Goal: Task Accomplishment & Management: Manage account settings

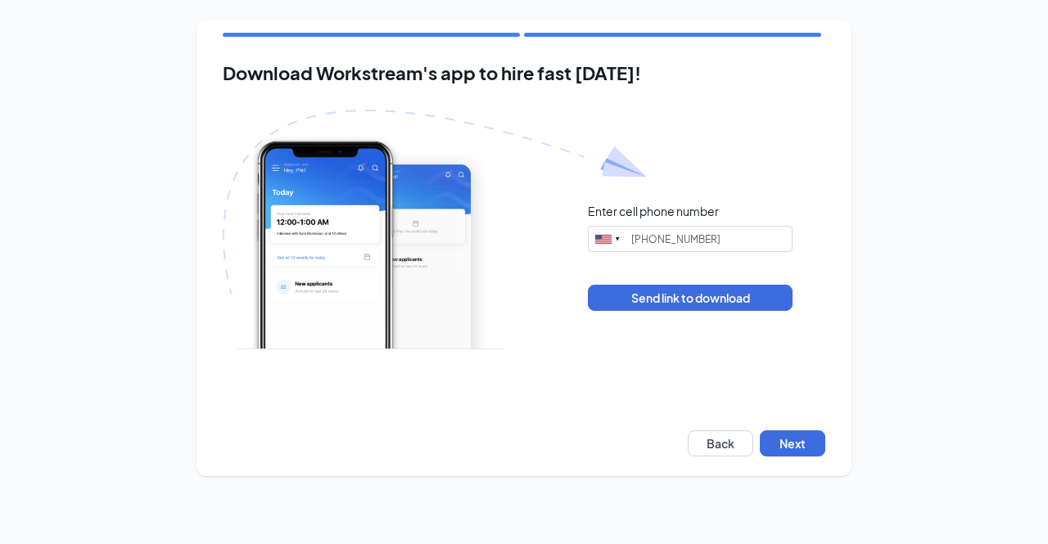
type input "(443) 310-4142"
click at [765, 445] on button "Next" at bounding box center [792, 444] width 65 height 26
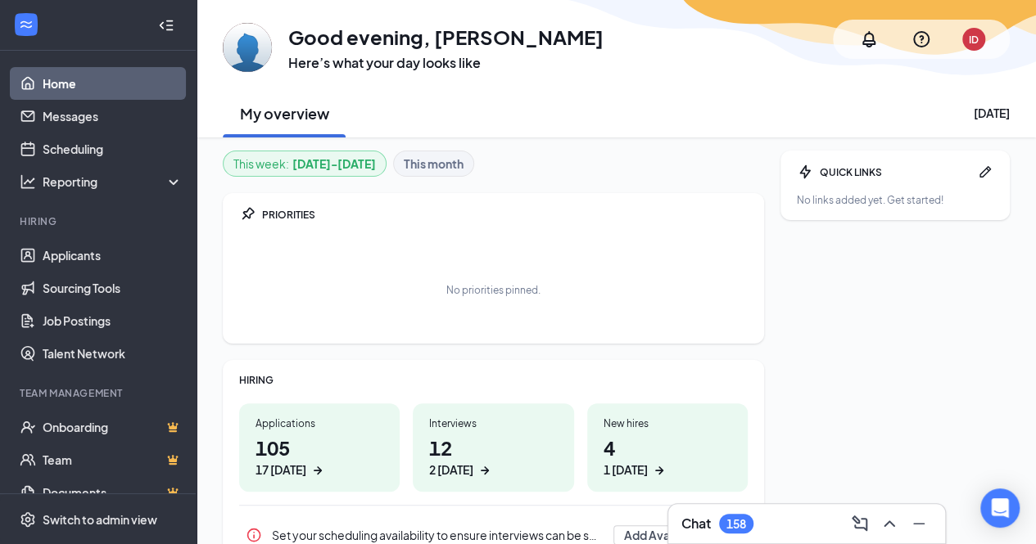
click at [97, 234] on li "Hiring Applicants Sourcing Tools Job Postings Talent Network" at bounding box center [98, 292] width 196 height 156
click at [92, 261] on link "Applicants" at bounding box center [113, 255] width 140 height 33
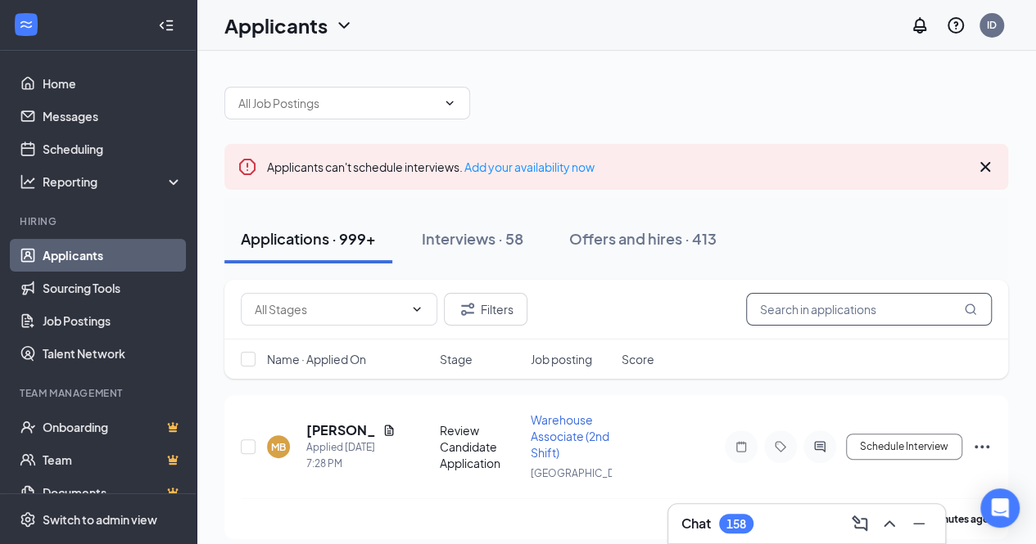
click at [825, 310] on input "text" at bounding box center [869, 309] width 246 height 33
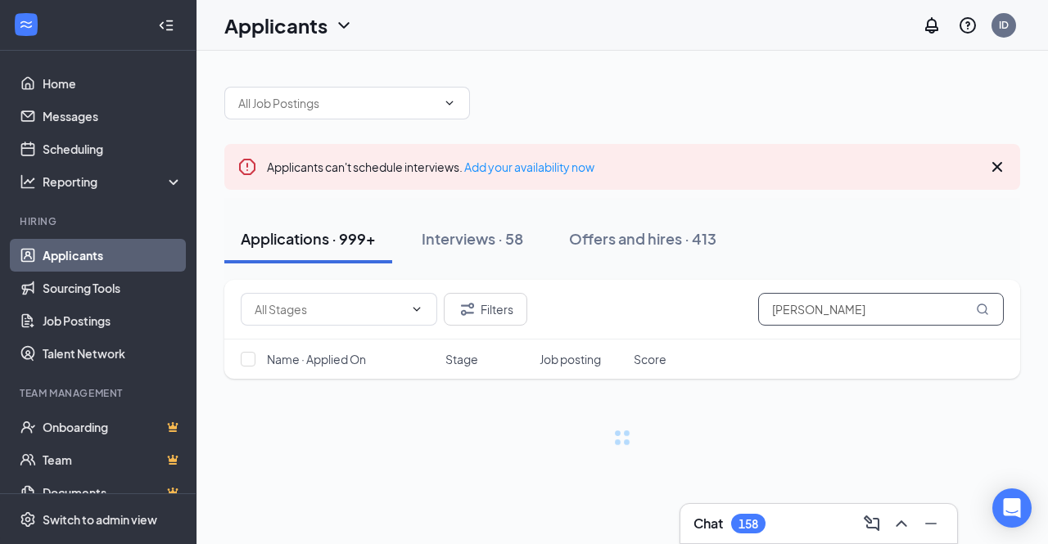
type input "[PERSON_NAME]"
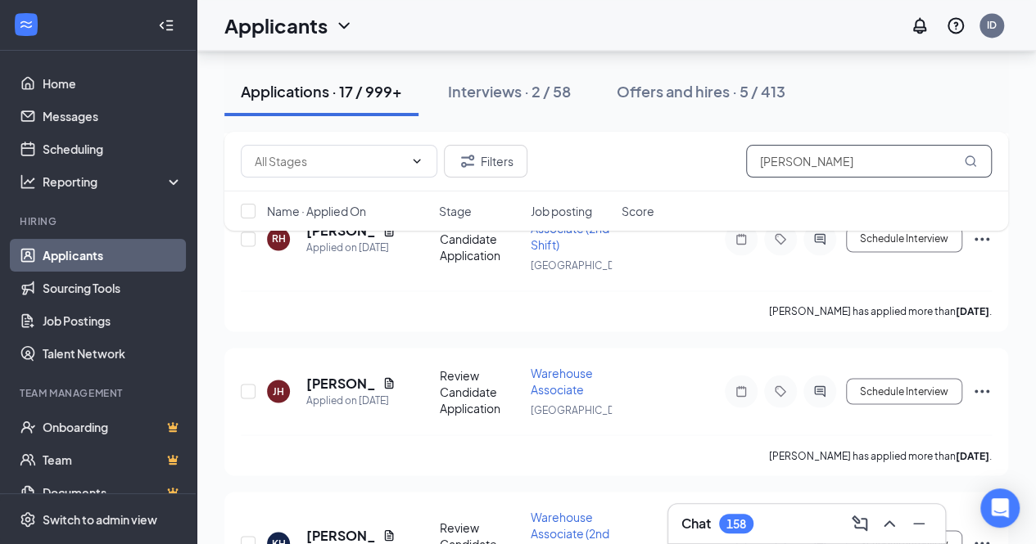
scroll to position [1146, 0]
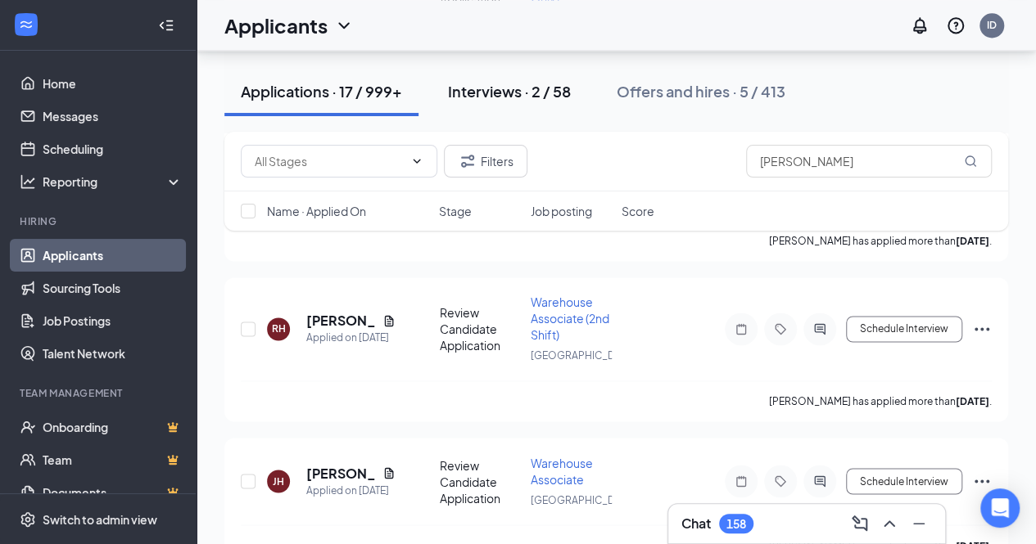
click at [536, 73] on button "Interviews · 2 / 58" at bounding box center [509, 91] width 156 height 49
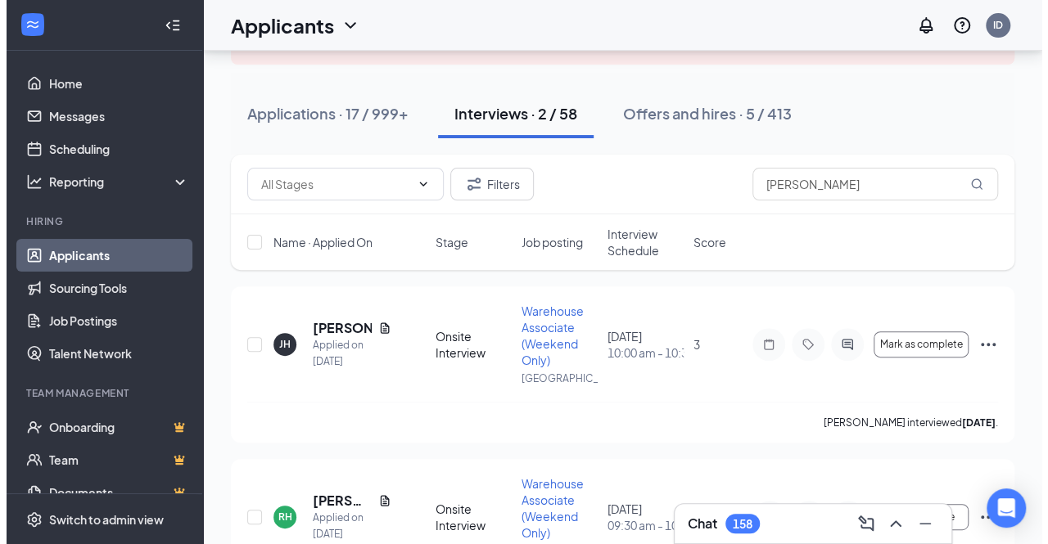
scroll to position [147, 0]
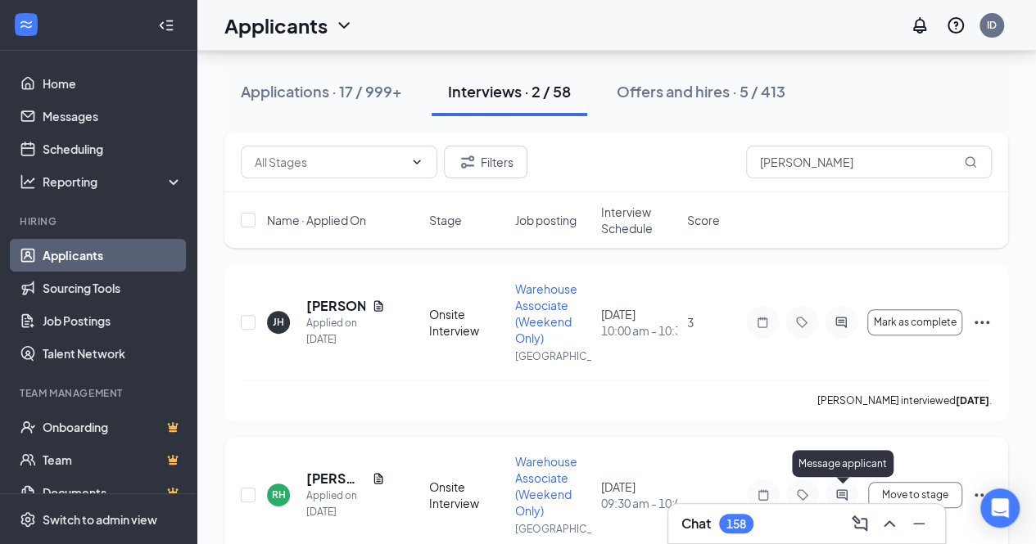
click at [847, 496] on icon "ActiveChat" at bounding box center [841, 495] width 11 height 11
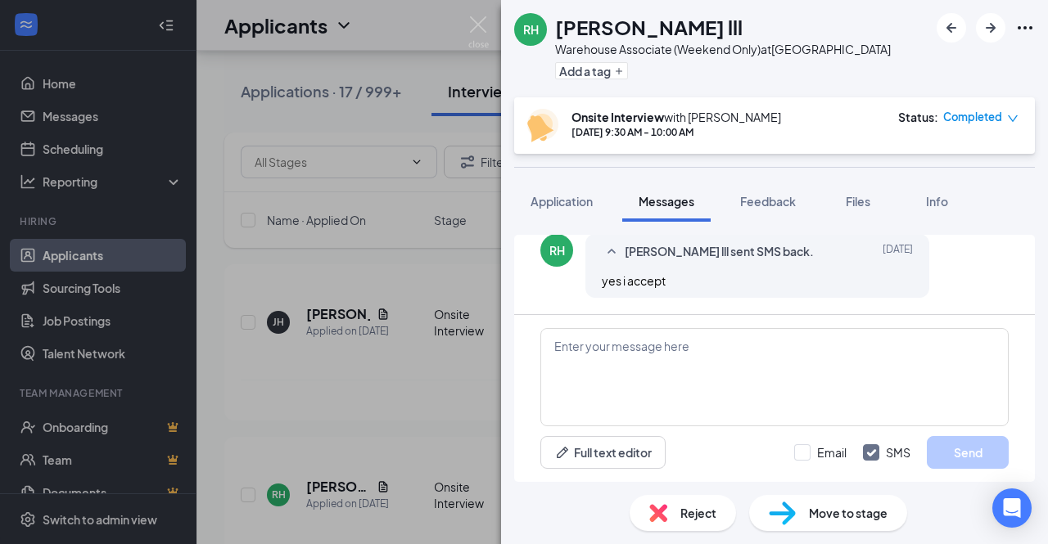
scroll to position [1199, 0]
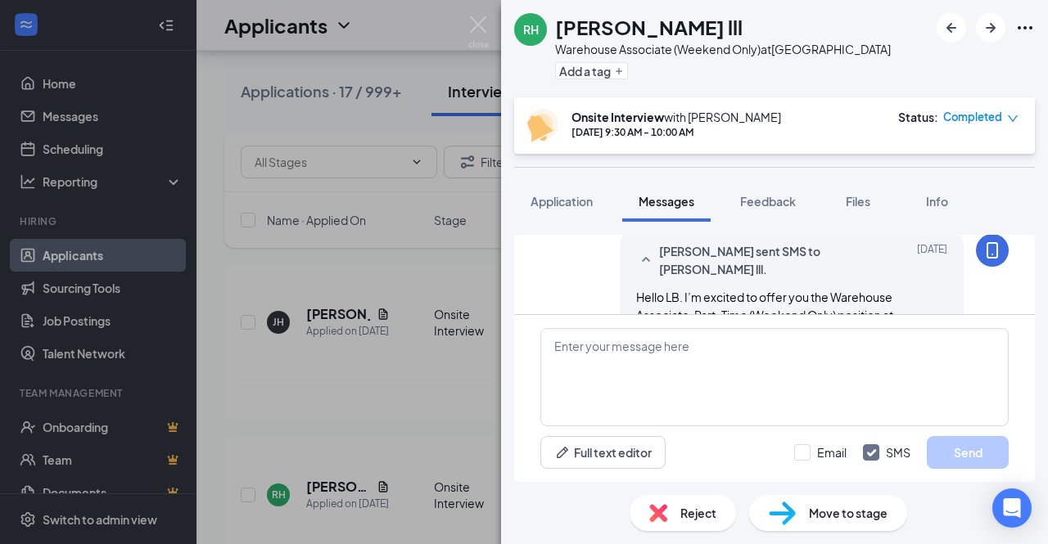
scroll to position [875, 0]
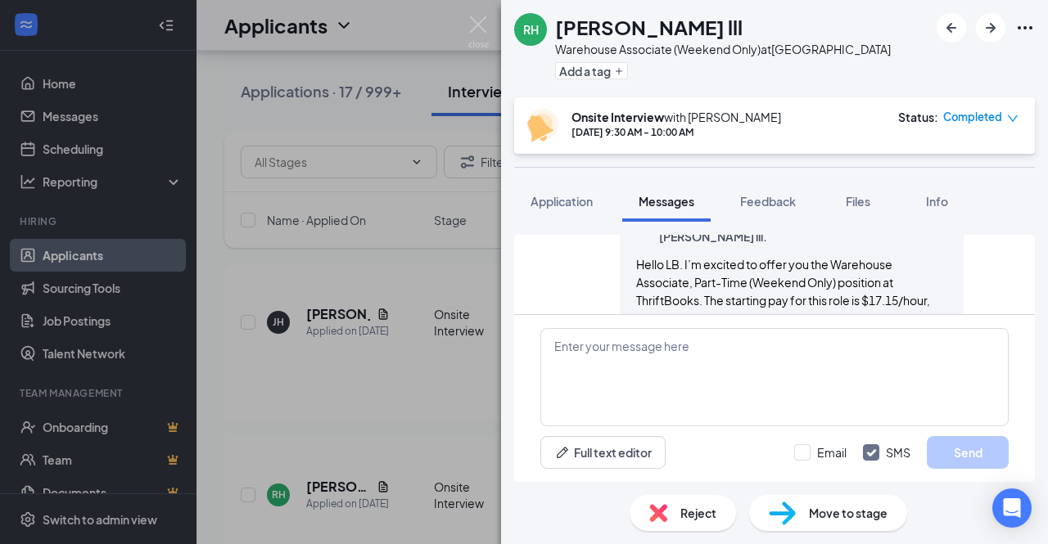
click at [485, 269] on div "RH [PERSON_NAME] lll Warehouse Associate (Weekend Only) at [GEOGRAPHIC_DATA] Ad…" at bounding box center [524, 272] width 1048 height 544
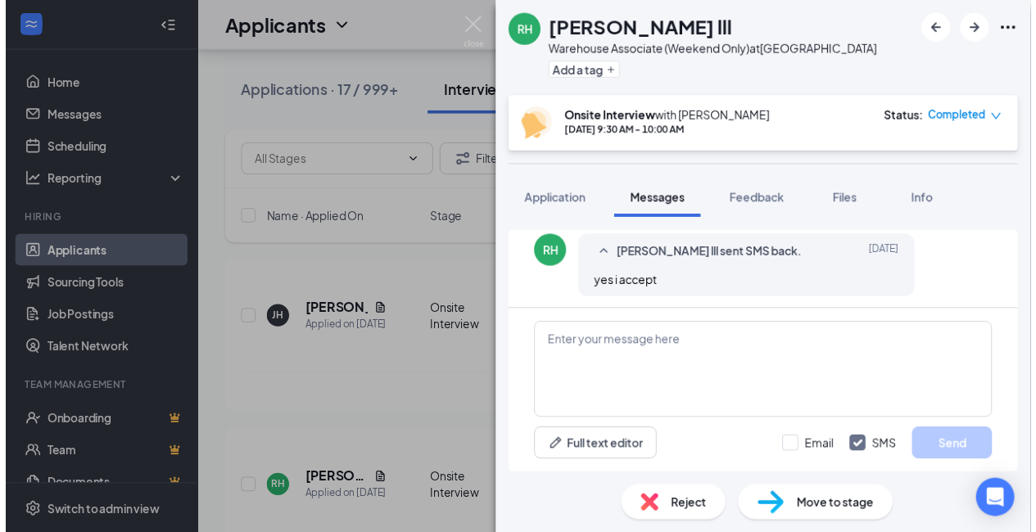
scroll to position [1199, 0]
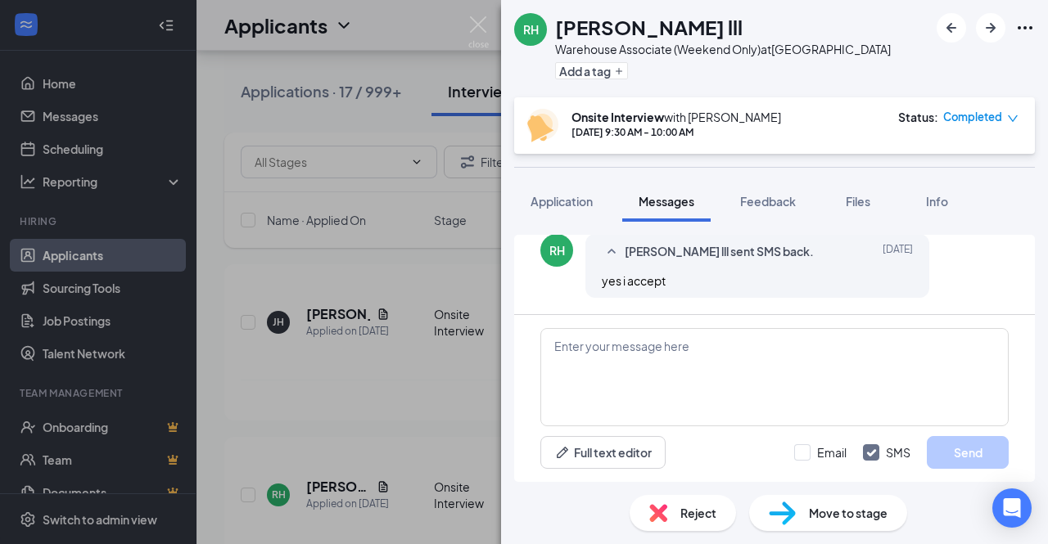
click at [873, 263] on div "[PERSON_NAME] lll sent SMS back. [DATE] yes i accept" at bounding box center [757, 266] width 344 height 64
click at [449, 73] on div "RH [PERSON_NAME] lll Warehouse Associate (Weekend Only) at [GEOGRAPHIC_DATA] Ad…" at bounding box center [524, 272] width 1048 height 544
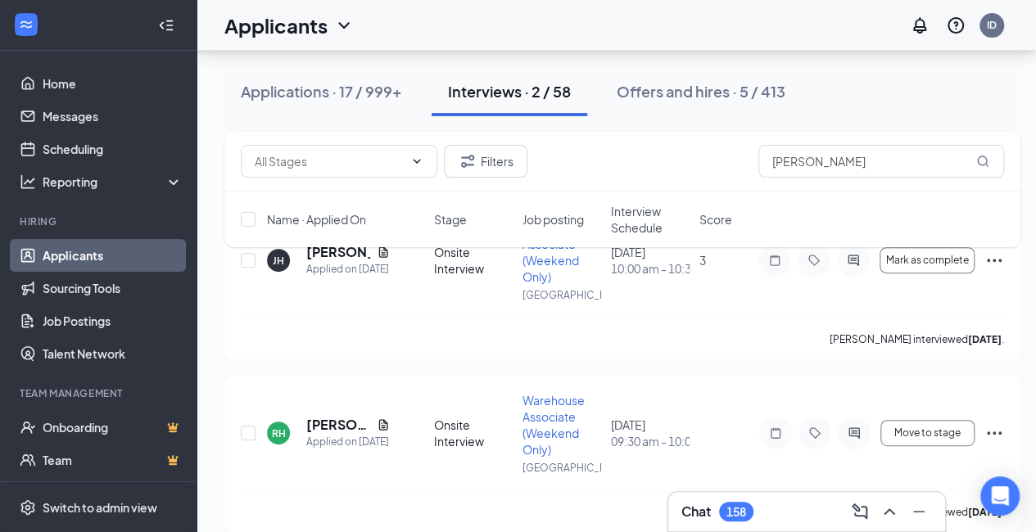
scroll to position [227, 0]
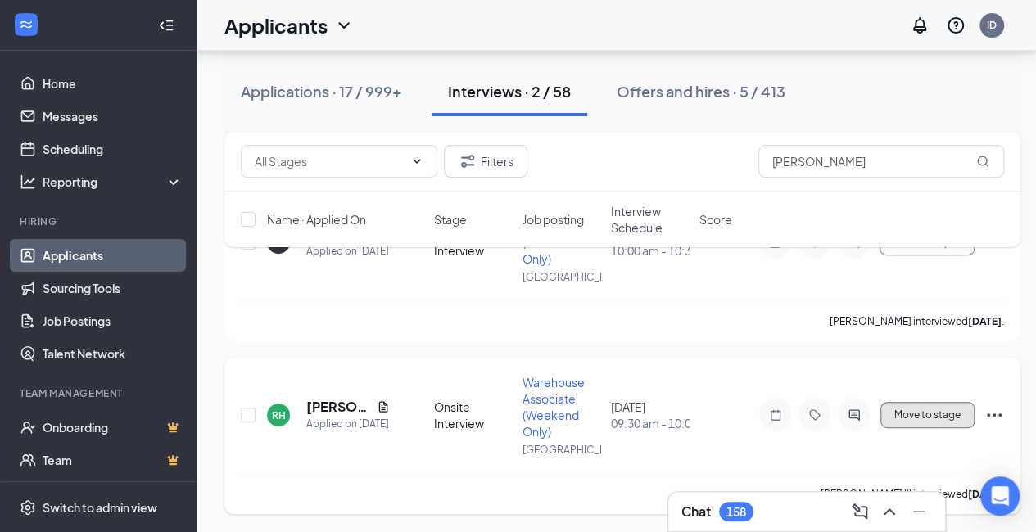
click at [946, 417] on span "Move to stage" at bounding box center [927, 414] width 66 height 11
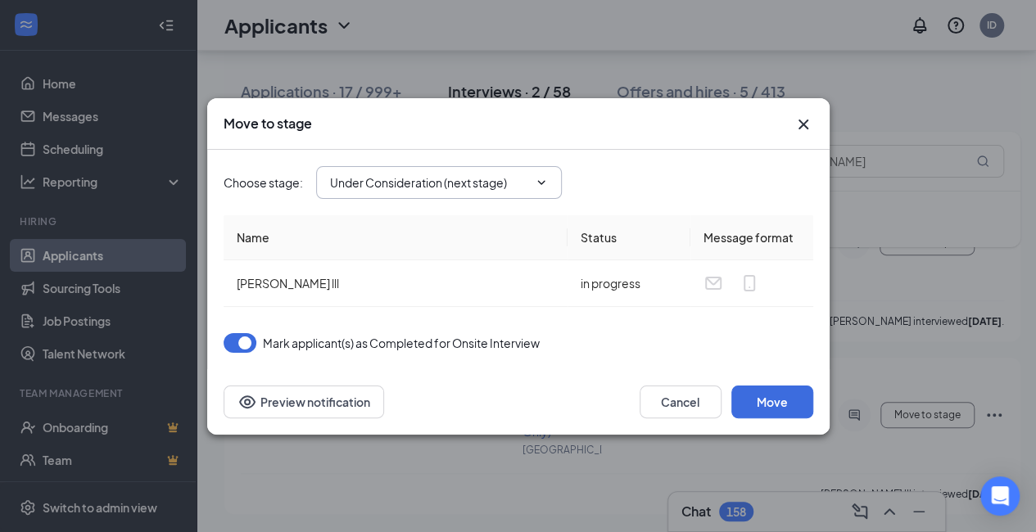
click at [514, 191] on input "Under Consideration (next stage)" at bounding box center [429, 183] width 198 height 18
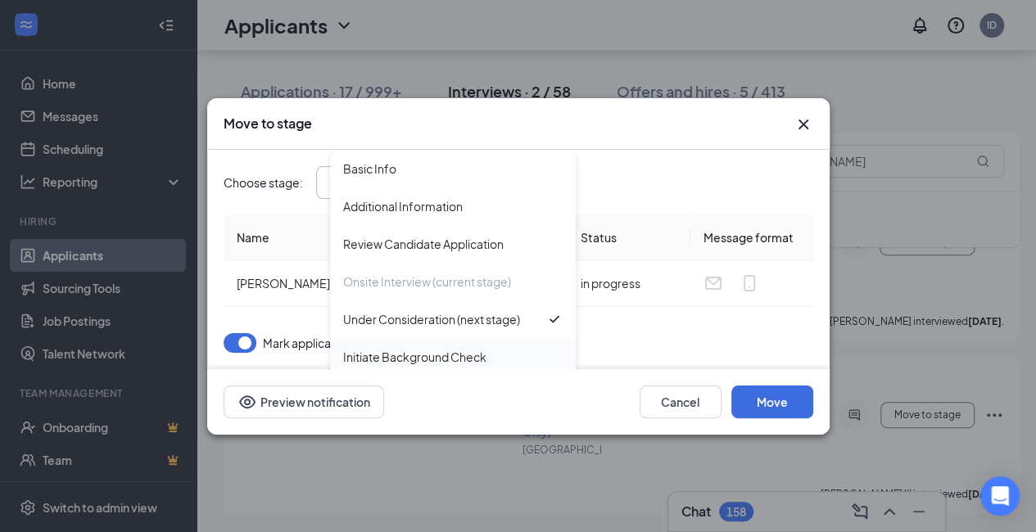
click at [482, 359] on div "Initiate Background Check" at bounding box center [414, 357] width 143 height 18
type input "Initiate Background Check"
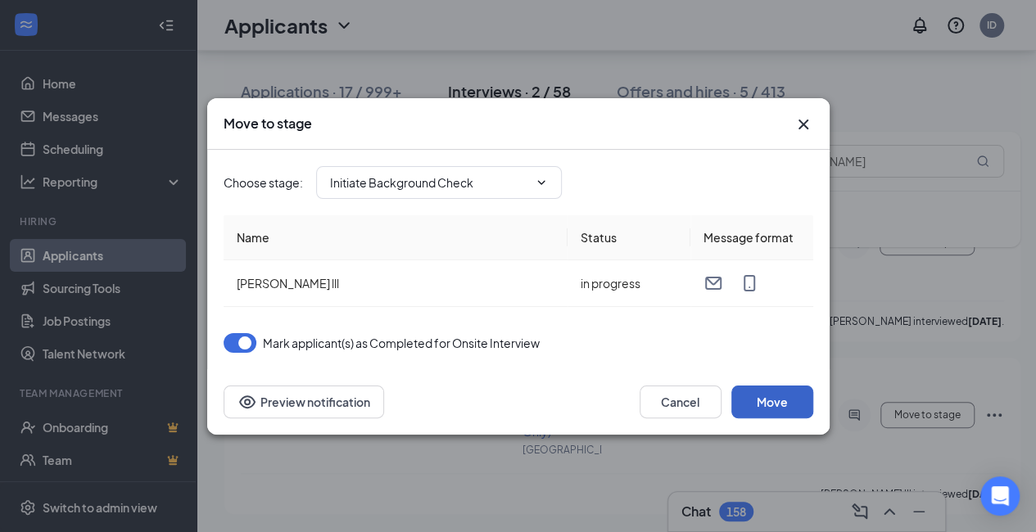
click at [783, 410] on button "Move" at bounding box center [772, 402] width 82 height 33
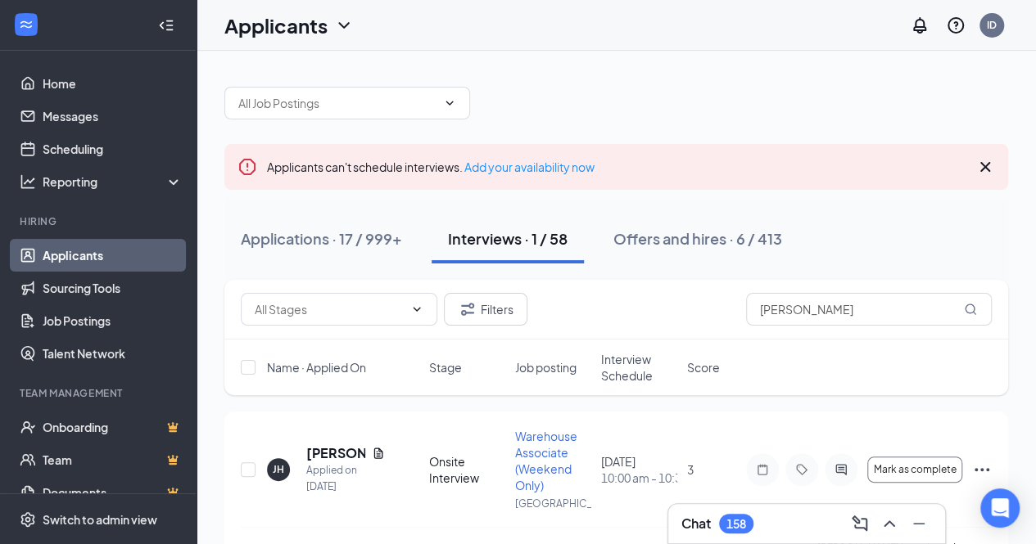
scroll to position [42, 0]
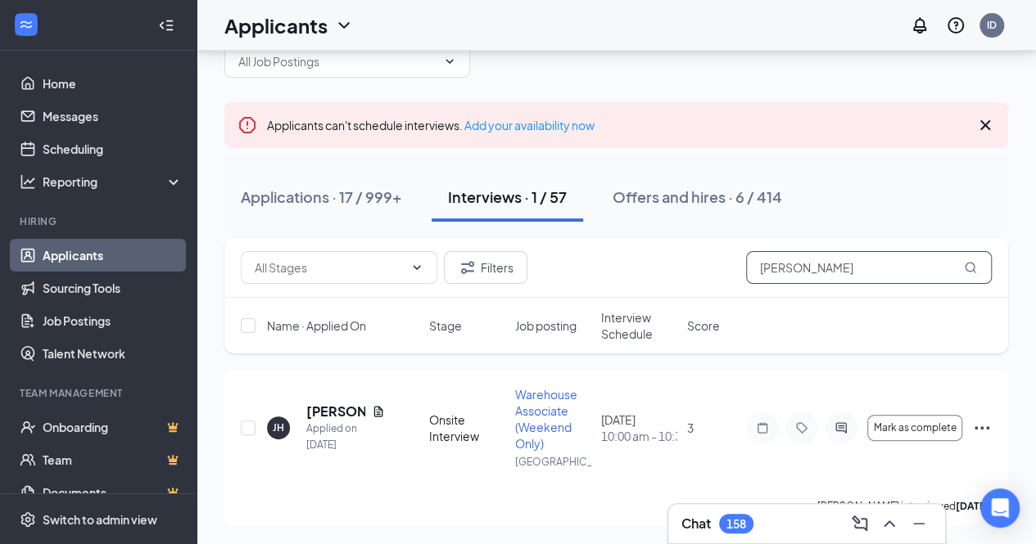
click at [818, 253] on input "[PERSON_NAME]" at bounding box center [869, 267] width 246 height 33
drag, startPoint x: 818, startPoint y: 253, endPoint x: 721, endPoint y: 248, distance: 96.7
click at [721, 248] on div "Filters [PERSON_NAME]" at bounding box center [615, 268] width 783 height 60
type input "[PERSON_NAME]"
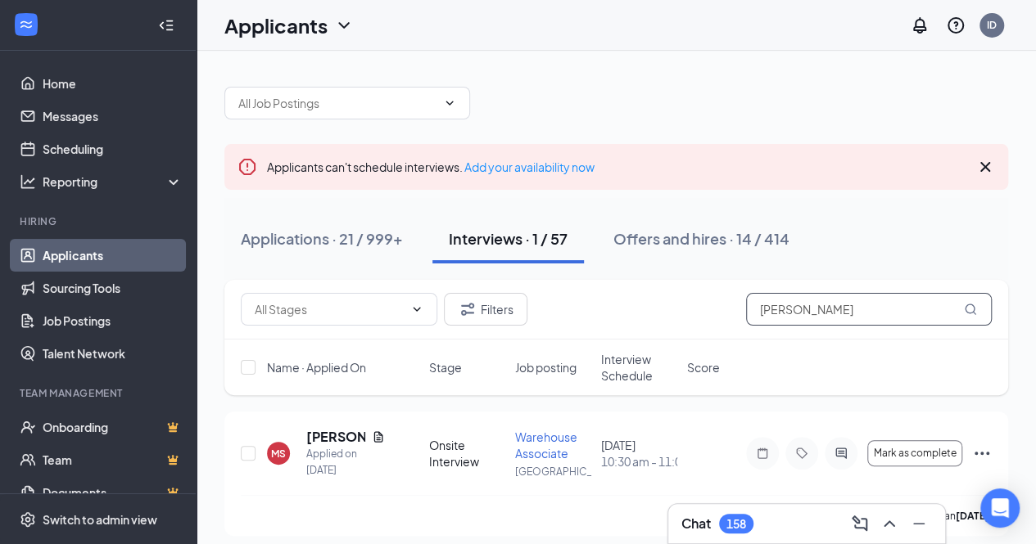
scroll to position [10, 0]
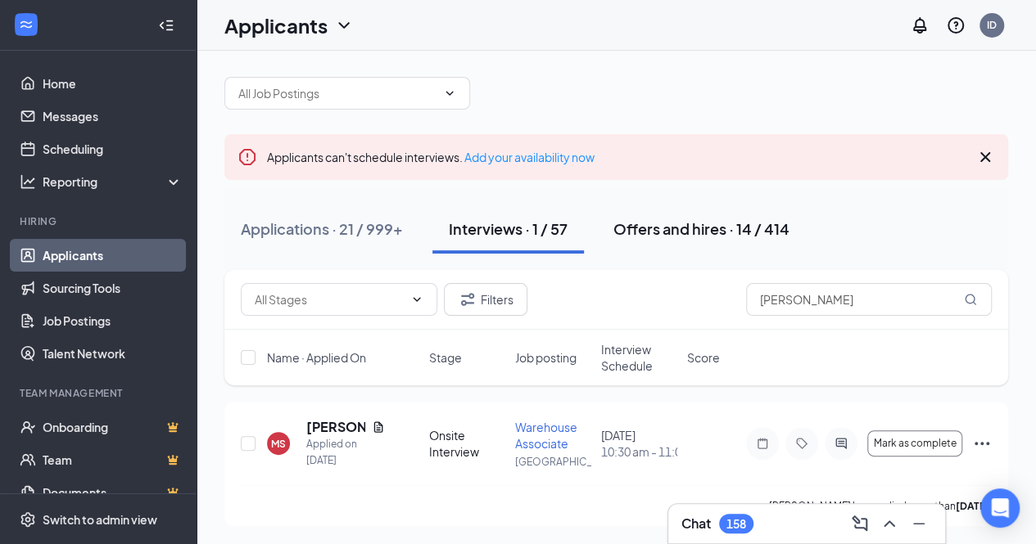
click at [708, 228] on div "Offers and hires · 14 / 414" at bounding box center [701, 229] width 176 height 20
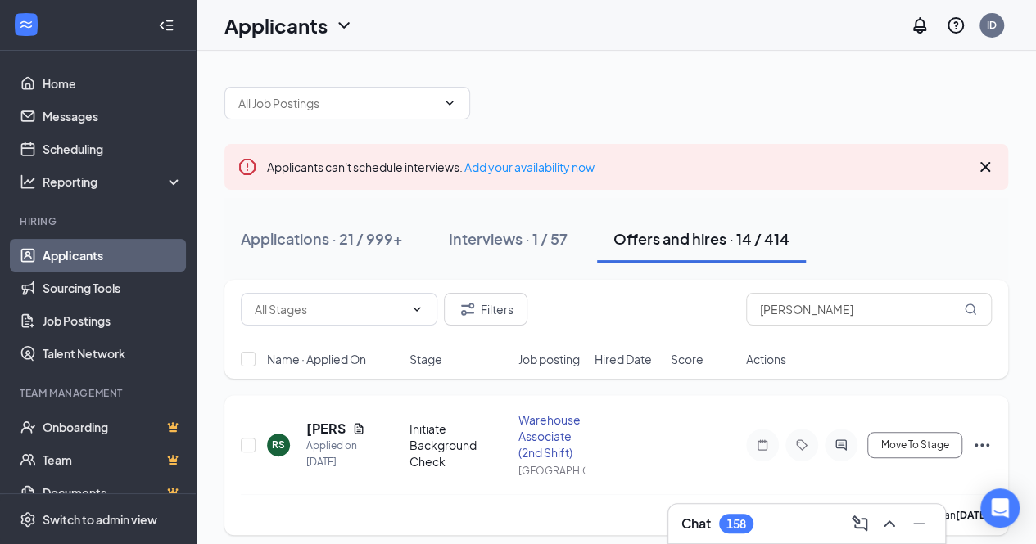
click at [843, 452] on div at bounding box center [840, 445] width 33 height 33
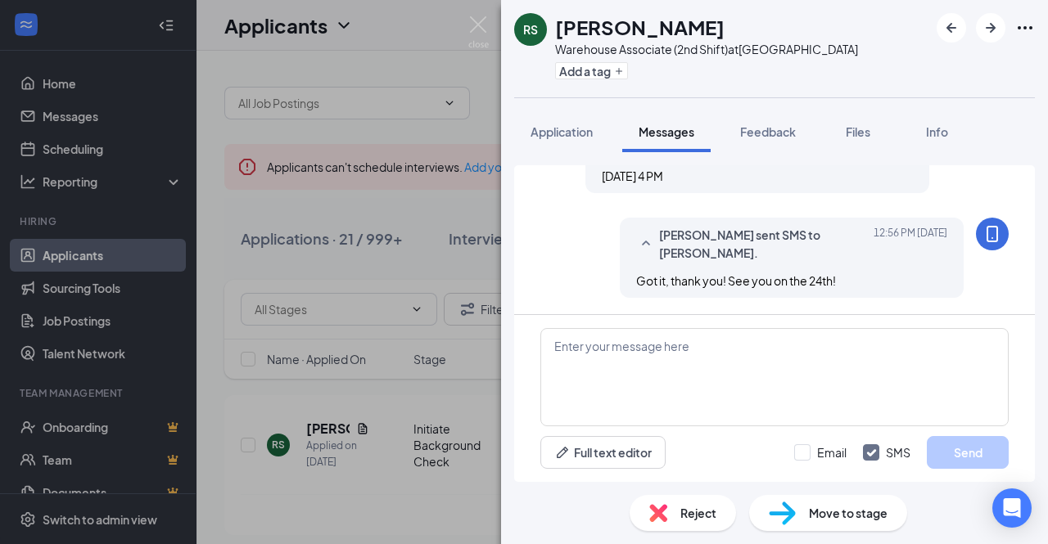
scroll to position [1330, 0]
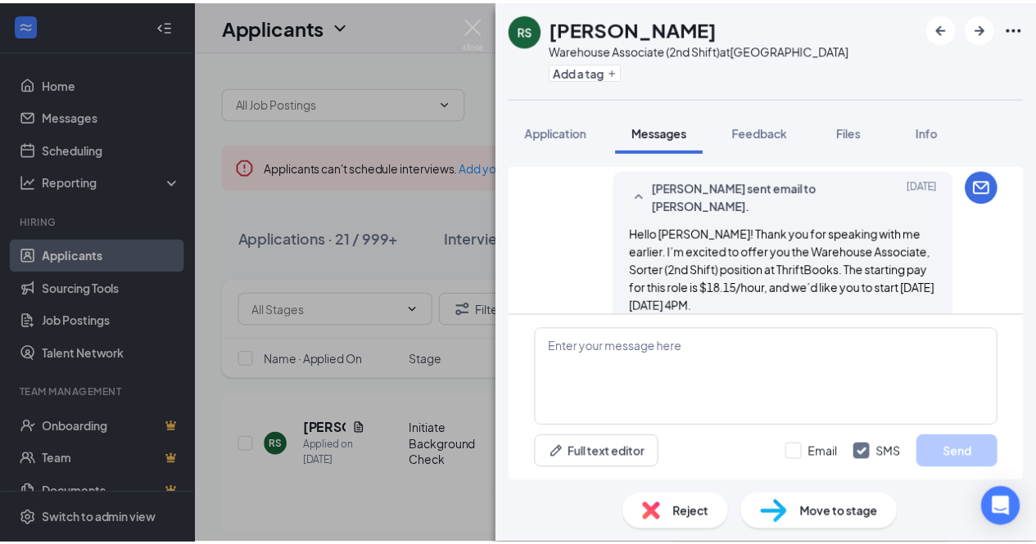
scroll to position [304, 0]
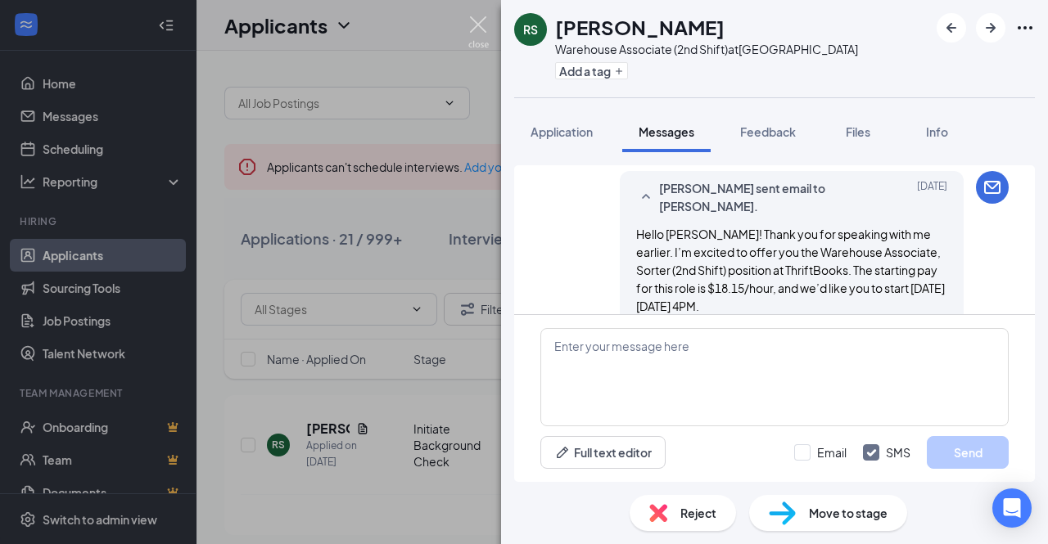
click at [483, 38] on img at bounding box center [478, 32] width 20 height 32
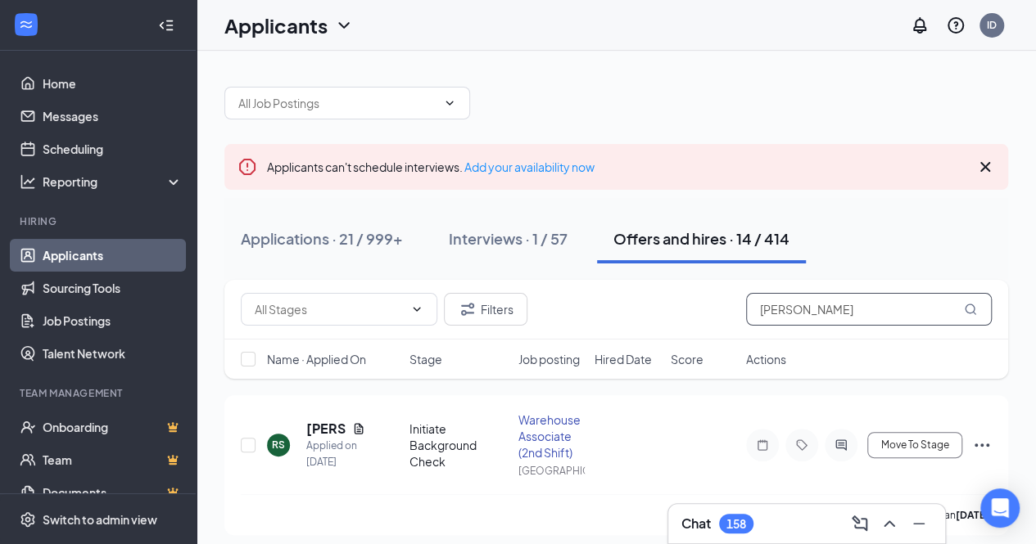
drag, startPoint x: 827, startPoint y: 307, endPoint x: 682, endPoint y: 328, distance: 146.5
click at [682, 328] on div "Filters [PERSON_NAME]" at bounding box center [615, 310] width 783 height 60
type input "[PERSON_NAME]"
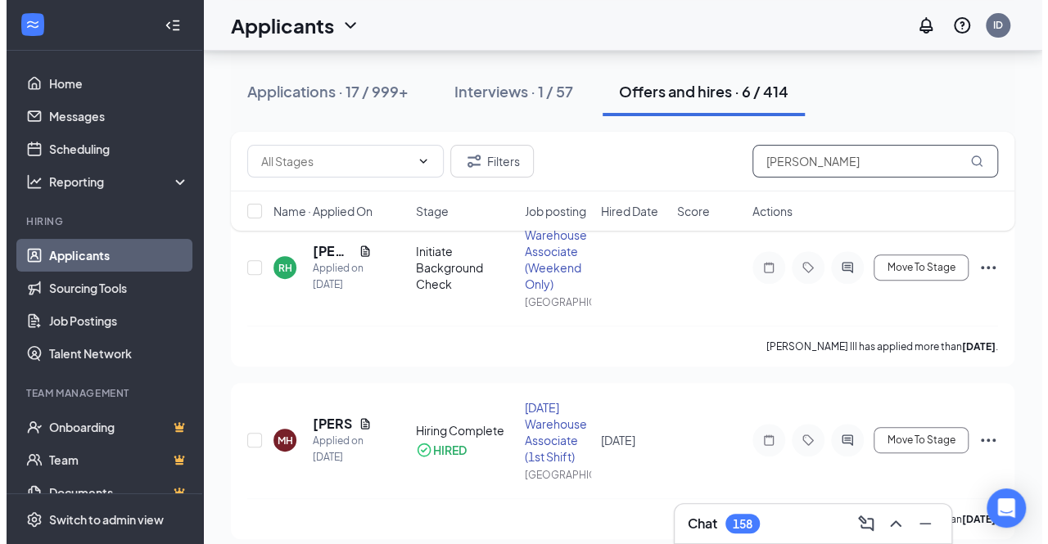
scroll to position [187, 0]
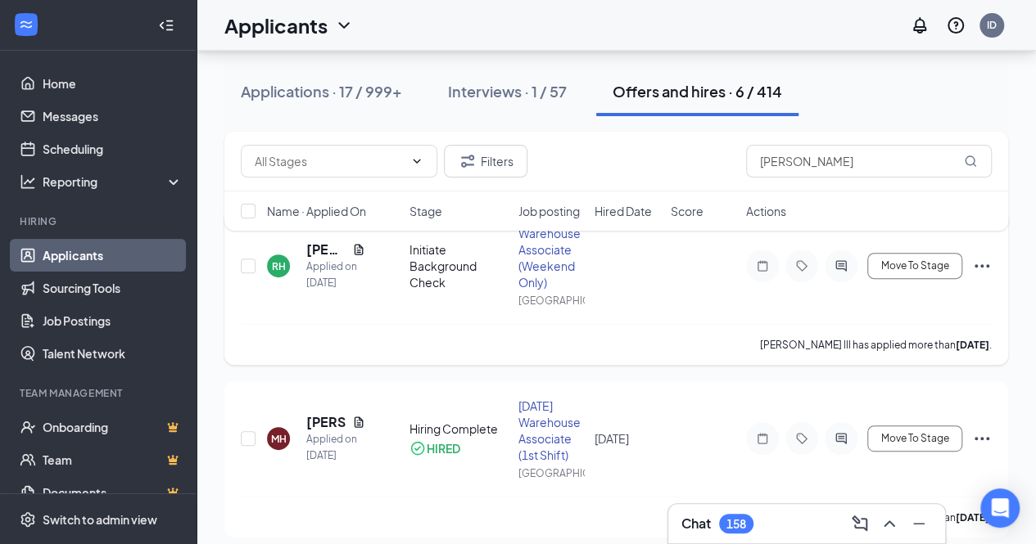
click at [847, 273] on div at bounding box center [840, 266] width 33 height 33
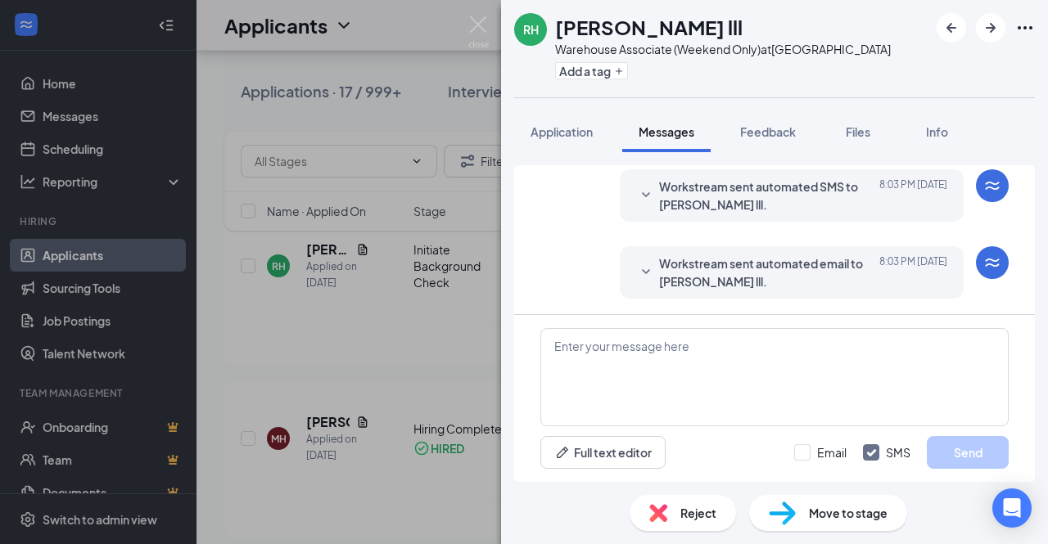
scroll to position [1099, 0]
click at [689, 397] on textarea at bounding box center [774, 377] width 468 height 98
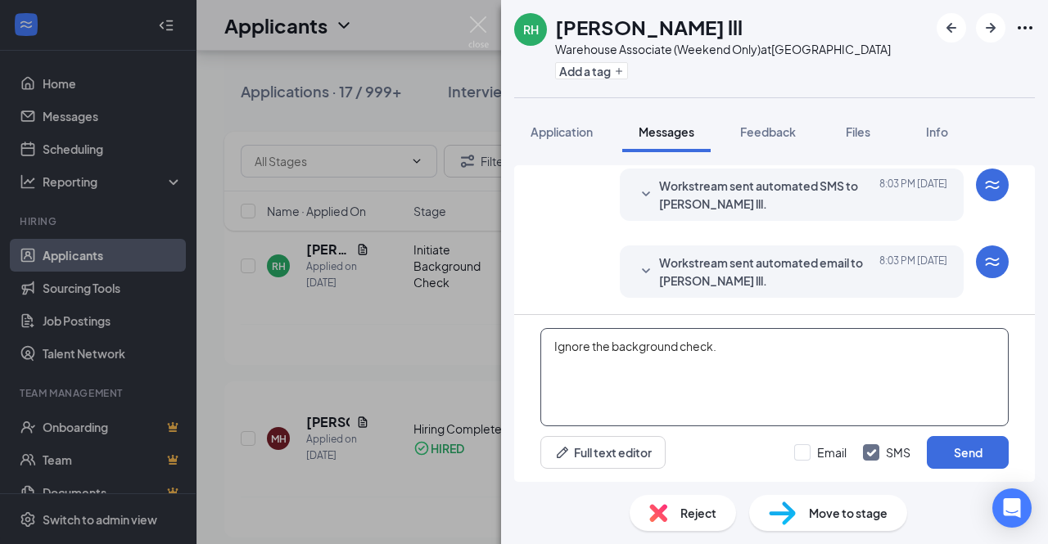
click at [650, 348] on textarea "Ignore the background check." at bounding box center [774, 377] width 468 height 98
drag, startPoint x: 650, startPoint y: 350, endPoint x: 752, endPoint y: 356, distance: 102.5
click at [752, 356] on textarea "Ignore the background check." at bounding box center [774, 377] width 468 height 98
drag, startPoint x: 660, startPoint y: 331, endPoint x: 717, endPoint y: 354, distance: 61.7
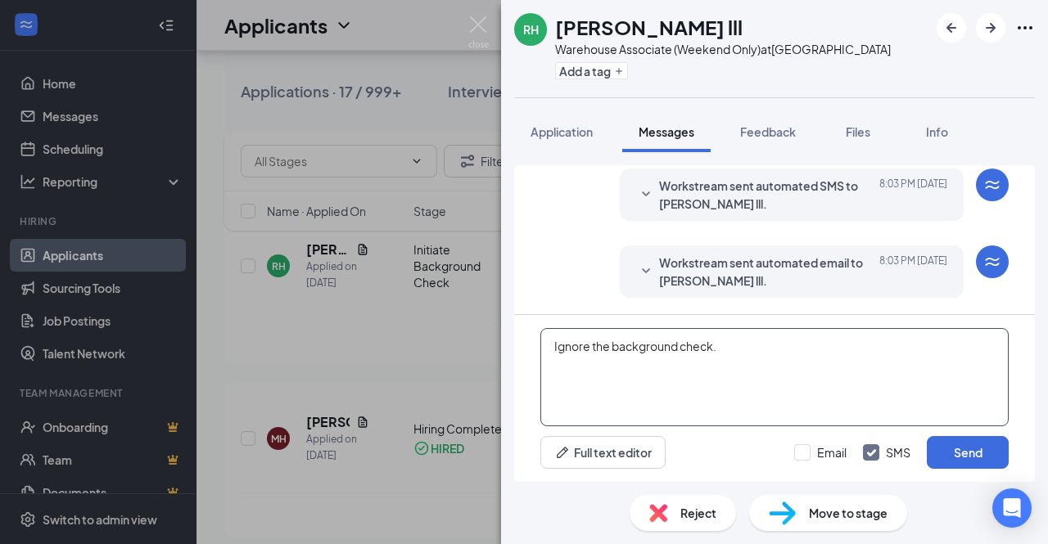
click at [717, 354] on textarea "Ignore the background check." at bounding box center [774, 377] width 468 height 98
click at [750, 351] on textarea "Ignore the background check." at bounding box center [774, 377] width 468 height 98
drag, startPoint x: 590, startPoint y: 346, endPoint x: 432, endPoint y: 322, distance: 159.9
click at [432, 322] on div "RH [PERSON_NAME] lll Warehouse Associate (Weekend Only) at [GEOGRAPHIC_DATA] Ad…" at bounding box center [524, 272] width 1048 height 544
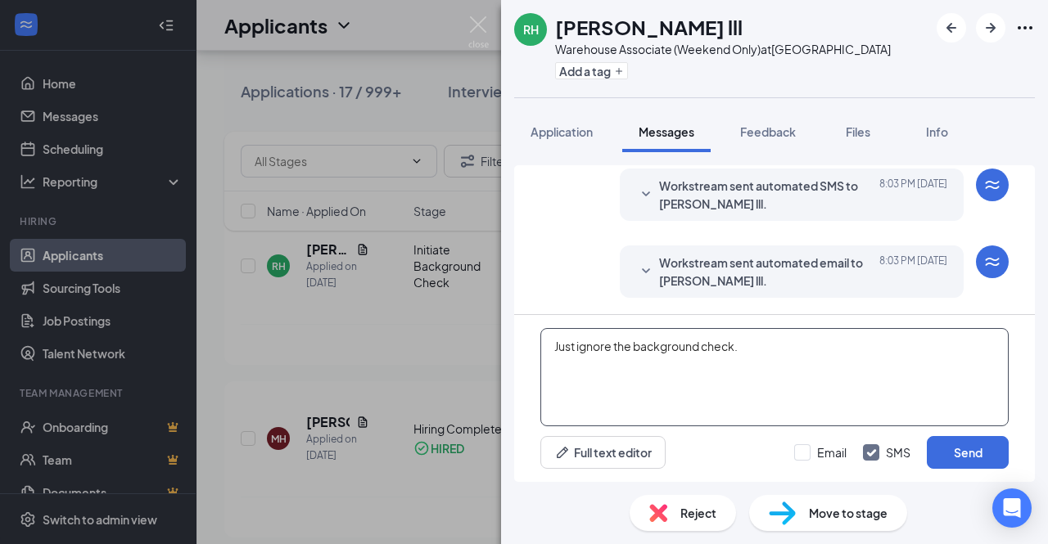
click at [678, 340] on textarea "Just ignore the background check." at bounding box center [774, 377] width 468 height 98
drag, startPoint x: 632, startPoint y: 345, endPoint x: 703, endPoint y: 375, distance: 77.1
click at [703, 375] on textarea "Just ignore the background check." at bounding box center [774, 377] width 468 height 98
click at [865, 373] on textarea "Just ignore the background check." at bounding box center [774, 377] width 468 height 98
drag, startPoint x: 973, startPoint y: 447, endPoint x: 835, endPoint y: 363, distance: 162.0
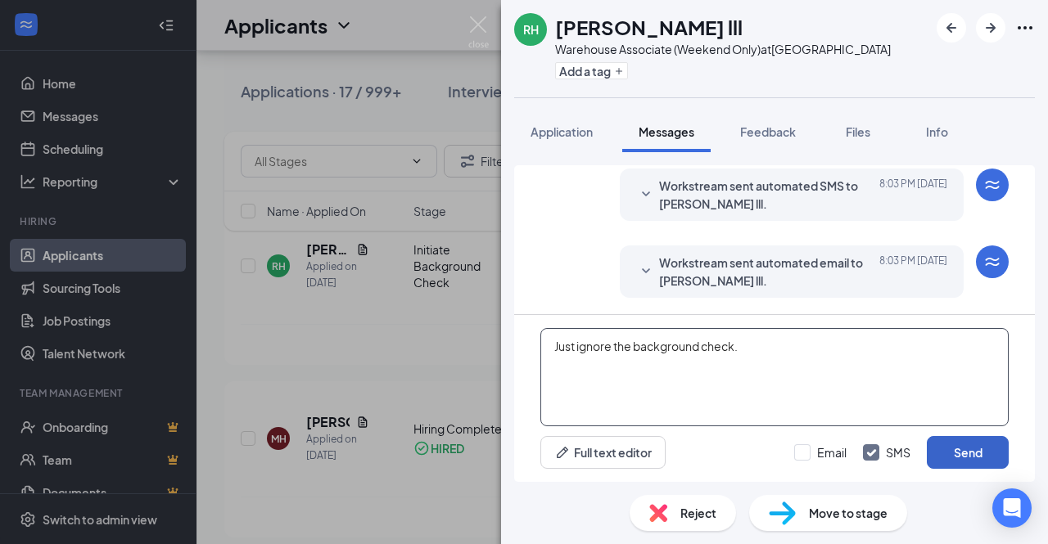
click at [835, 363] on div "Just ignore the background check. Full text editor Email SMS Send" at bounding box center [774, 398] width 521 height 167
click at [811, 340] on textarea "Just ignore the background check." at bounding box center [774, 377] width 468 height 98
type textarea "Just ignore the background check. ;P"
click at [961, 459] on button "Send" at bounding box center [968, 452] width 82 height 33
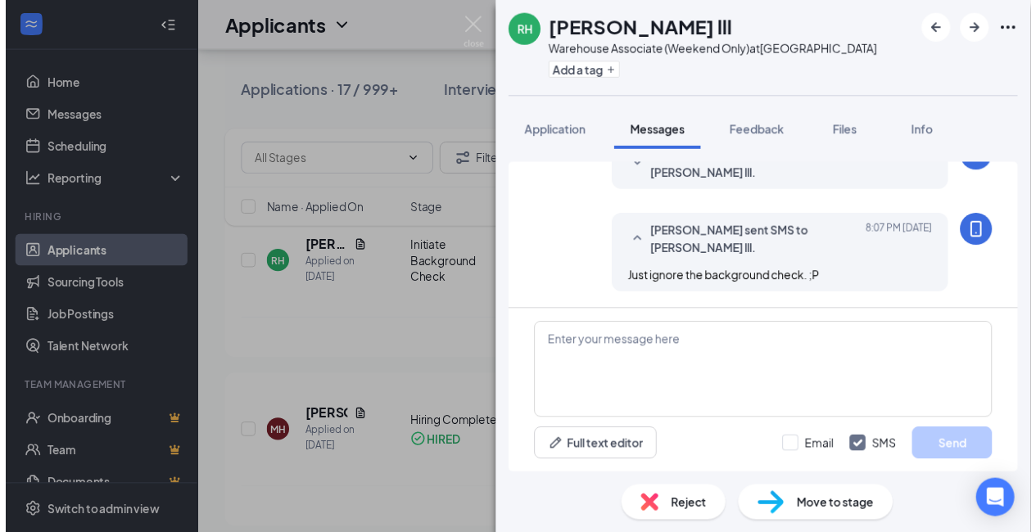
scroll to position [1203, 0]
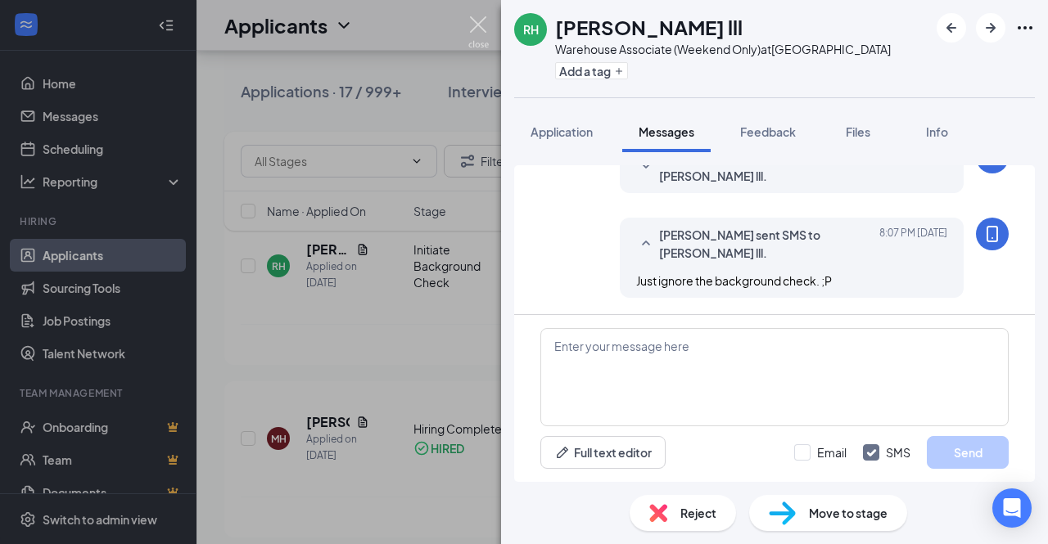
click at [485, 28] on img at bounding box center [478, 32] width 20 height 32
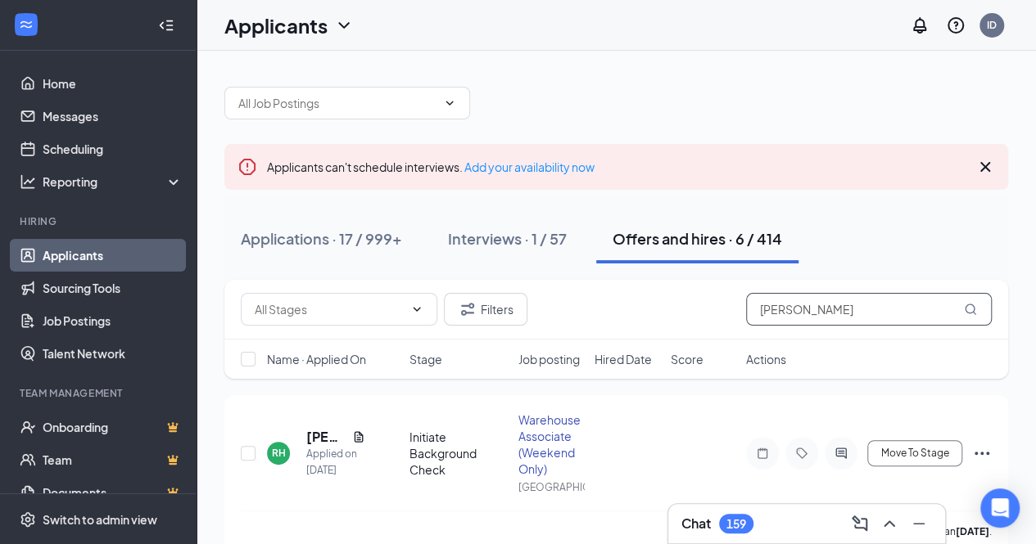
drag, startPoint x: 795, startPoint y: 305, endPoint x: 655, endPoint y: 287, distance: 141.1
click at [655, 287] on div "Filters [PERSON_NAME]" at bounding box center [615, 310] width 783 height 60
type input "[PERSON_NAME]"
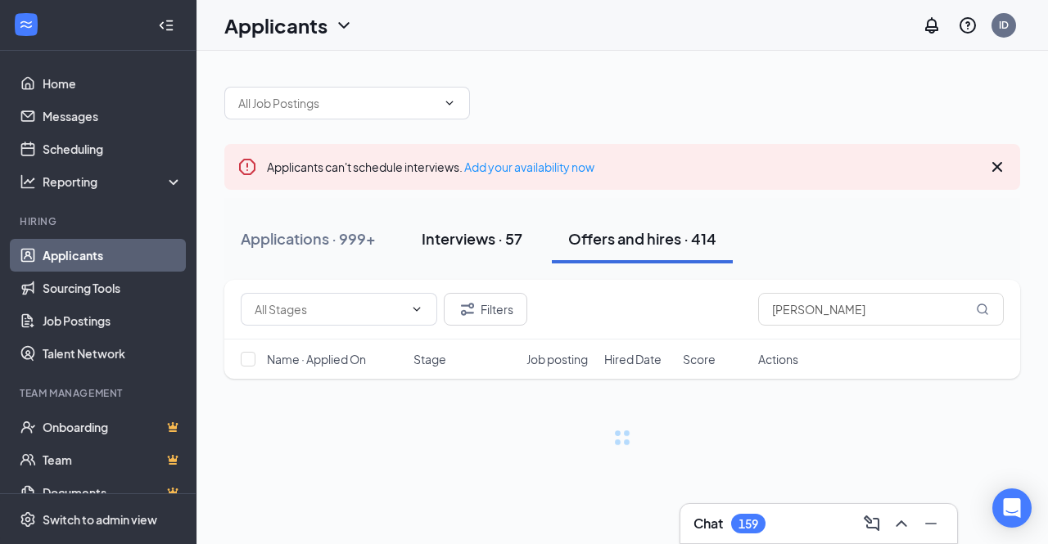
click at [482, 248] on div "Interviews · 57" at bounding box center [472, 238] width 101 height 20
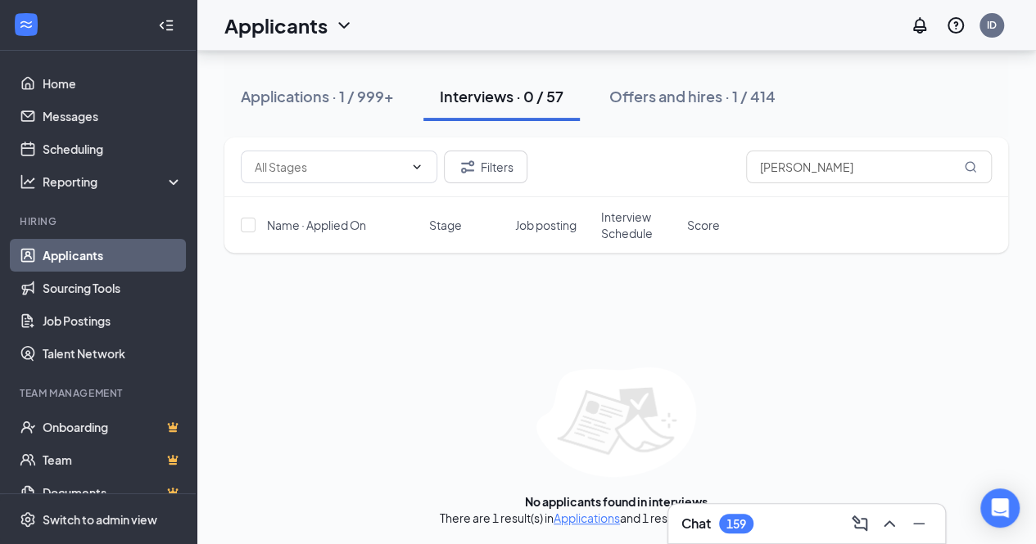
scroll to position [51, 0]
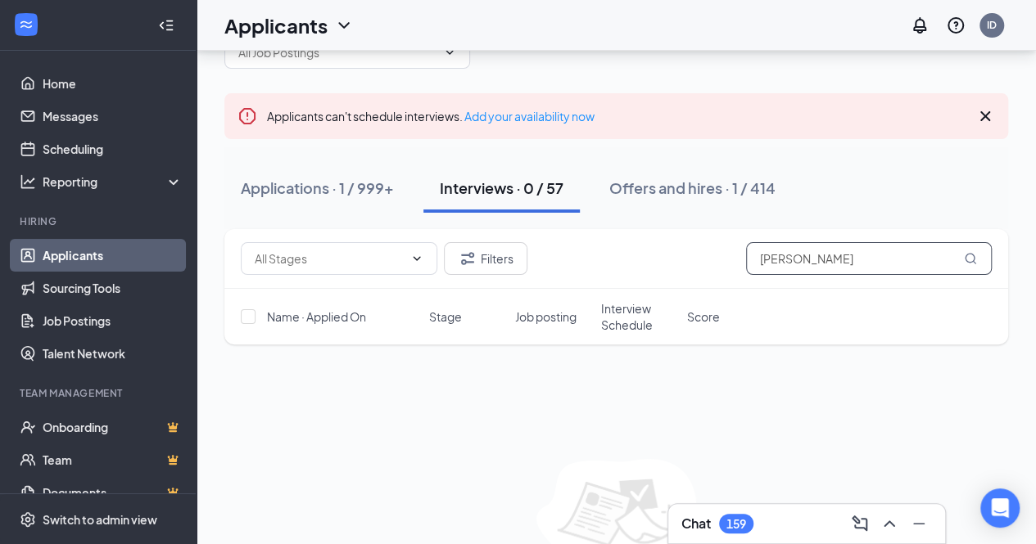
drag, startPoint x: 825, startPoint y: 259, endPoint x: 766, endPoint y: 256, distance: 59.0
click at [766, 256] on input "[PERSON_NAME]" at bounding box center [869, 258] width 246 height 33
type input "n"
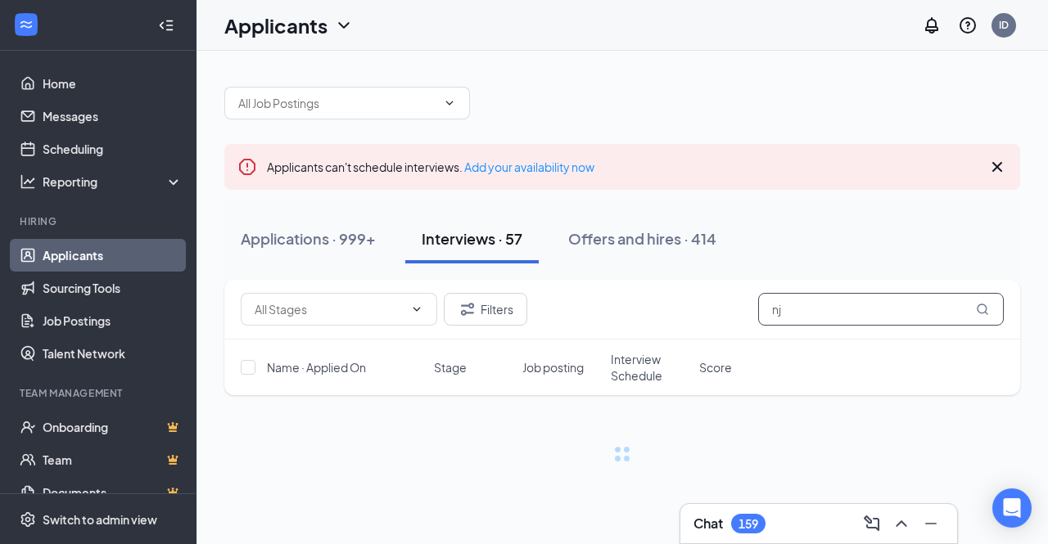
type input "n"
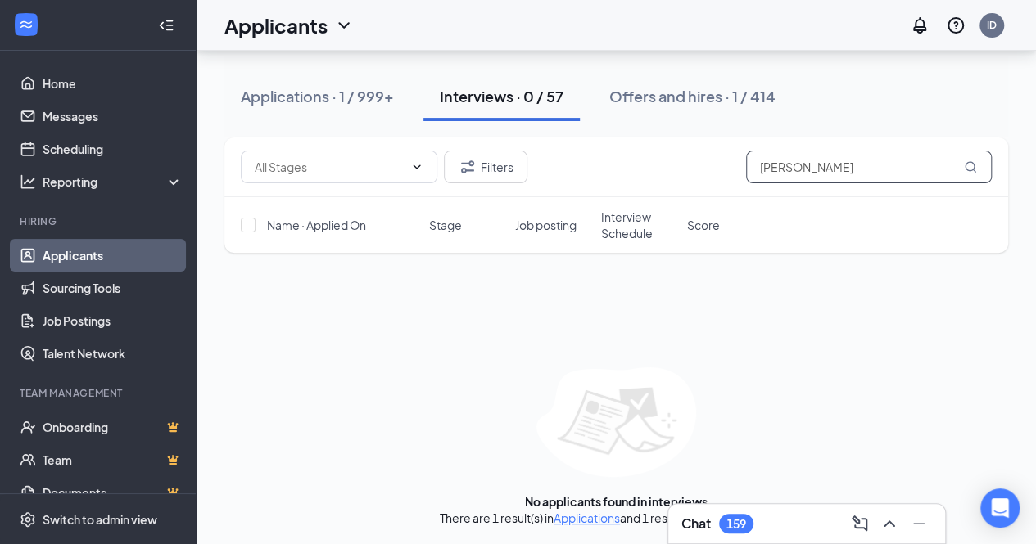
scroll to position [16, 0]
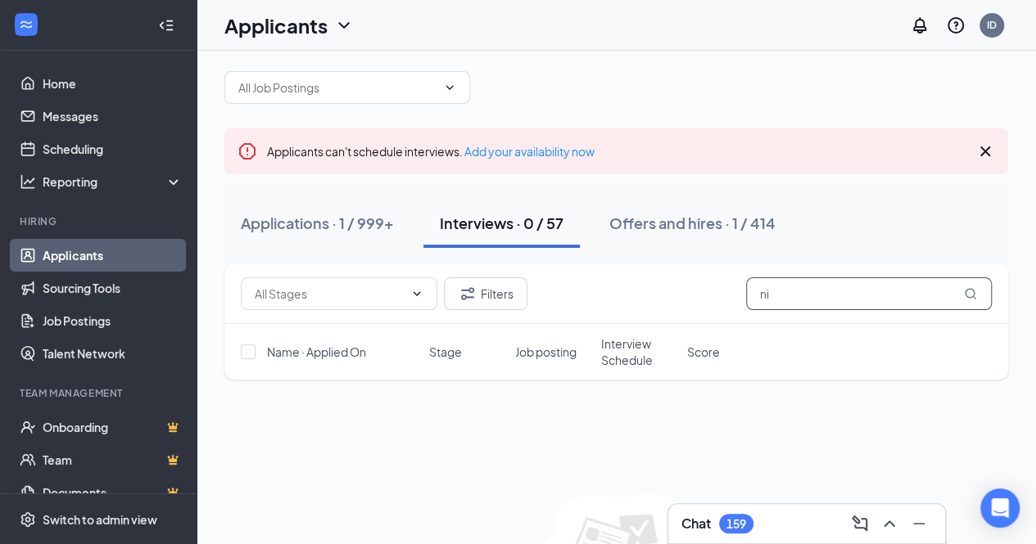
type input "n"
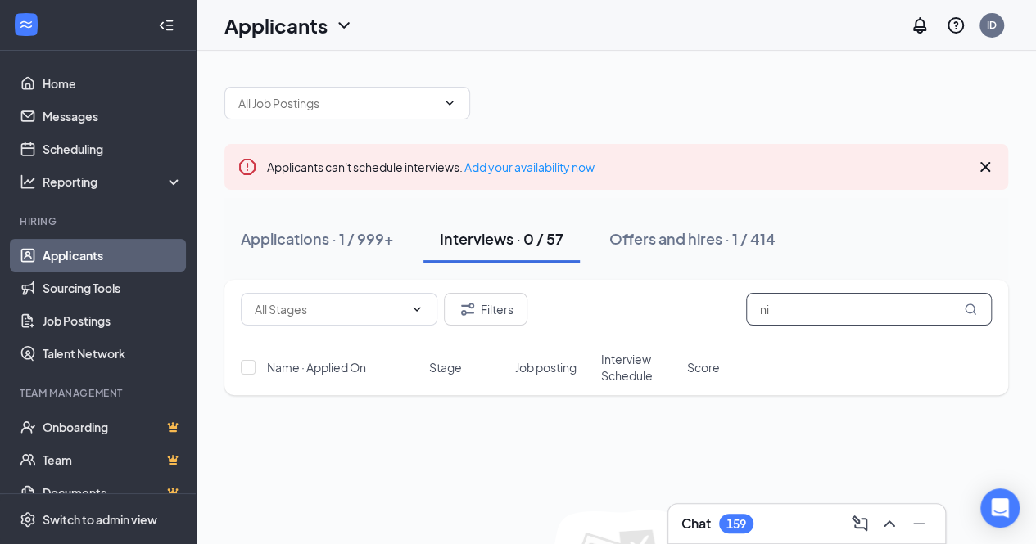
type input "n"
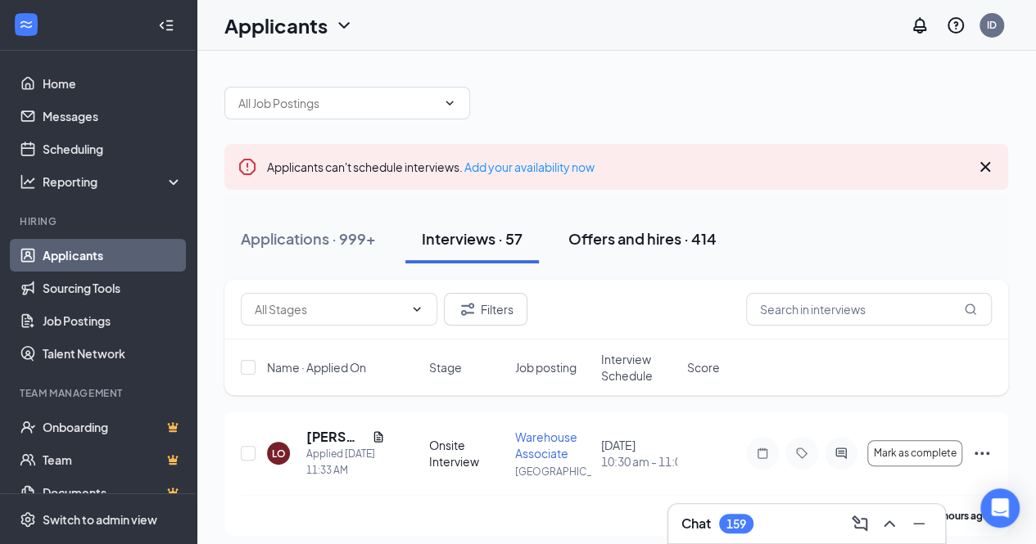
click at [581, 245] on div "Offers and hires · 414" at bounding box center [642, 238] width 148 height 20
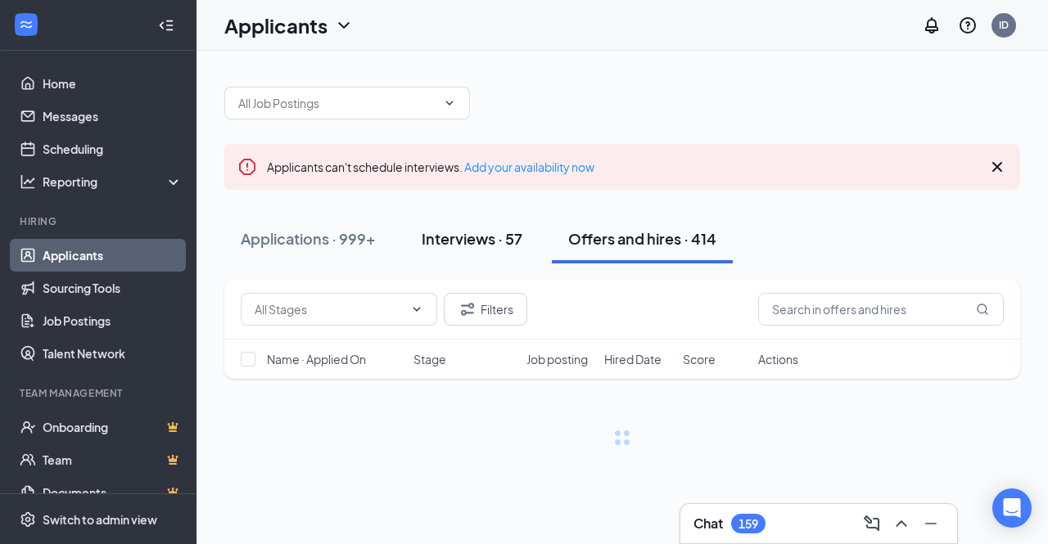
click at [460, 233] on div "Interviews · 57" at bounding box center [472, 238] width 101 height 20
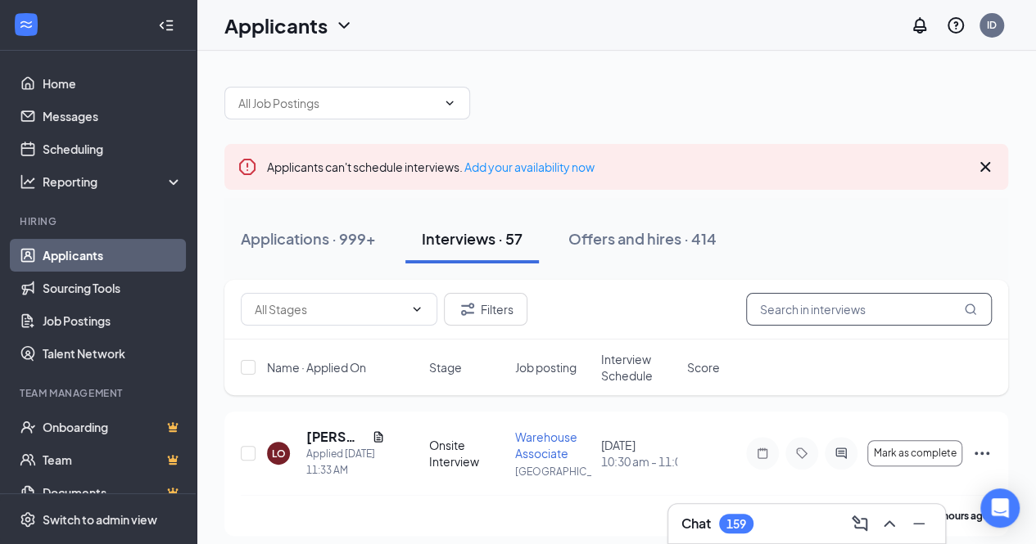
click at [770, 311] on input "text" at bounding box center [869, 309] width 246 height 33
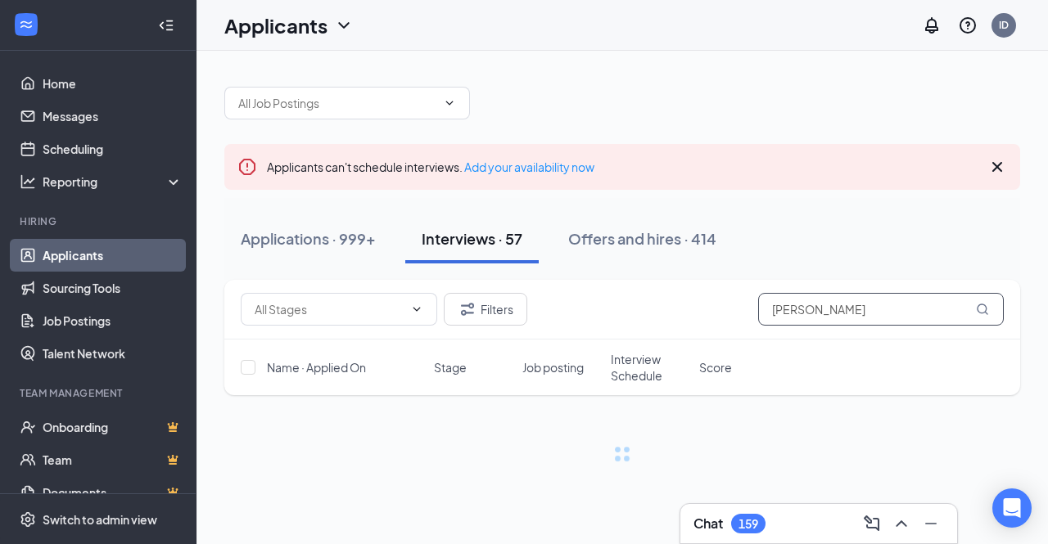
type input "[PERSON_NAME]"
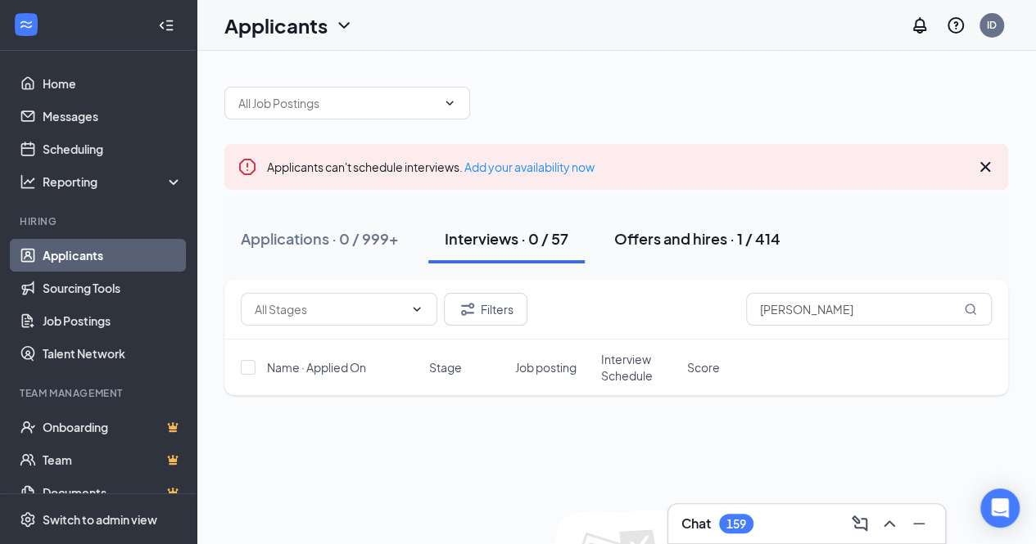
click at [689, 231] on div "Offers and hires · 1 / 414" at bounding box center [697, 238] width 166 height 20
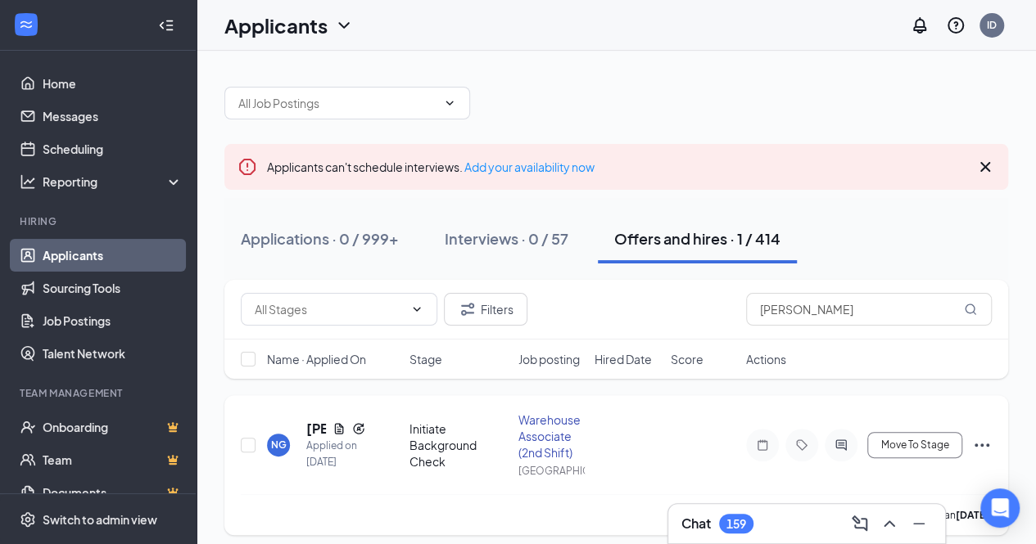
click at [982, 444] on icon "Ellipses" at bounding box center [981, 445] width 15 height 3
click at [734, 149] on div "Applicants can't schedule interviews. Add your availability now" at bounding box center [615, 167] width 783 height 46
click at [795, 442] on icon "Tag" at bounding box center [802, 445] width 20 height 13
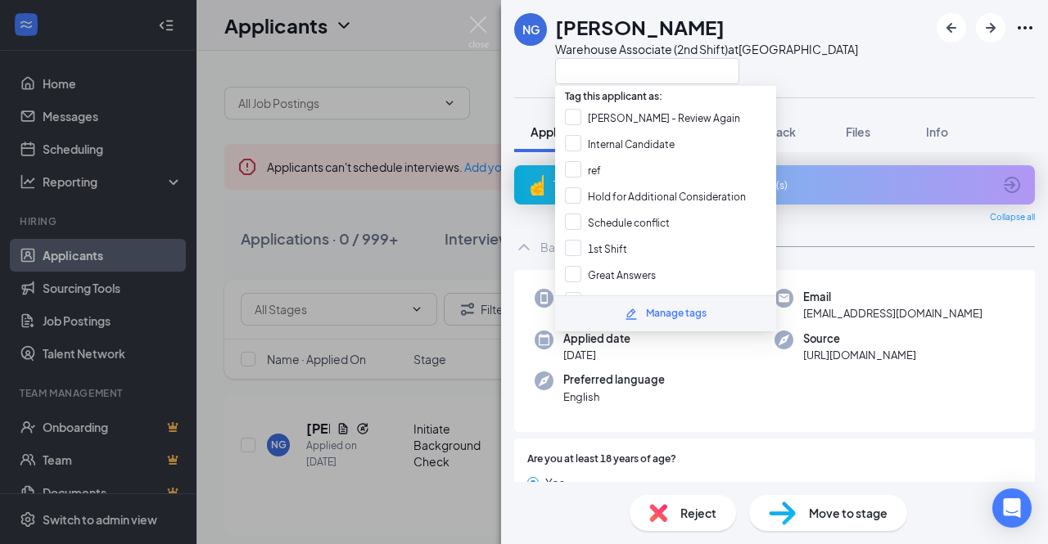
click at [848, 97] on div "NG [PERSON_NAME] Associate (2nd Shift) at [GEOGRAPHIC_DATA]" at bounding box center [774, 48] width 547 height 97
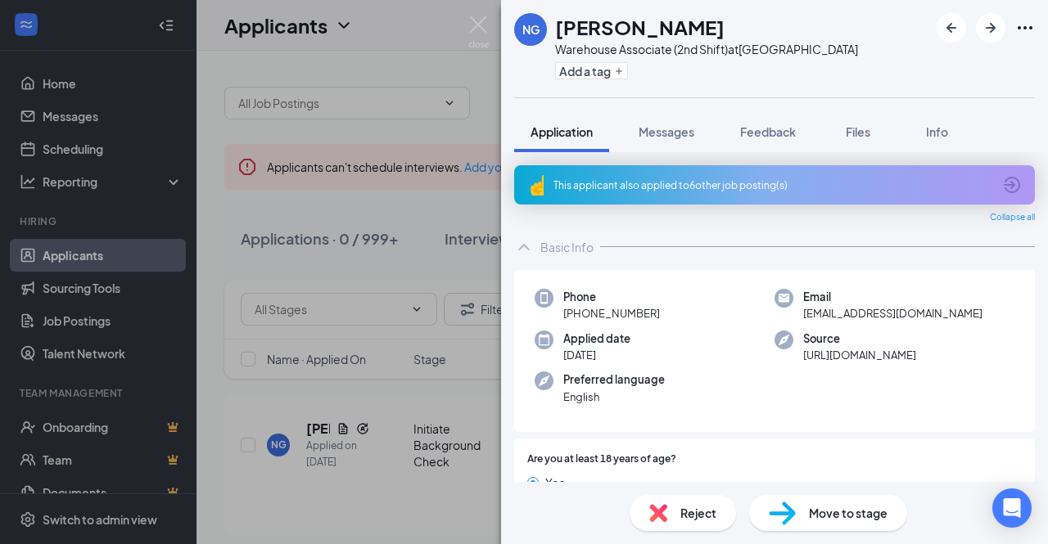
drag, startPoint x: 673, startPoint y: 314, endPoint x: 553, endPoint y: 318, distance: 119.6
click at [553, 318] on div "Phone [PHONE_NUMBER]" at bounding box center [655, 306] width 240 height 34
copy span "[PHONE_NUMBER]"
drag, startPoint x: 940, startPoint y: 315, endPoint x: 783, endPoint y: 316, distance: 157.2
click at [783, 316] on div "Email [EMAIL_ADDRESS][DOMAIN_NAME]" at bounding box center [894, 306] width 240 height 34
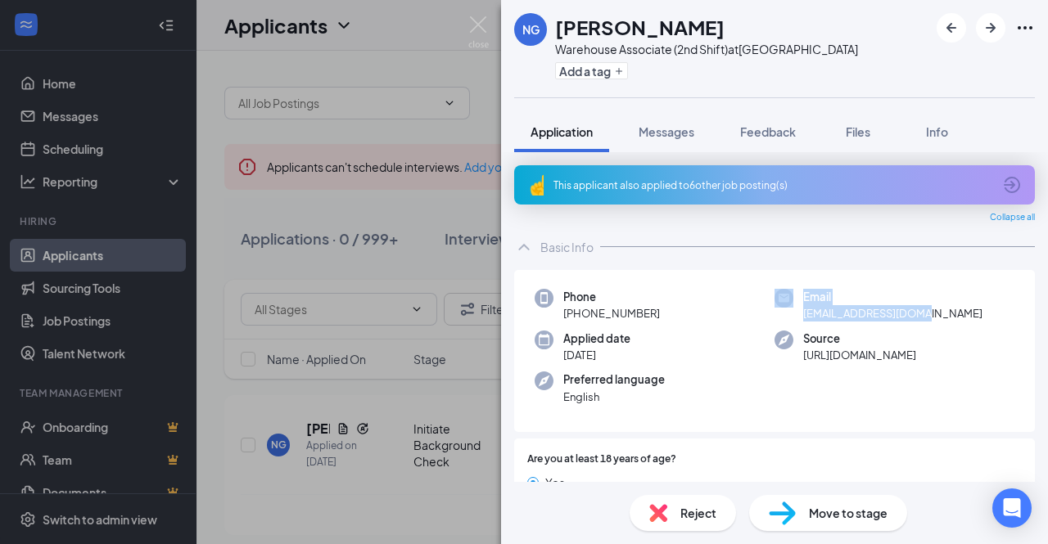
click at [783, 316] on div "Email [EMAIL_ADDRESS][DOMAIN_NAME]" at bounding box center [894, 306] width 240 height 34
click at [901, 331] on span "Source" at bounding box center [859, 339] width 113 height 16
drag, startPoint x: 923, startPoint y: 315, endPoint x: 792, endPoint y: 316, distance: 131.8
click at [792, 316] on div "Email [EMAIL_ADDRESS][DOMAIN_NAME]" at bounding box center [894, 306] width 240 height 34
copy span "[EMAIL_ADDRESS][DOMAIN_NAME]"
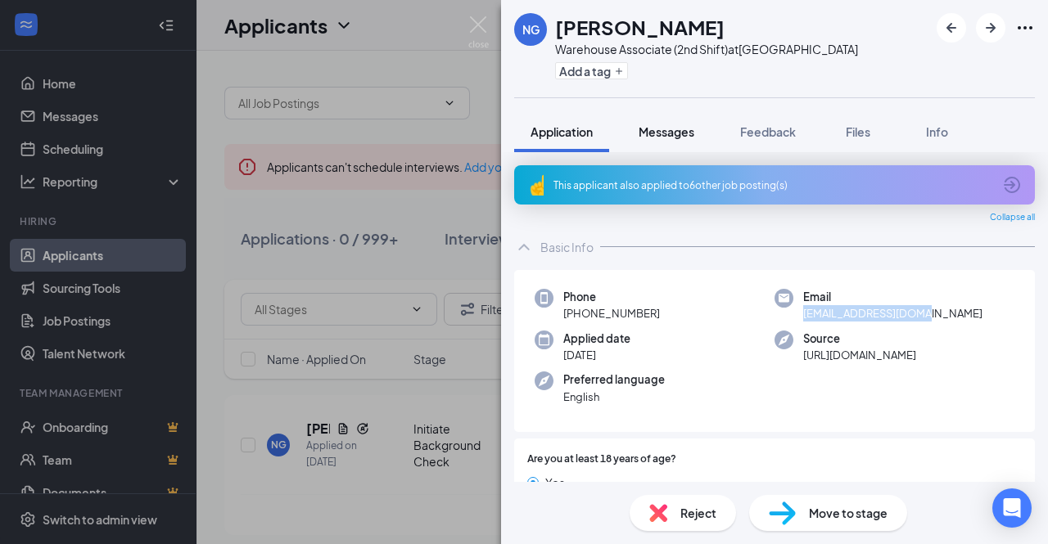
click at [673, 128] on span "Messages" at bounding box center [667, 131] width 56 height 15
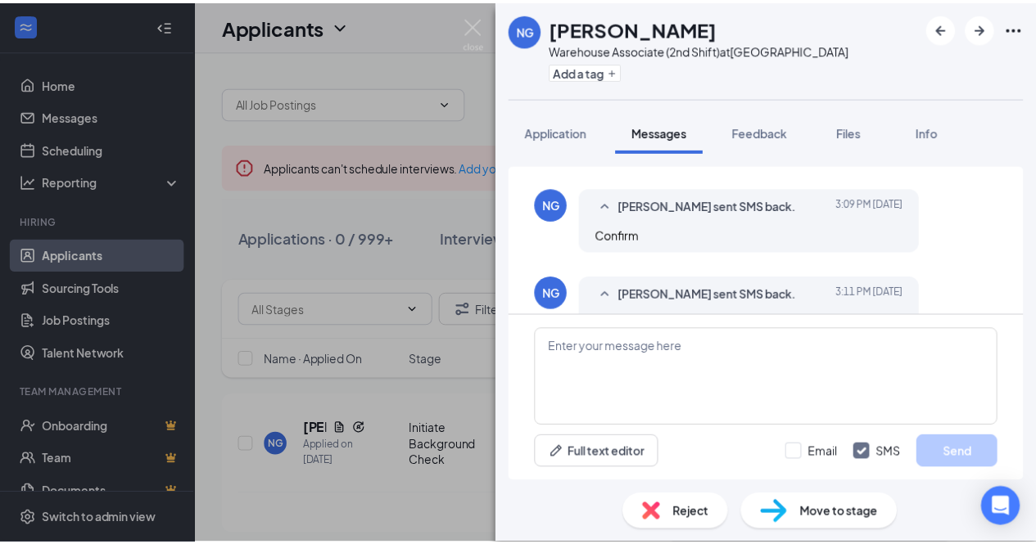
scroll to position [845, 0]
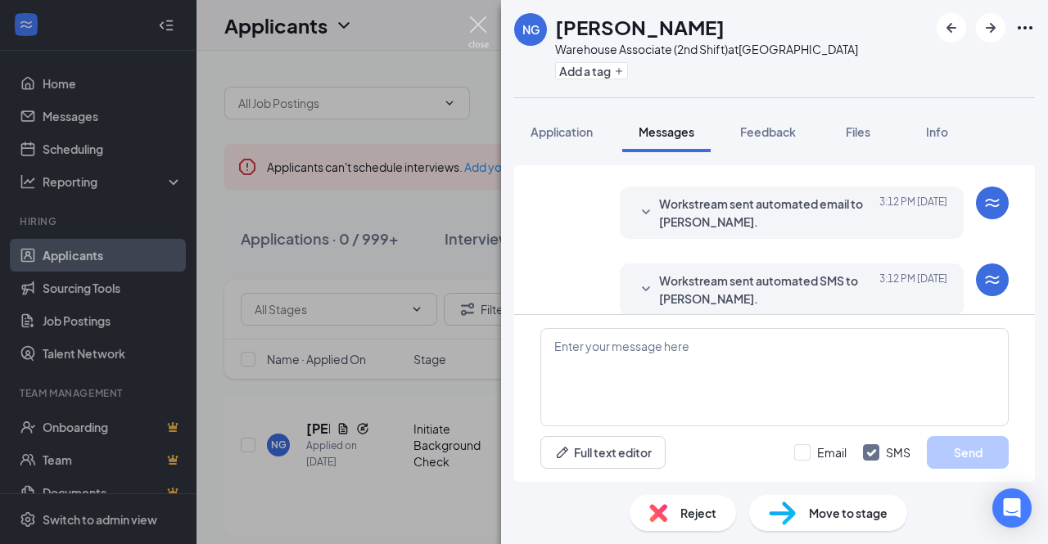
click at [482, 34] on img at bounding box center [478, 32] width 20 height 32
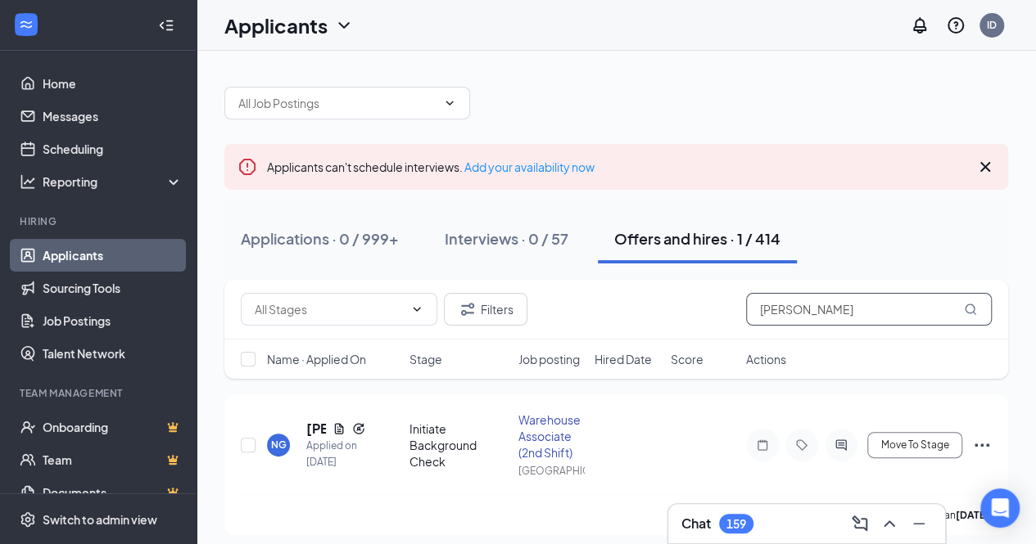
drag, startPoint x: 848, startPoint y: 318, endPoint x: 738, endPoint y: 313, distance: 110.7
click at [738, 313] on div "Filters [PERSON_NAME]" at bounding box center [616, 309] width 751 height 33
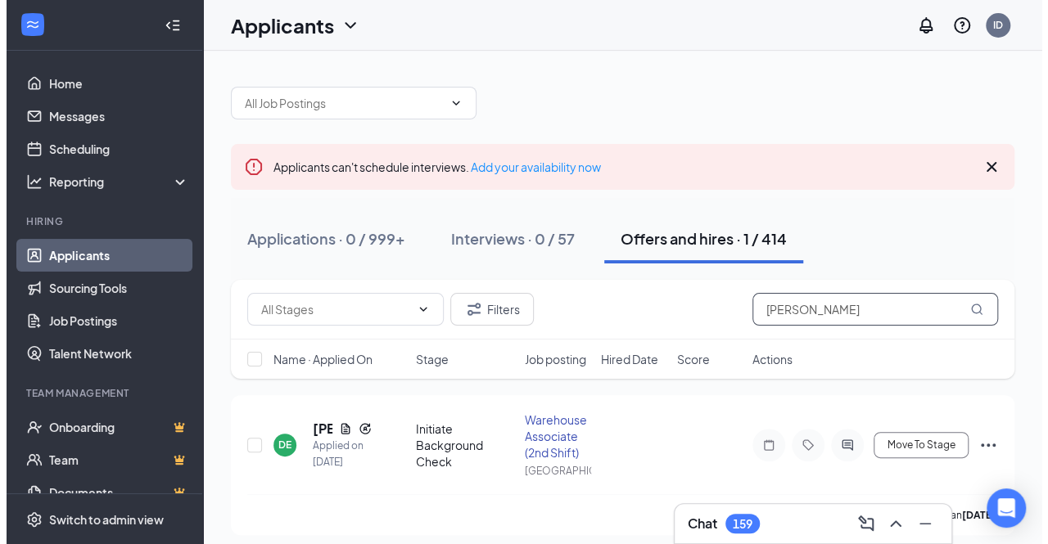
scroll to position [9, 0]
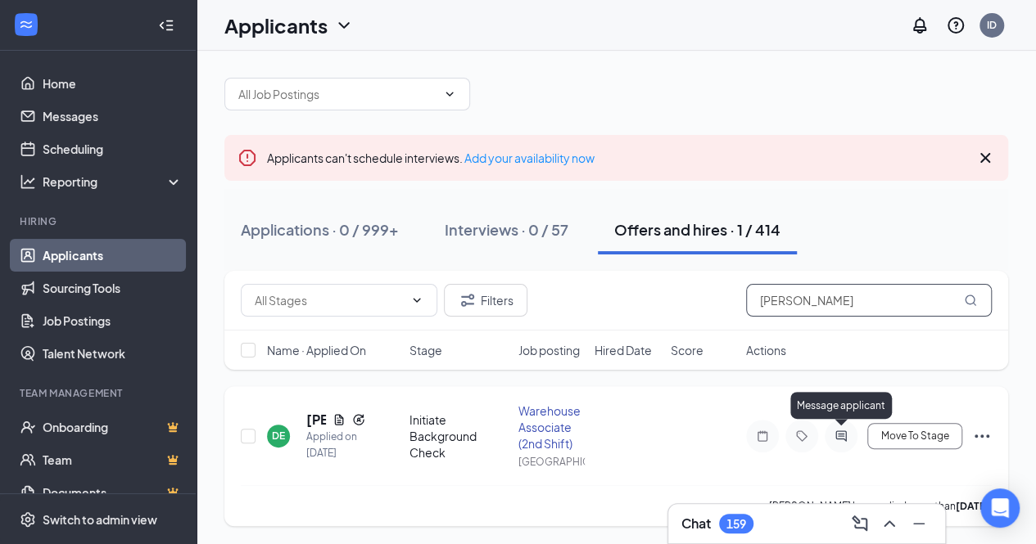
type input "[PERSON_NAME]"
click at [843, 431] on icon "ActiveChat" at bounding box center [841, 436] width 20 height 13
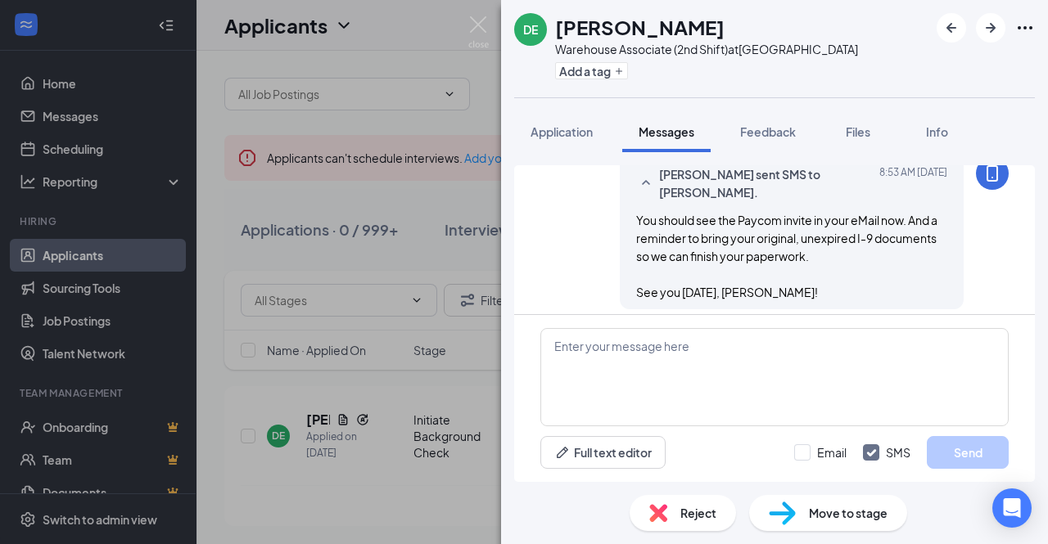
scroll to position [643, 0]
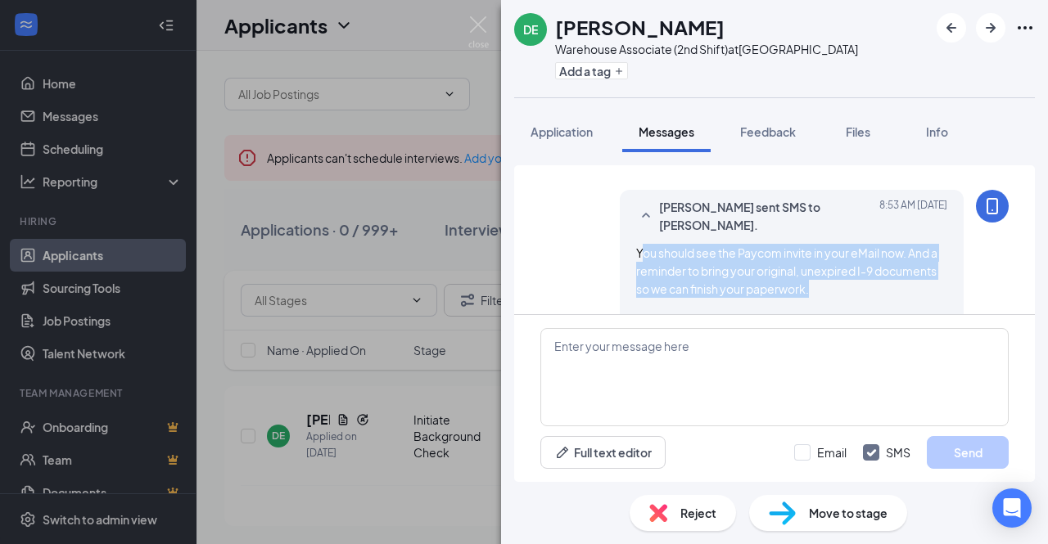
drag, startPoint x: 626, startPoint y: 250, endPoint x: 811, endPoint y: 282, distance: 187.1
click at [811, 282] on div "You should see the Paycom invite in your eMail now. And a reminder to bring you…" at bounding box center [791, 289] width 311 height 90
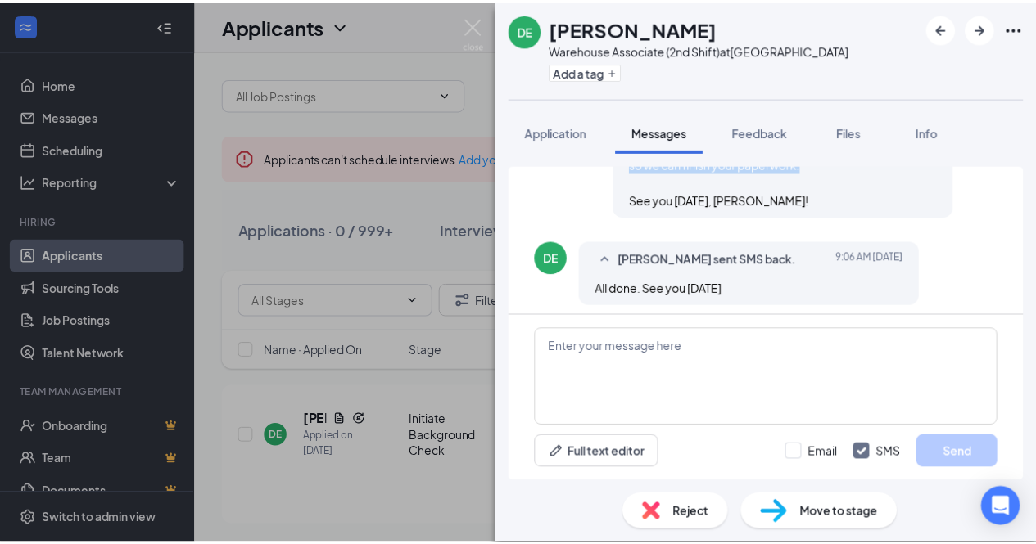
scroll to position [774, 0]
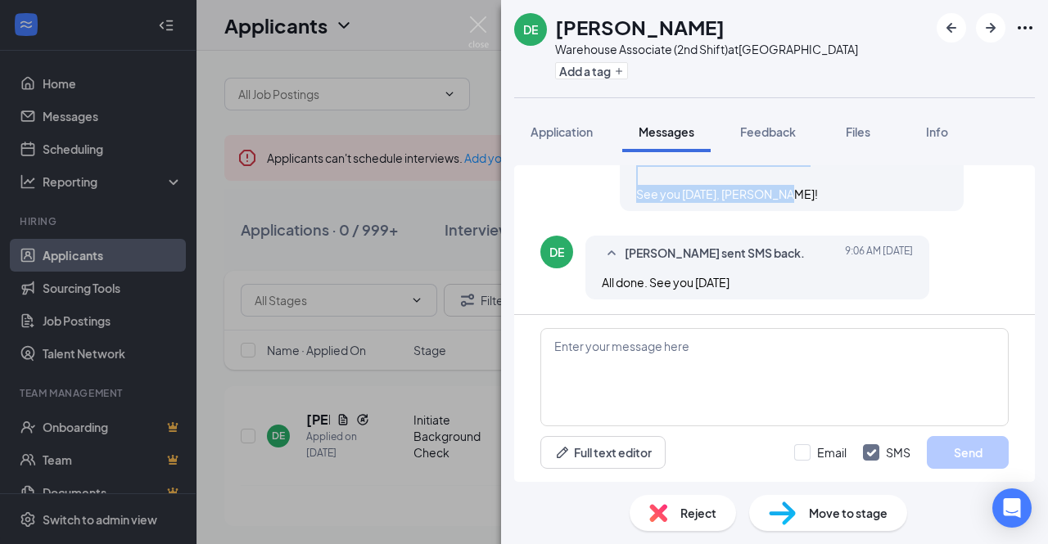
drag, startPoint x: 623, startPoint y: 250, endPoint x: 815, endPoint y: 201, distance: 197.6
click at [815, 201] on div "You should see the Paycom invite in your eMail now. And a reminder to bring you…" at bounding box center [791, 158] width 311 height 90
copy span "You should see the Paycom invite in your eMail now. And a reminder to bring you…"
click at [481, 34] on img at bounding box center [478, 32] width 20 height 32
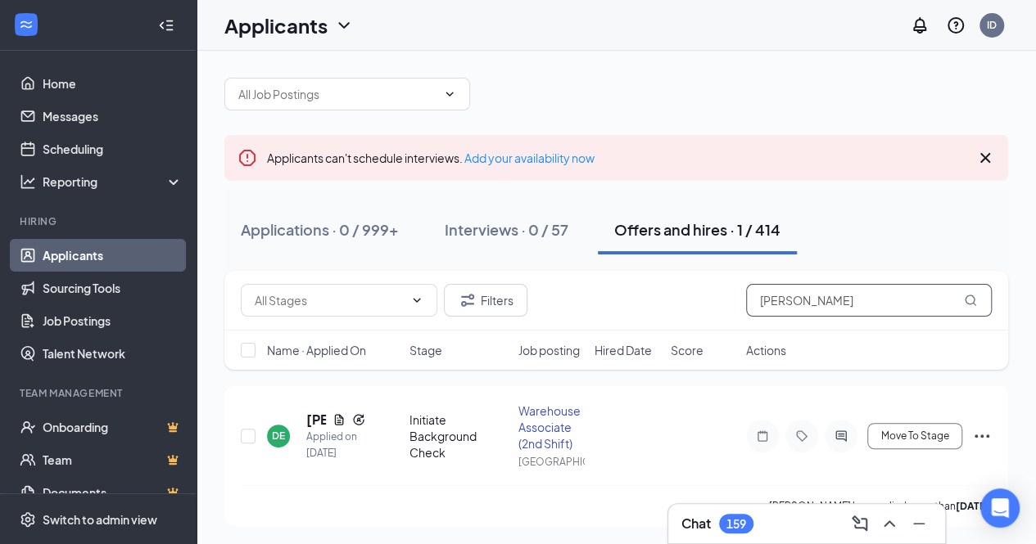
drag, startPoint x: 837, startPoint y: 310, endPoint x: 729, endPoint y: 315, distance: 107.4
click at [729, 315] on div "Filters [PERSON_NAME]" at bounding box center [616, 300] width 751 height 33
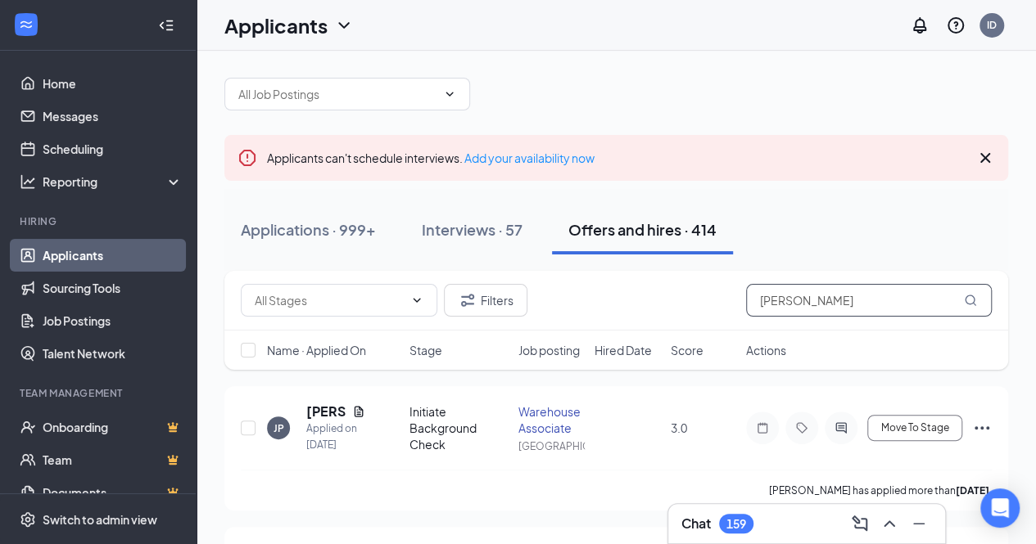
type input "[PERSON_NAME]"
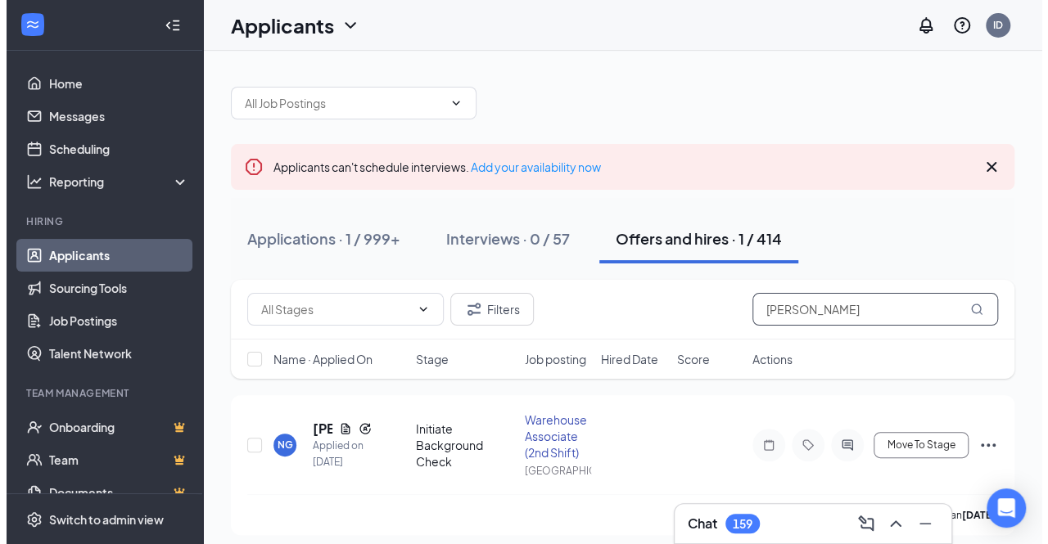
scroll to position [9, 0]
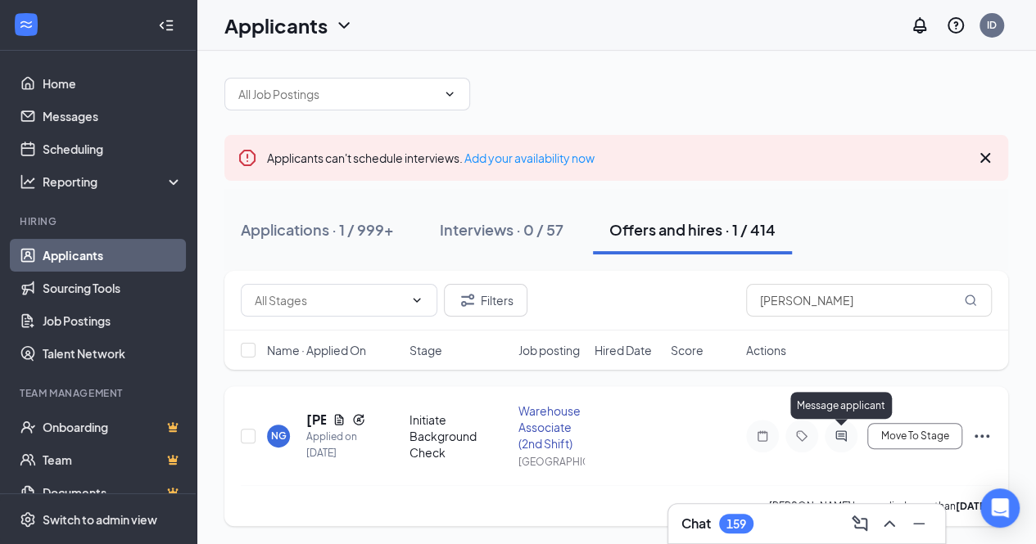
click at [841, 436] on icon "ActiveChat" at bounding box center [841, 436] width 20 height 13
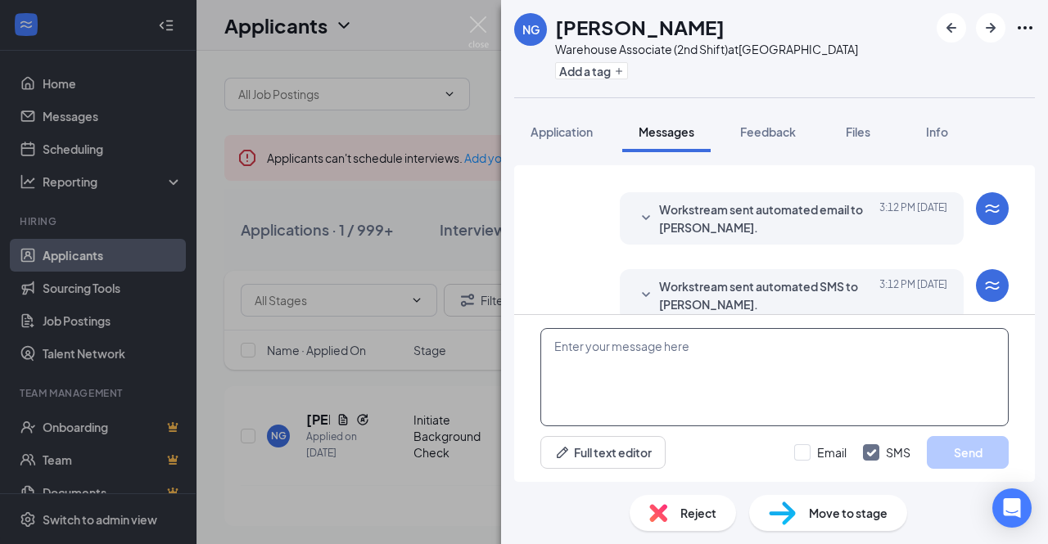
scroll to position [845, 0]
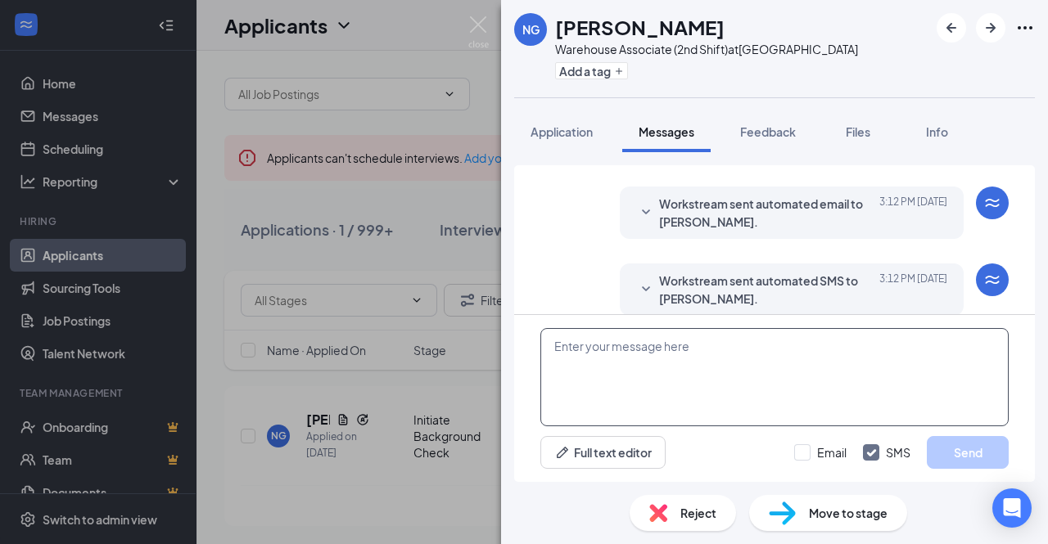
click at [824, 370] on textarea at bounding box center [774, 377] width 468 height 98
paste textarea "You should see the Paycom invite in your eMail now. And a reminder to bring you…"
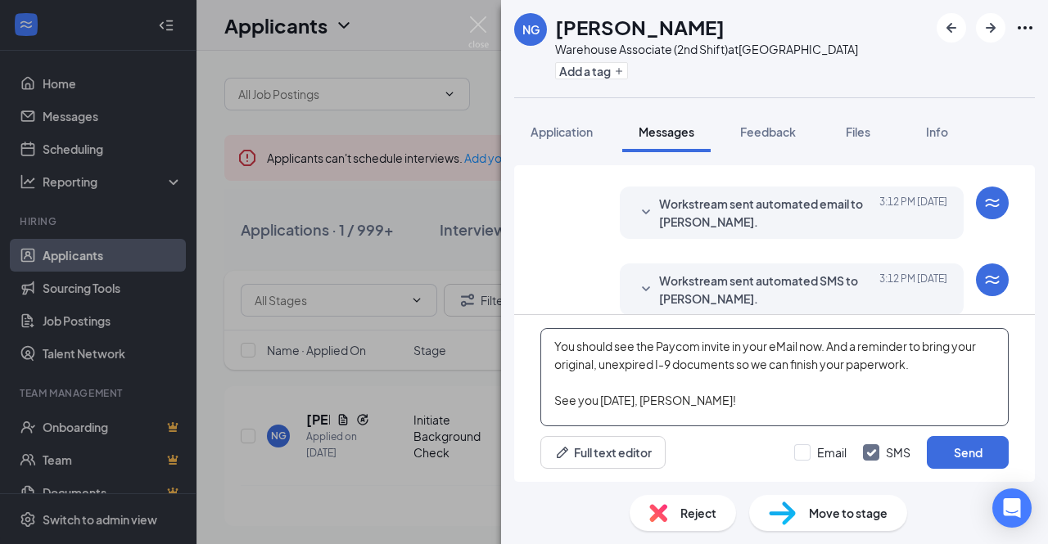
drag, startPoint x: 809, startPoint y: 353, endPoint x: 830, endPoint y: 376, distance: 31.3
click at [830, 376] on textarea "You should see the Paycom invite in your eMail now. And a reminder to bring you…" at bounding box center [774, 377] width 468 height 98
click at [711, 400] on textarea "You should see the Paycom invite in your eMail now. And a reminder to bring you…" at bounding box center [774, 377] width 468 height 98
click at [719, 400] on textarea "You should see the Paycom invite in your eMail now. And a reminder to bring you…" at bounding box center [774, 377] width 468 height 98
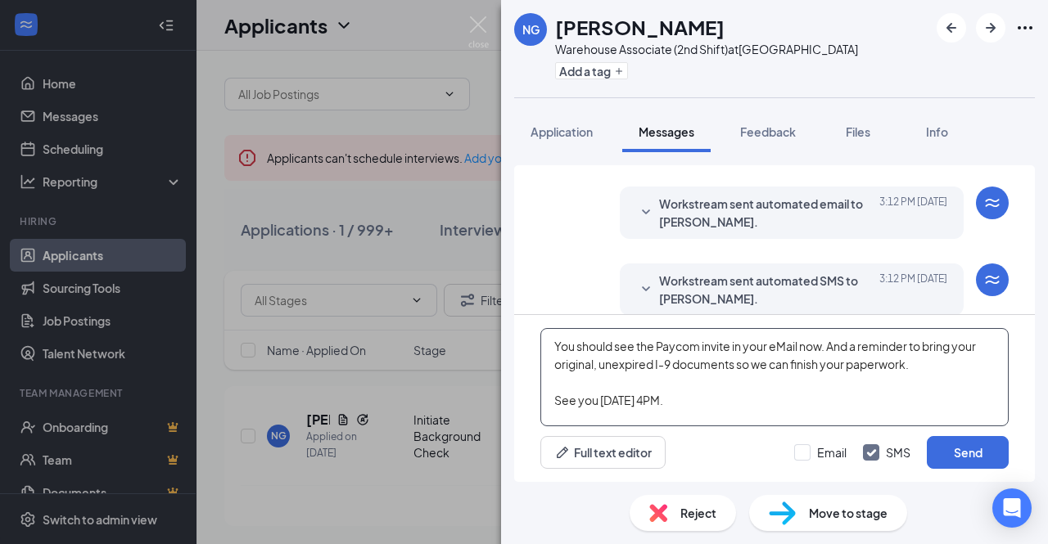
click at [549, 346] on textarea "You should see the Paycom invite in your eMail now. And a reminder to bring you…" at bounding box center [774, 377] width 468 height 98
click at [678, 354] on textarea "Hello [PERSON_NAME]. You should see the Paycom invite in your eMail now. And a …" at bounding box center [774, 377] width 468 height 98
drag, startPoint x: 645, startPoint y: 346, endPoint x: 663, endPoint y: 357, distance: 20.9
click at [663, 357] on textarea "Hello [PERSON_NAME]. You should see the Paycom invite in your eMail now. And a …" at bounding box center [774, 377] width 468 height 98
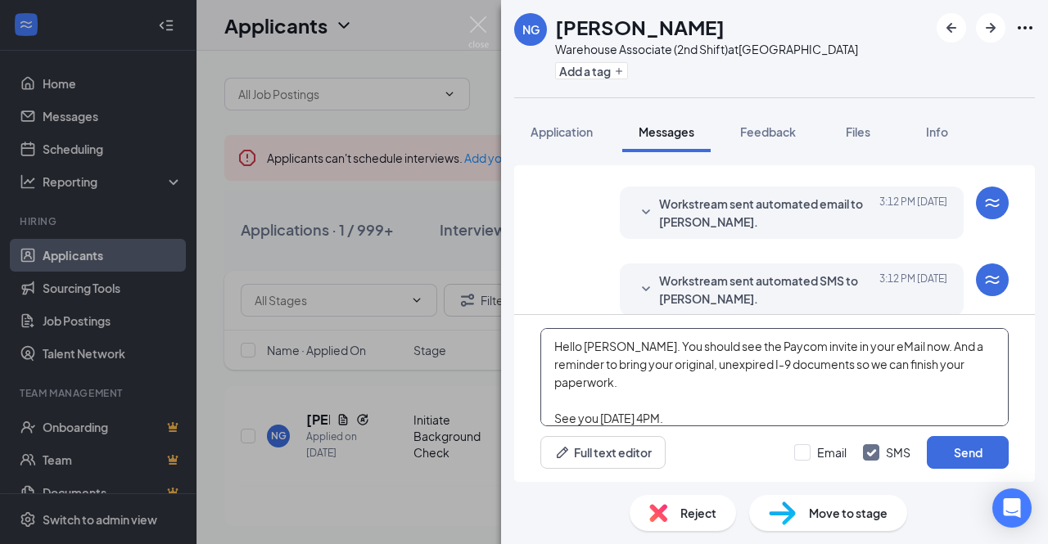
drag, startPoint x: 640, startPoint y: 346, endPoint x: 671, endPoint y: 373, distance: 40.7
click at [671, 373] on textarea "Hello [PERSON_NAME]. You should see the Paycom invite in your eMail now. And a …" at bounding box center [774, 377] width 468 height 98
click at [673, 350] on textarea "Hello [PERSON_NAME]. You should see the Paycom invite in your eMail now. And a …" at bounding box center [774, 377] width 468 height 98
drag, startPoint x: 645, startPoint y: 340, endPoint x: 680, endPoint y: 372, distance: 46.9
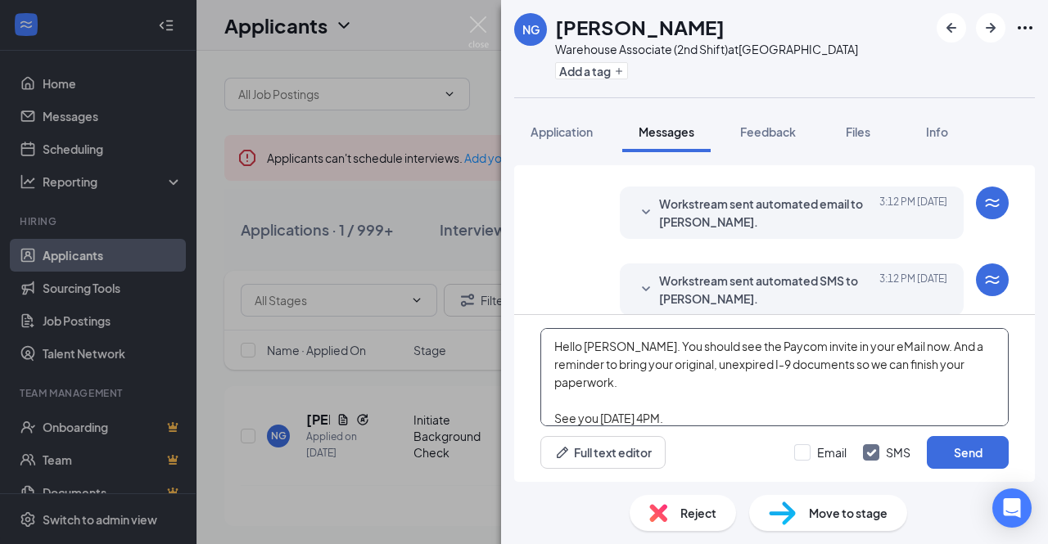
click at [680, 372] on textarea "Hello [PERSON_NAME]. You should see the Paycom invite in your eMail now. And a …" at bounding box center [774, 377] width 468 height 98
click at [758, 373] on textarea "Hello [PERSON_NAME]. You should see the Paycom invite in your eMail now. And a …" at bounding box center [774, 377] width 468 height 98
click at [909, 401] on textarea "Hello [PERSON_NAME]. You should see the Paycom invite in your eMail now. And a …" at bounding box center [774, 377] width 468 height 98
click at [702, 365] on textarea "Hello [PERSON_NAME]. You should see the Paycom invite in your eMail now. And a …" at bounding box center [774, 377] width 468 height 98
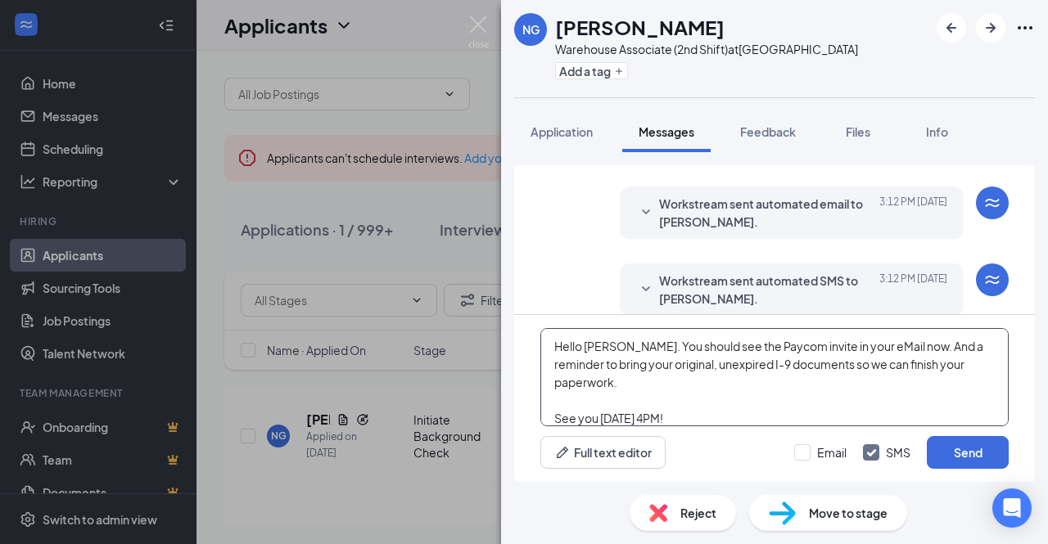
drag, startPoint x: 674, startPoint y: 351, endPoint x: 702, endPoint y: 368, distance: 33.4
click at [702, 368] on textarea "Hello [PERSON_NAME]. You should see the Paycom invite in your eMail now. And a …" at bounding box center [774, 377] width 468 height 98
click at [704, 344] on textarea "Hello [PERSON_NAME]. You should see the Paycom invite in your eMail now. And a …" at bounding box center [774, 377] width 468 height 98
drag, startPoint x: 662, startPoint y: 350, endPoint x: 727, endPoint y: 381, distance: 72.2
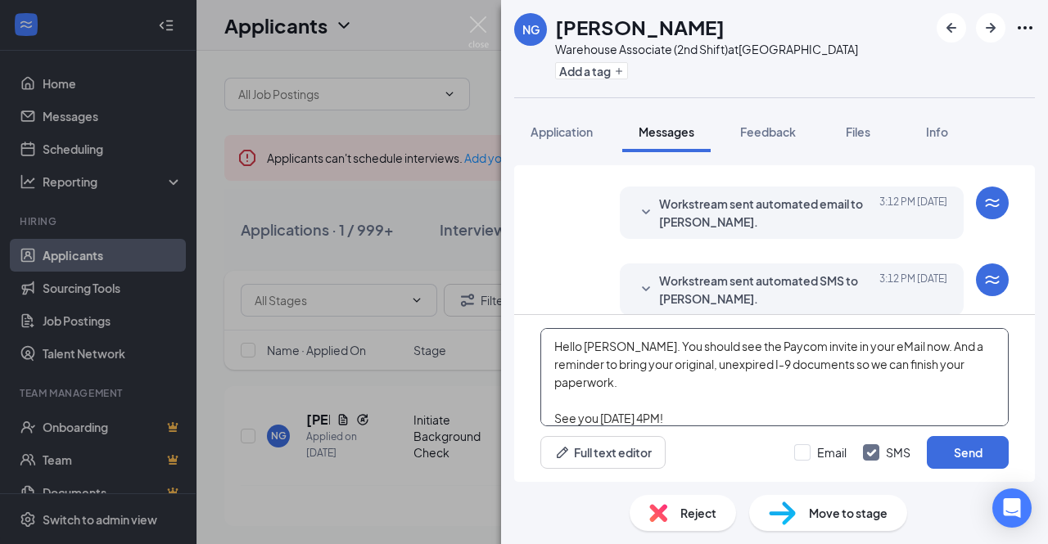
click at [727, 381] on textarea "Hello [PERSON_NAME]. You should see the Paycom invite in your eMail now. And a …" at bounding box center [774, 377] width 468 height 98
type textarea "Hello [PERSON_NAME]. You should see the Paycom invite in your eMail now. And a …"
drag, startPoint x: 957, startPoint y: 453, endPoint x: 830, endPoint y: 373, distance: 150.1
click at [830, 373] on div "Hello [PERSON_NAME]. You should see the Paycom invite in your eMail now. And a …" at bounding box center [774, 398] width 521 height 167
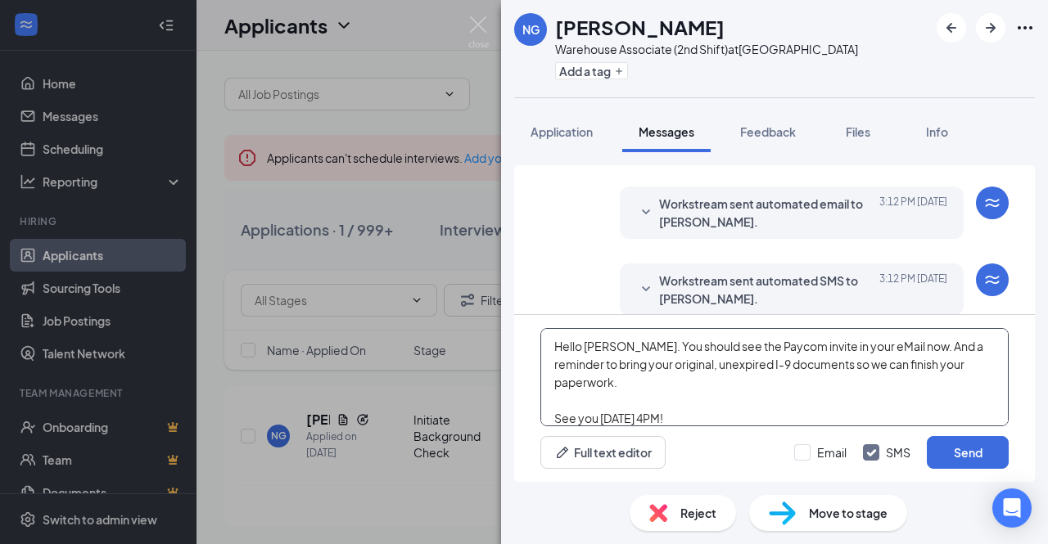
click at [830, 373] on textarea "Hello [PERSON_NAME]. You should see the Paycom invite in your eMail now. And a …" at bounding box center [774, 377] width 468 height 98
click at [698, 327] on div "Hello [PERSON_NAME]. You should see the Paycom invite in your eMail now. And a …" at bounding box center [774, 398] width 521 height 167
drag, startPoint x: 684, startPoint y: 338, endPoint x: 717, endPoint y: 379, distance: 52.9
click at [717, 379] on textarea "Hello [PERSON_NAME]. You should see the Paycom invite in your eMail now. And a …" at bounding box center [774, 377] width 468 height 98
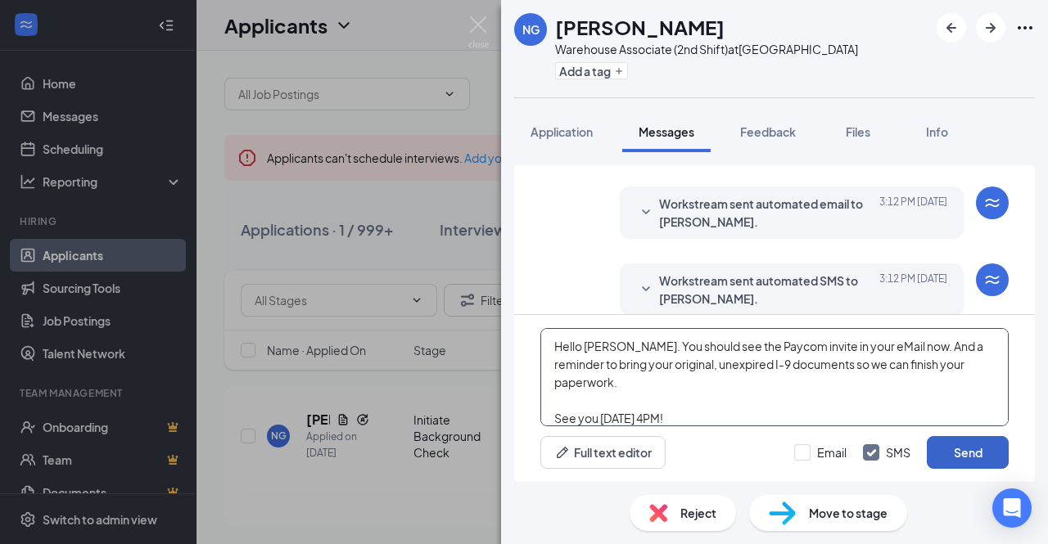
drag, startPoint x: 951, startPoint y: 454, endPoint x: 953, endPoint y: 365, distance: 88.4
click at [953, 365] on div "Hello [PERSON_NAME]. You should see the Paycom invite in your eMail now. And a …" at bounding box center [774, 398] width 521 height 167
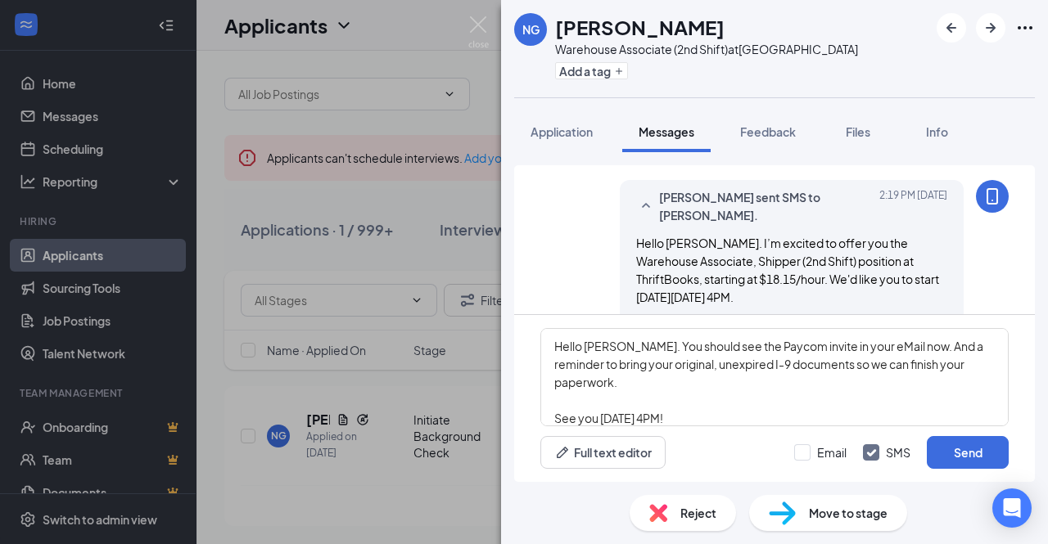
scroll to position [255, 0]
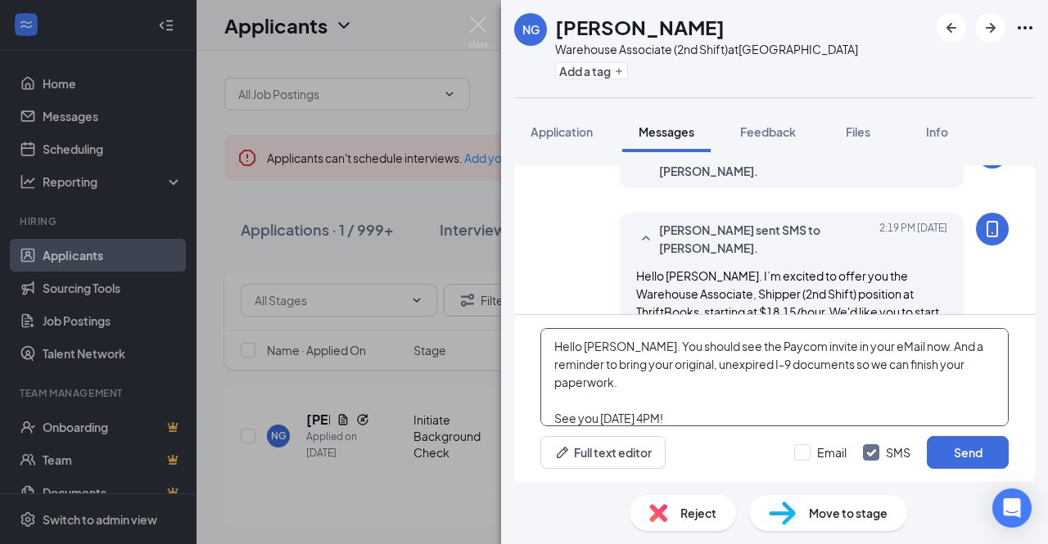
click at [819, 407] on textarea "Hello [PERSON_NAME]. You should see the Paycom invite in your eMail now. And a …" at bounding box center [774, 377] width 468 height 98
click at [960, 450] on button "Send" at bounding box center [968, 452] width 82 height 33
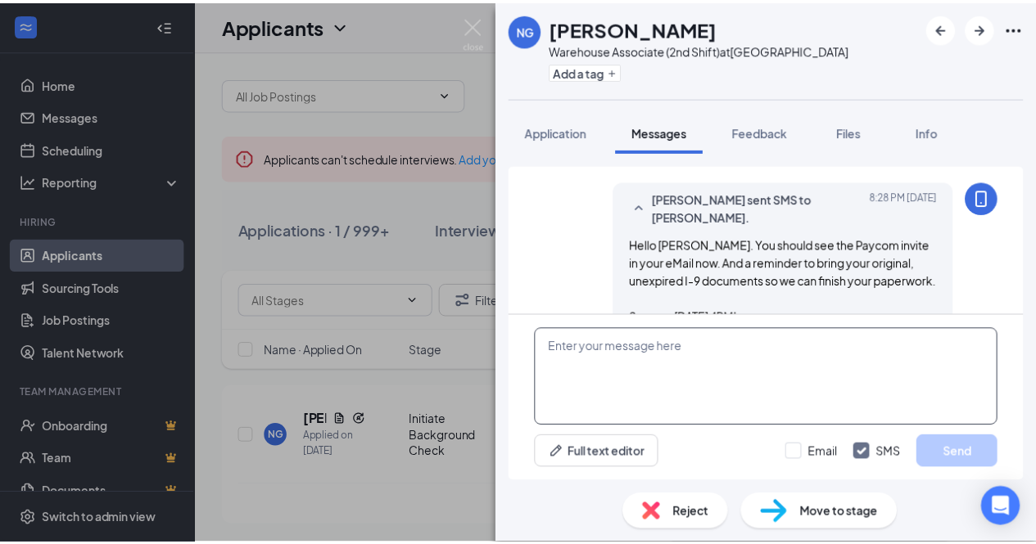
scroll to position [1005, 0]
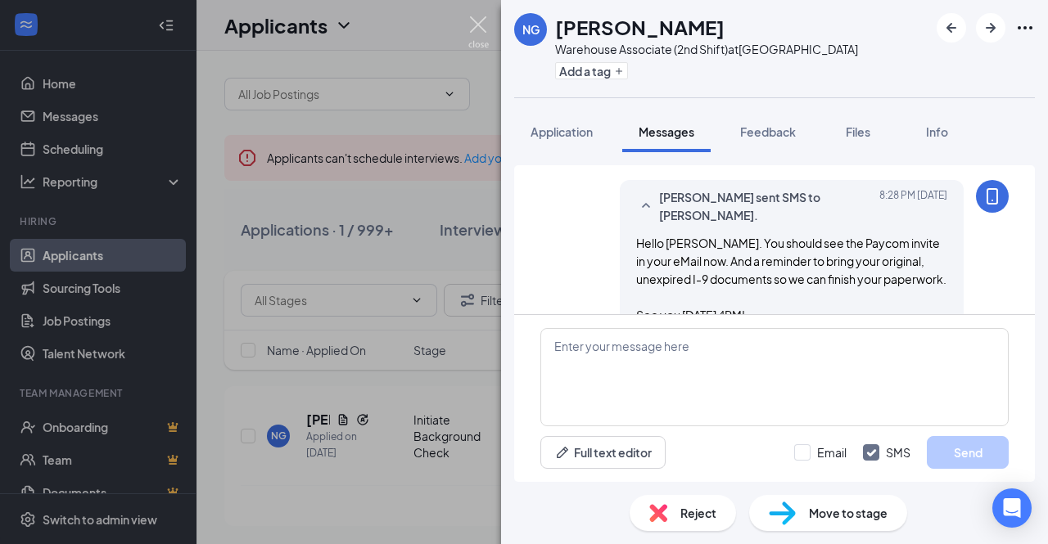
click at [481, 25] on img at bounding box center [478, 32] width 20 height 32
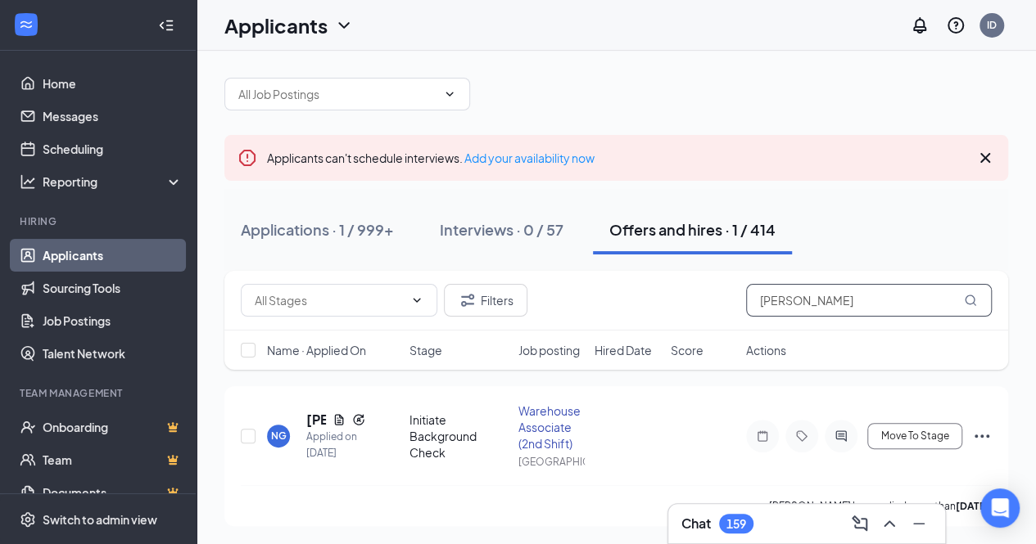
drag, startPoint x: 789, startPoint y: 300, endPoint x: 702, endPoint y: 303, distance: 86.8
click at [702, 303] on div "Filters [PERSON_NAME]" at bounding box center [616, 300] width 751 height 33
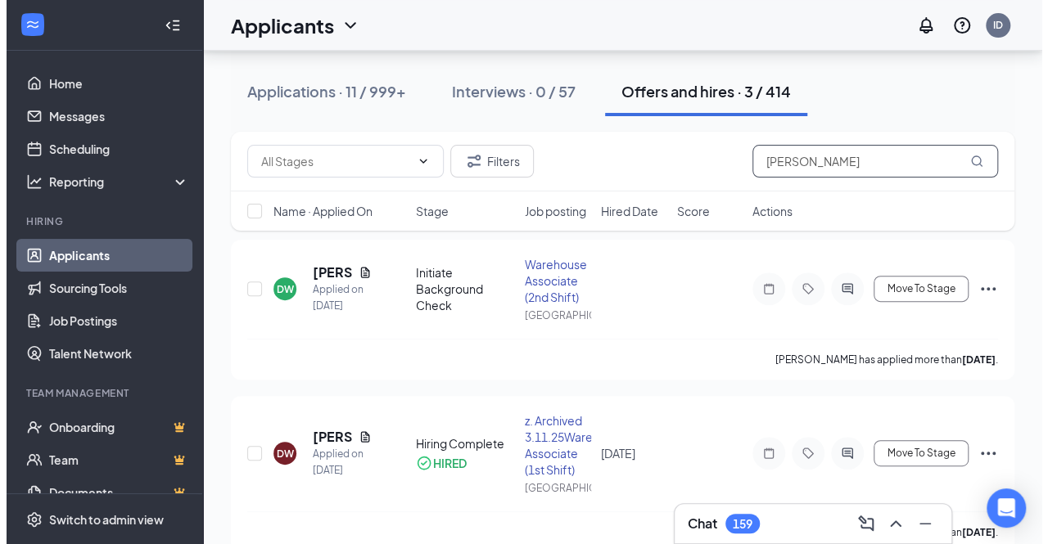
scroll to position [161, 0]
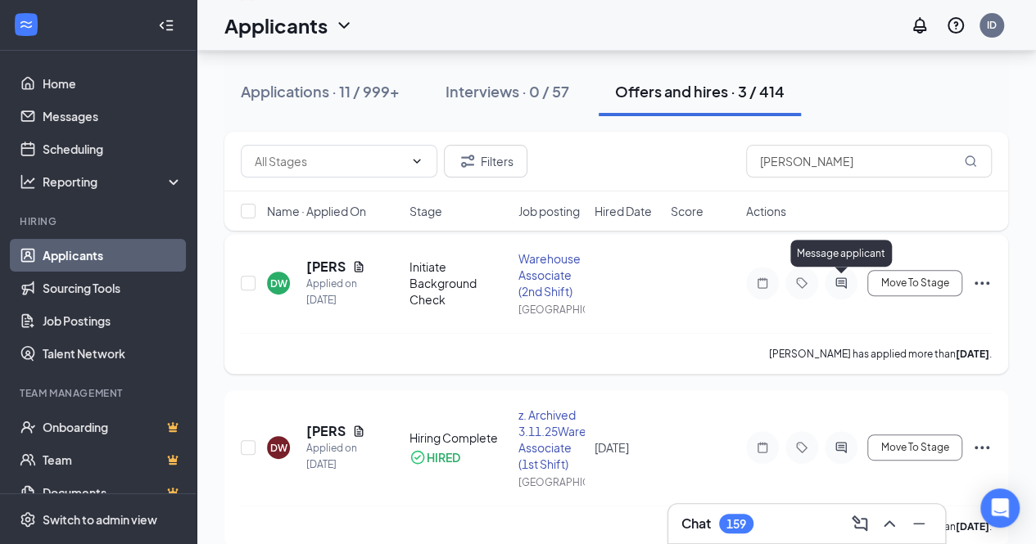
click at [837, 282] on icon "ActiveChat" at bounding box center [841, 283] width 20 height 13
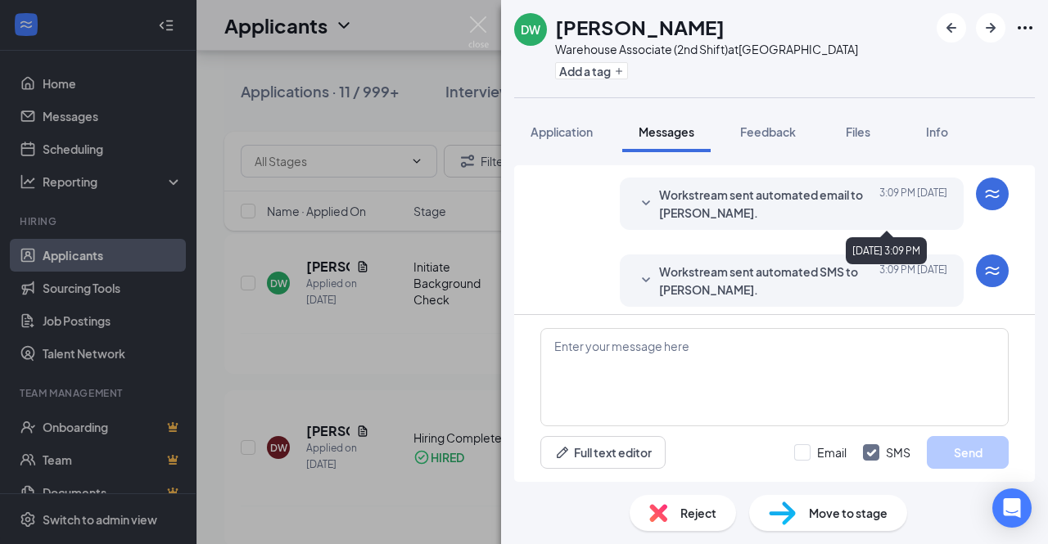
scroll to position [832, 0]
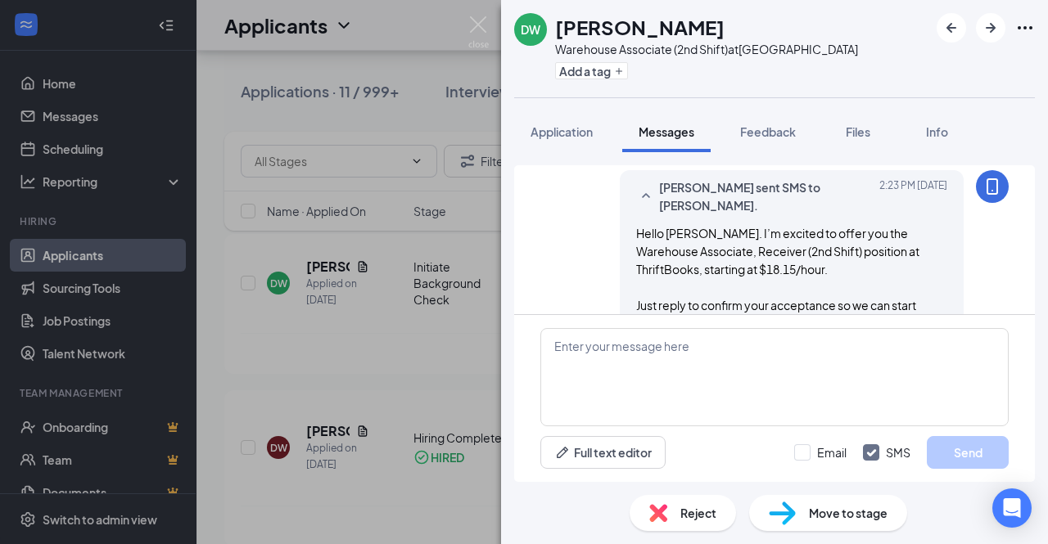
scroll to position [275, 0]
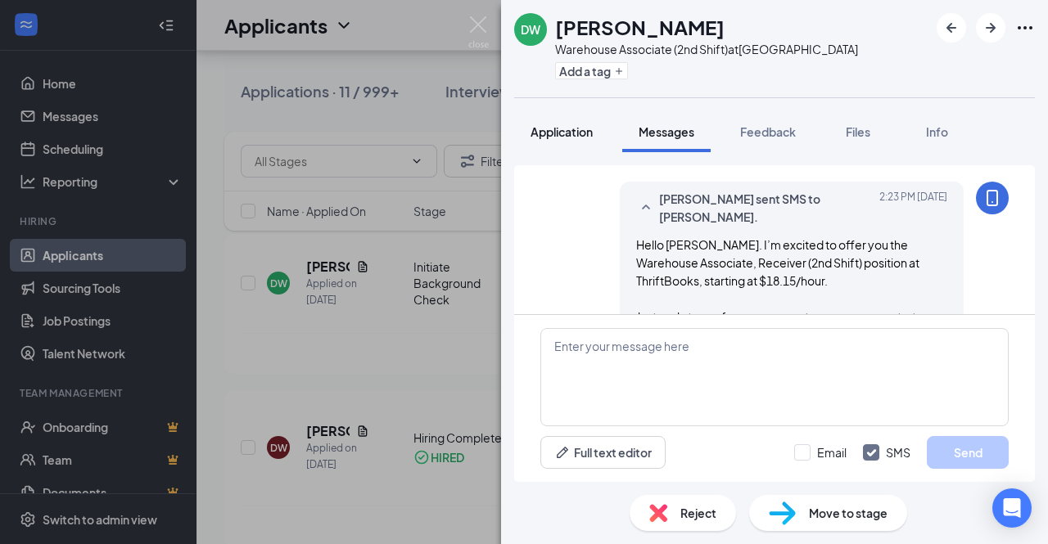
click at [572, 124] on span "Application" at bounding box center [562, 131] width 62 height 15
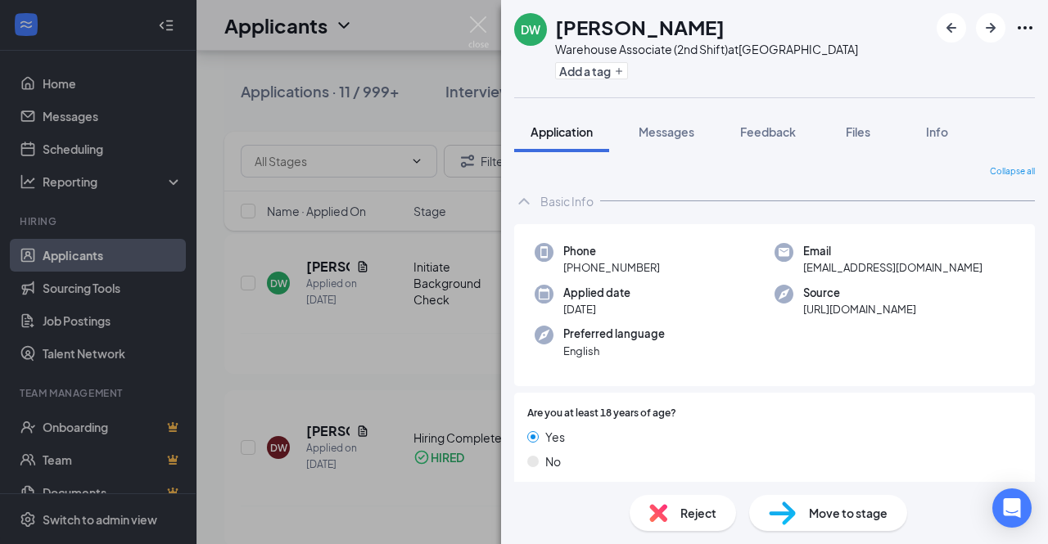
click at [673, 267] on div "Phone [PHONE_NUMBER]" at bounding box center [655, 260] width 240 height 34
drag, startPoint x: 630, startPoint y: 34, endPoint x: 558, endPoint y: 20, distance: 73.2
click at [558, 20] on h1 "[PERSON_NAME]" at bounding box center [639, 27] width 169 height 28
copy h1 "[PERSON_NAME]"
drag, startPoint x: 969, startPoint y: 266, endPoint x: 796, endPoint y: 268, distance: 173.6
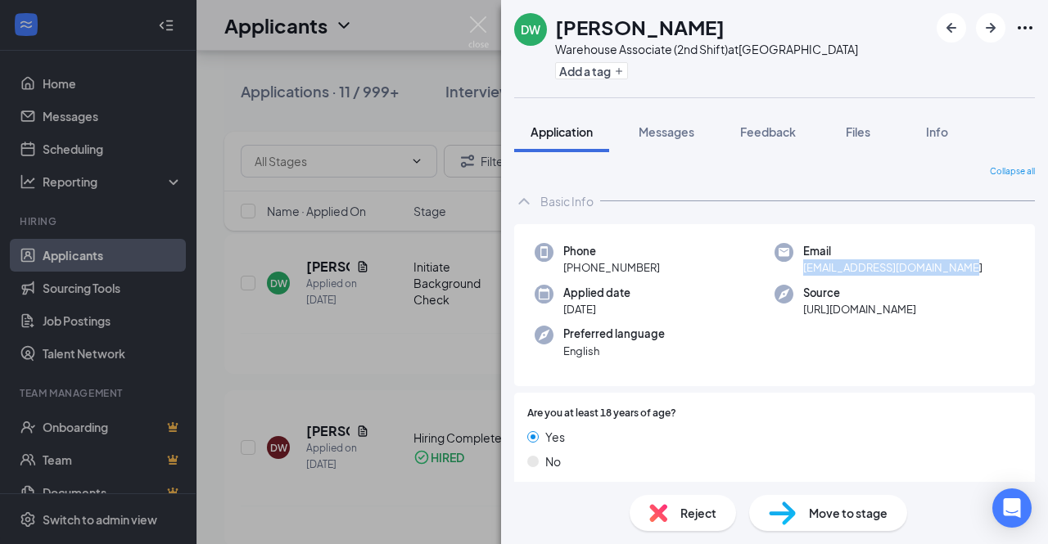
click at [796, 268] on div "Email [EMAIL_ADDRESS][DOMAIN_NAME]" at bounding box center [894, 260] width 240 height 34
copy span "[EMAIL_ADDRESS][DOMAIN_NAME]"
drag, startPoint x: 666, startPoint y: 261, endPoint x: 560, endPoint y: 265, distance: 106.5
click at [560, 265] on div "Phone [PHONE_NUMBER]" at bounding box center [655, 260] width 240 height 34
drag, startPoint x: 971, startPoint y: 268, endPoint x: 785, endPoint y: 274, distance: 186.0
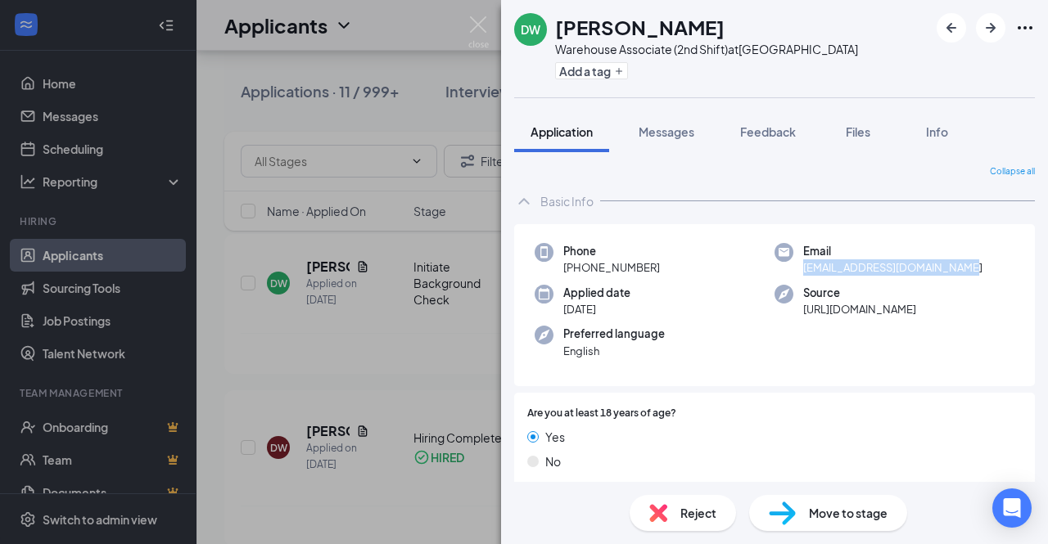
click at [785, 274] on div "Email [EMAIL_ADDRESS][DOMAIN_NAME]" at bounding box center [894, 260] width 240 height 34
copy span "[EMAIL_ADDRESS][DOMAIN_NAME]"
drag, startPoint x: 651, startPoint y: 271, endPoint x: 546, endPoint y: 269, distance: 104.8
click at [546, 269] on div "Phone [PHONE_NUMBER]" at bounding box center [655, 260] width 240 height 34
click at [641, 274] on span "[PHONE_NUMBER]" at bounding box center [611, 268] width 97 height 16
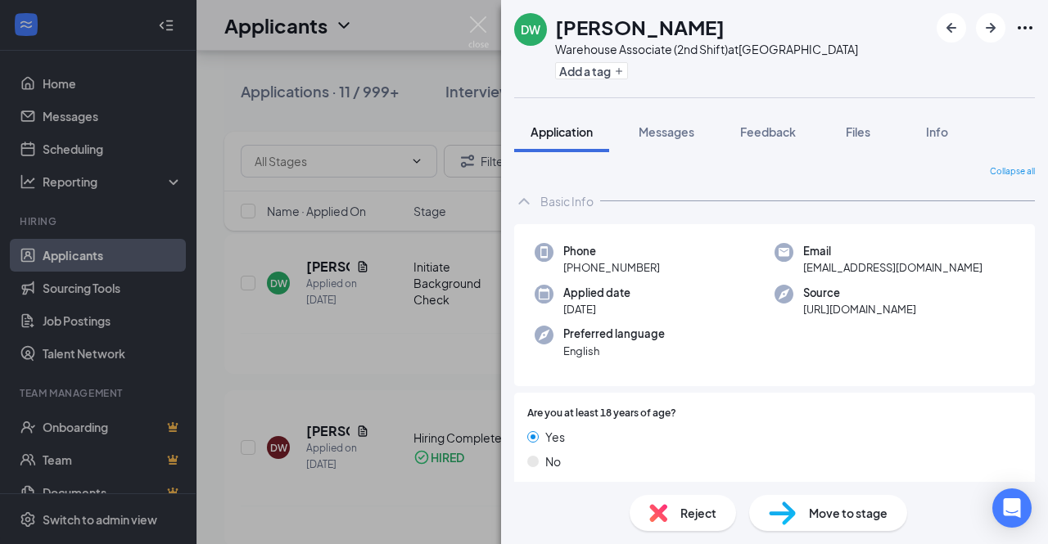
drag, startPoint x: 659, startPoint y: 268, endPoint x: 558, endPoint y: 273, distance: 100.8
click at [558, 273] on div "Phone [PHONE_NUMBER]" at bounding box center [655, 260] width 240 height 34
copy span "[PHONE_NUMBER]"
click at [676, 142] on button "Messages" at bounding box center [666, 131] width 88 height 41
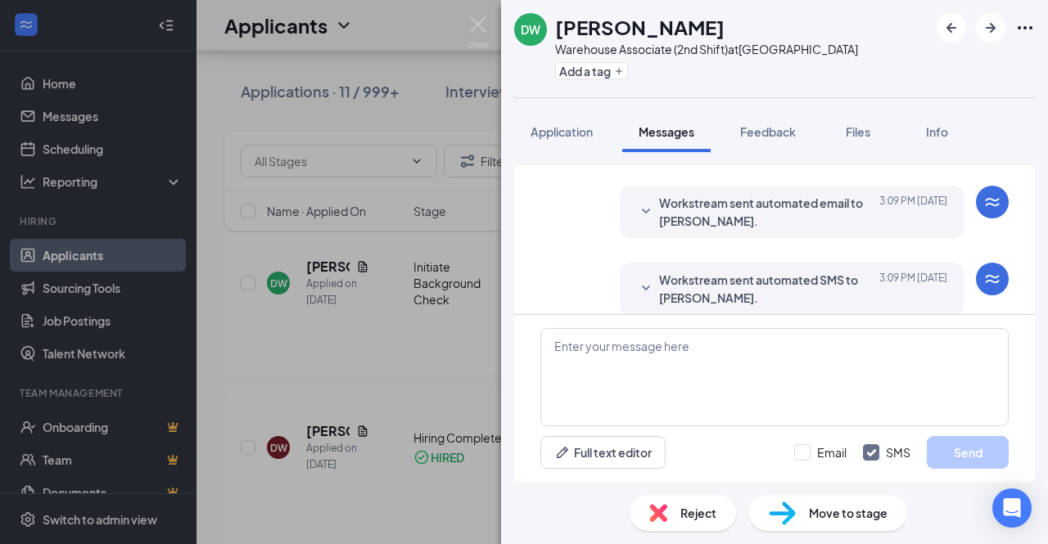
scroll to position [832, 0]
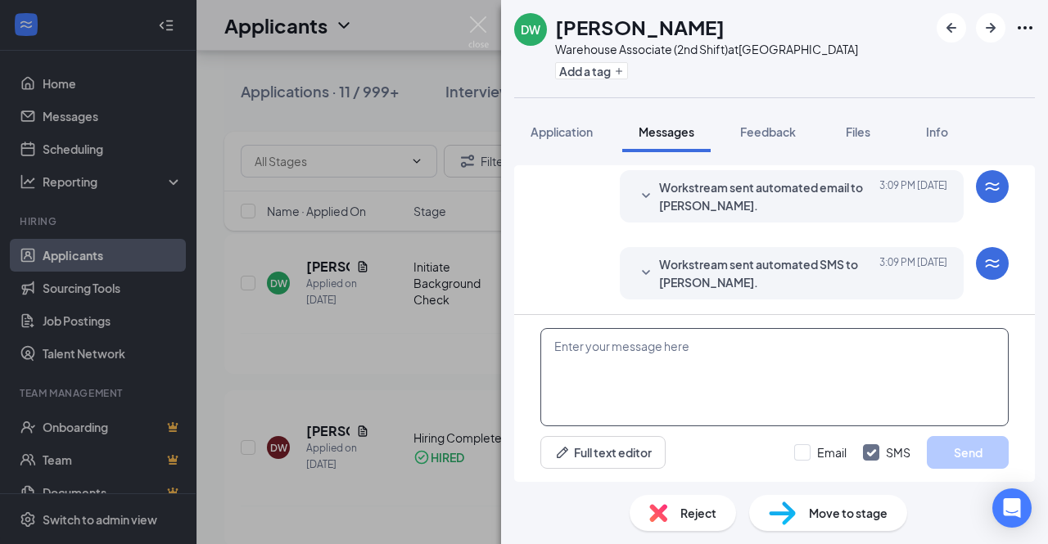
click at [740, 377] on textarea at bounding box center [774, 377] width 468 height 98
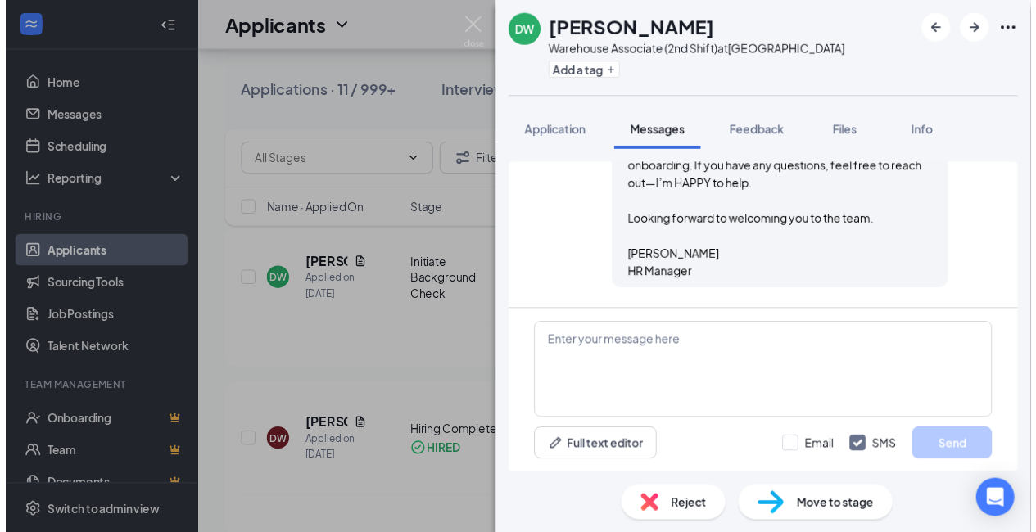
scroll to position [439, 0]
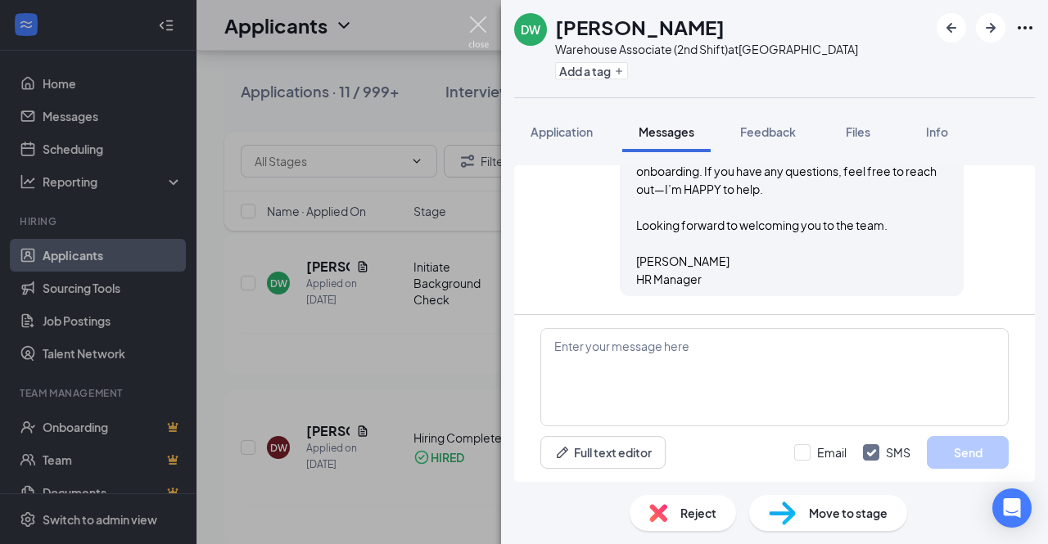
click at [486, 34] on img at bounding box center [478, 32] width 20 height 32
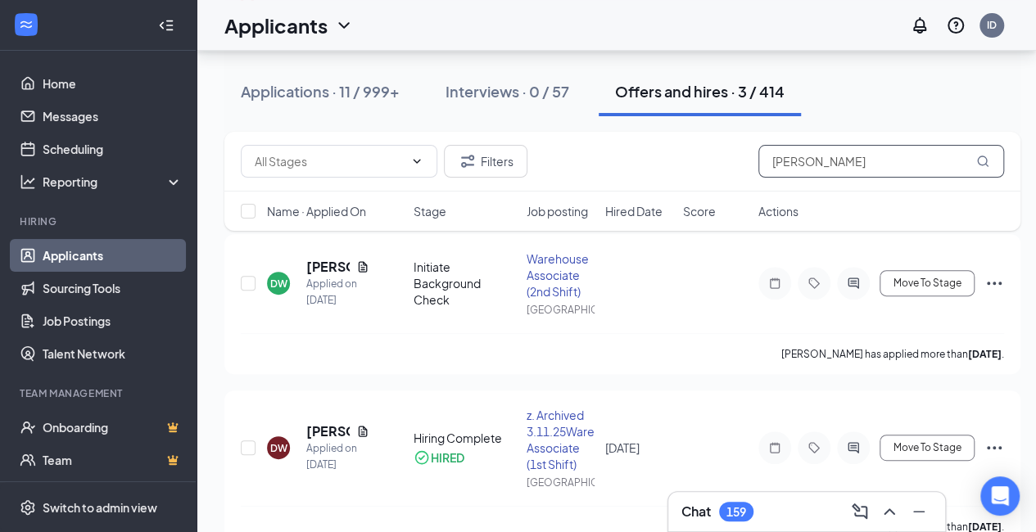
drag, startPoint x: 861, startPoint y: 170, endPoint x: 729, endPoint y: 170, distance: 131.8
click at [729, 170] on div "Filters [PERSON_NAME]" at bounding box center [622, 161] width 763 height 33
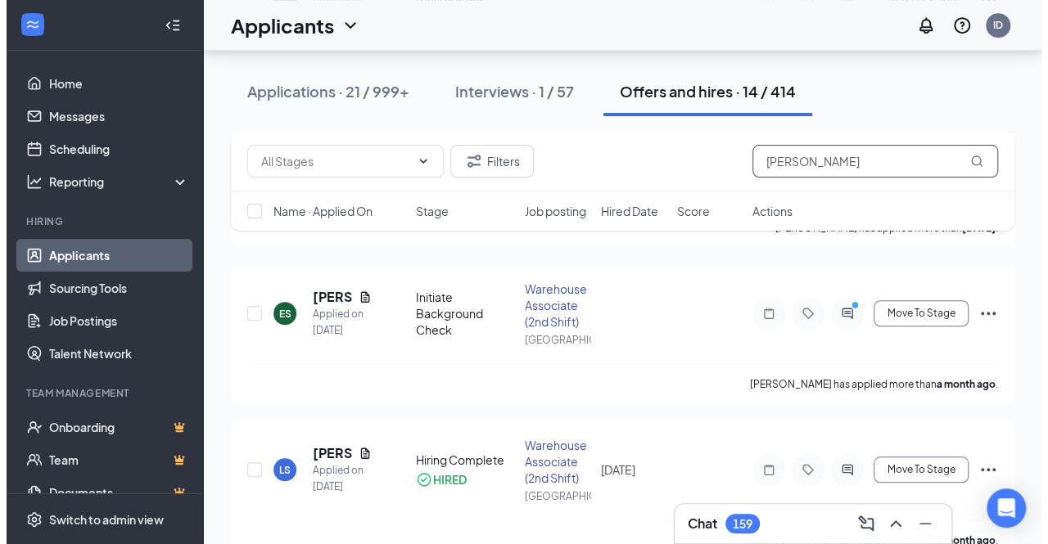
scroll to position [455, 0]
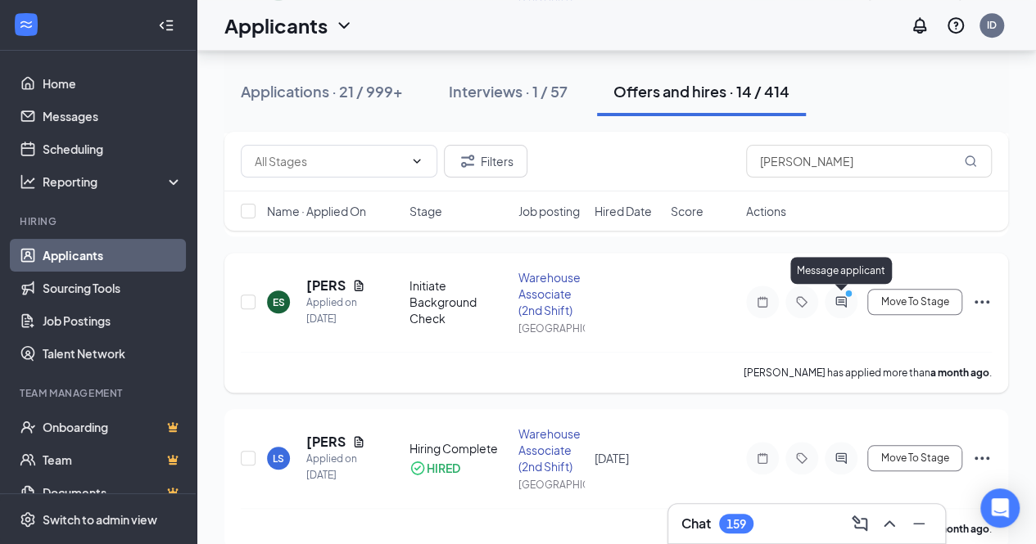
click at [843, 299] on icon "PrimaryDot" at bounding box center [851, 295] width 20 height 13
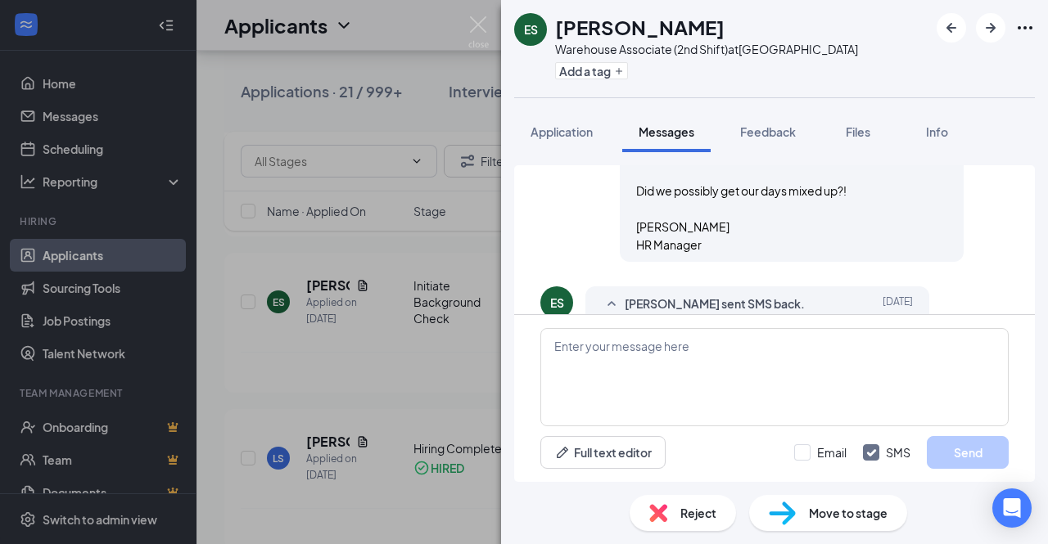
scroll to position [1090, 0]
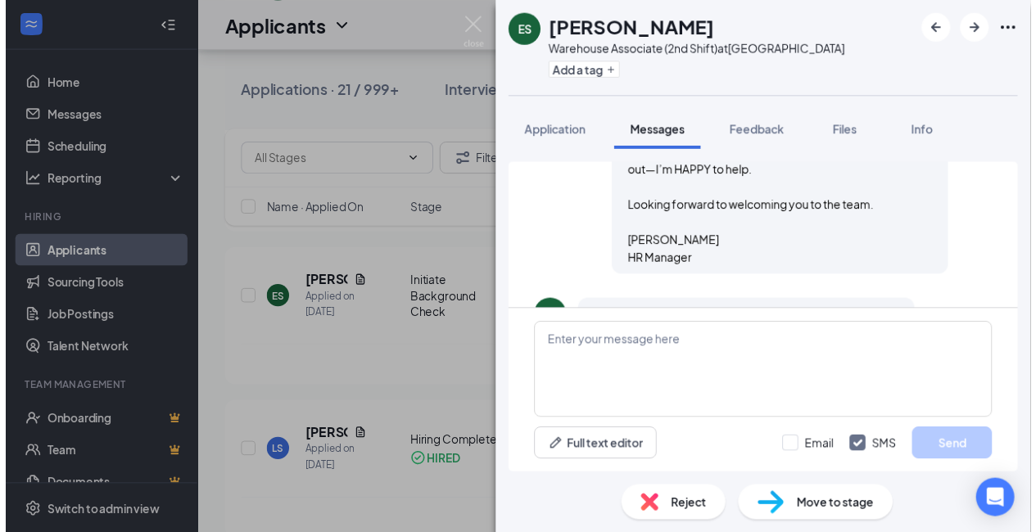
scroll to position [502, 0]
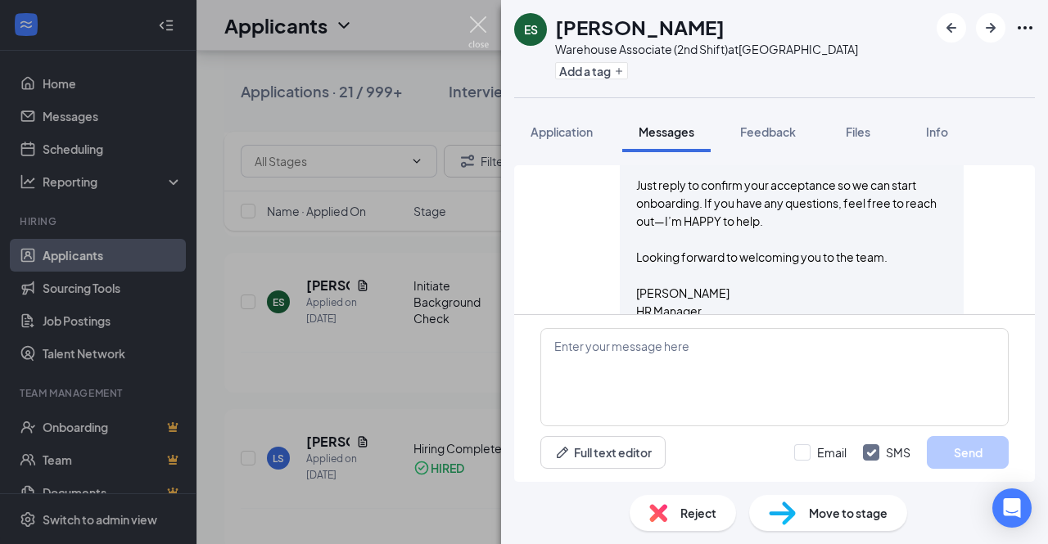
click at [479, 27] on img at bounding box center [478, 32] width 20 height 32
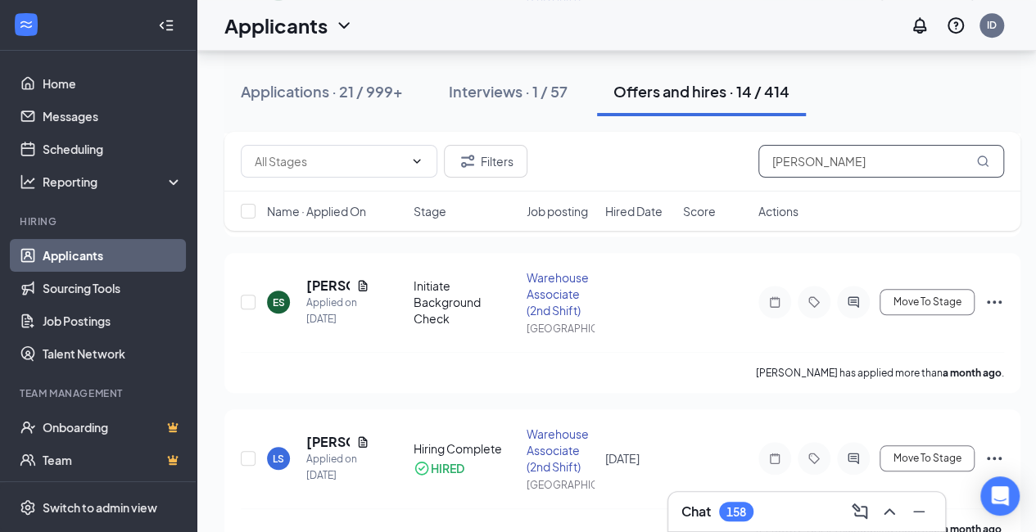
drag, startPoint x: 817, startPoint y: 173, endPoint x: 714, endPoint y: 173, distance: 103.2
click at [714, 173] on div "Filters [PERSON_NAME]" at bounding box center [622, 161] width 763 height 33
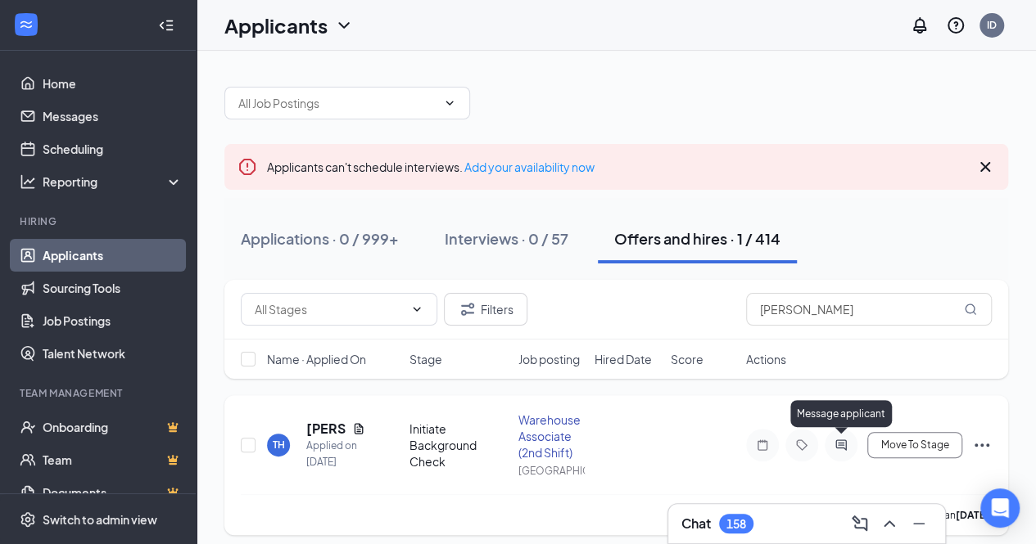
click at [837, 451] on div at bounding box center [840, 445] width 33 height 33
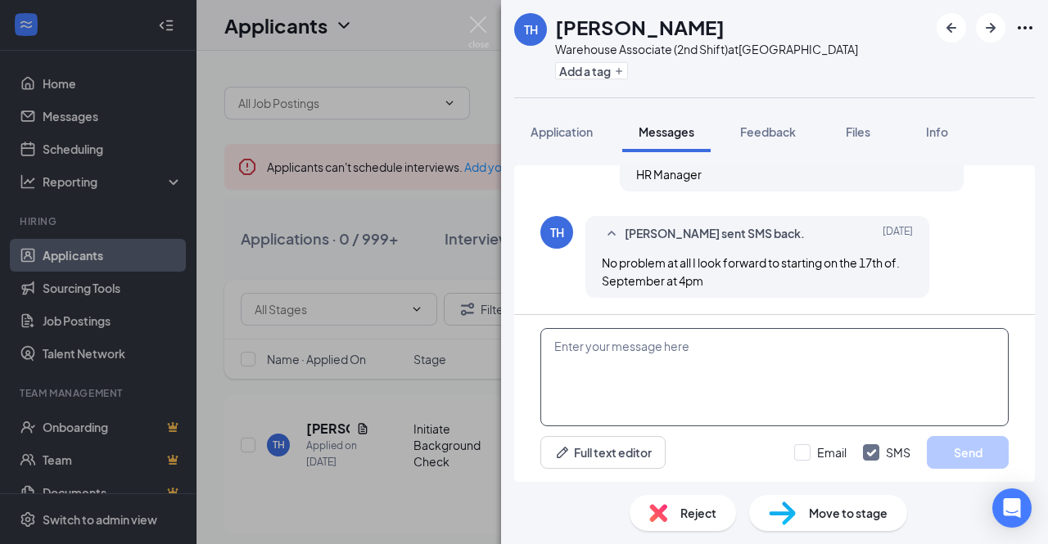
scroll to position [1582, 0]
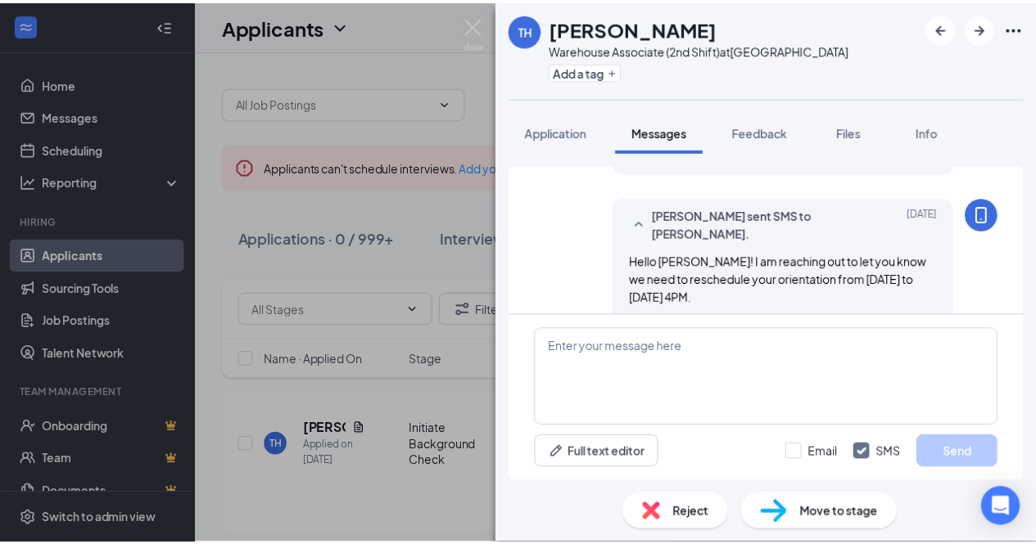
scroll to position [1244, 0]
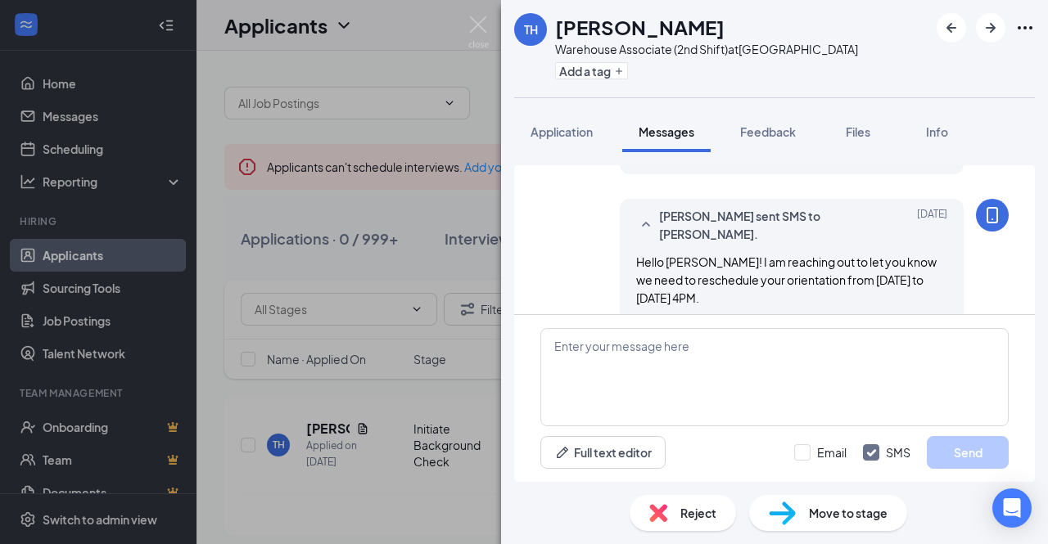
click at [490, 14] on div "TH [PERSON_NAME] Warehouse Associate (2nd Shift) at [GEOGRAPHIC_DATA] Add a tag…" at bounding box center [524, 272] width 1048 height 544
click at [485, 20] on img at bounding box center [478, 32] width 20 height 32
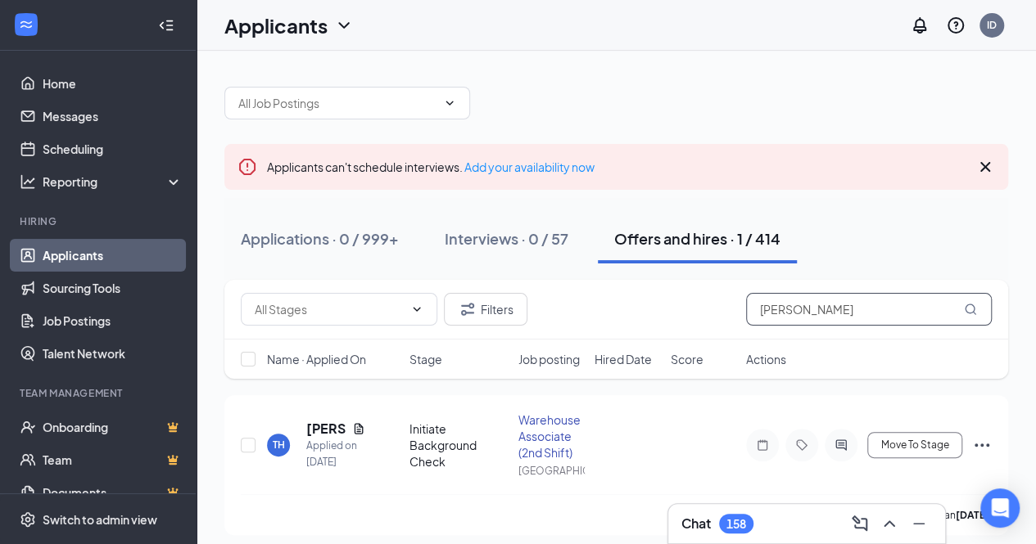
drag, startPoint x: 829, startPoint y: 315, endPoint x: 693, endPoint y: 304, distance: 137.2
click at [693, 304] on div "Filters [PERSON_NAME]" at bounding box center [616, 309] width 751 height 33
click at [836, 445] on icon "ActiveChat" at bounding box center [840, 445] width 11 height 11
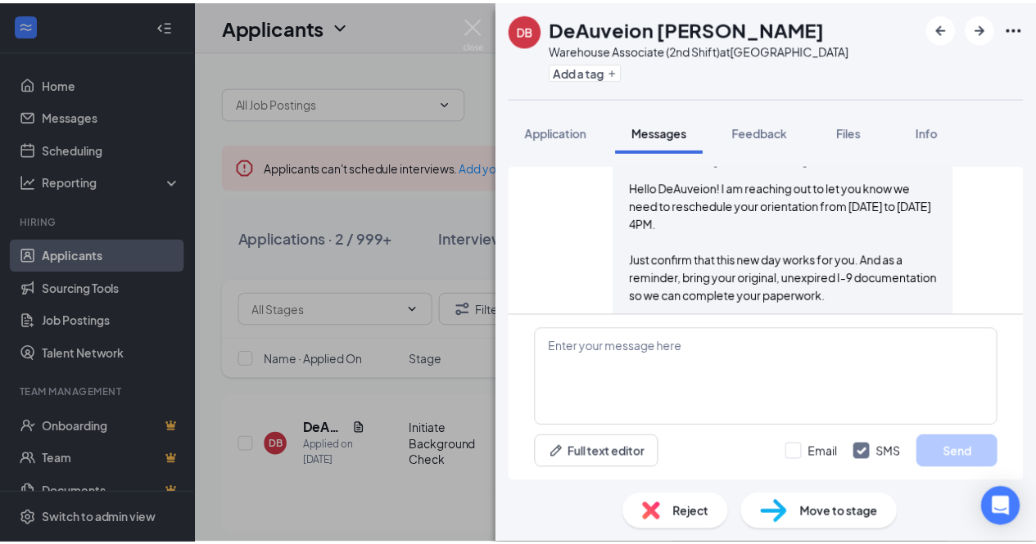
scroll to position [1040, 0]
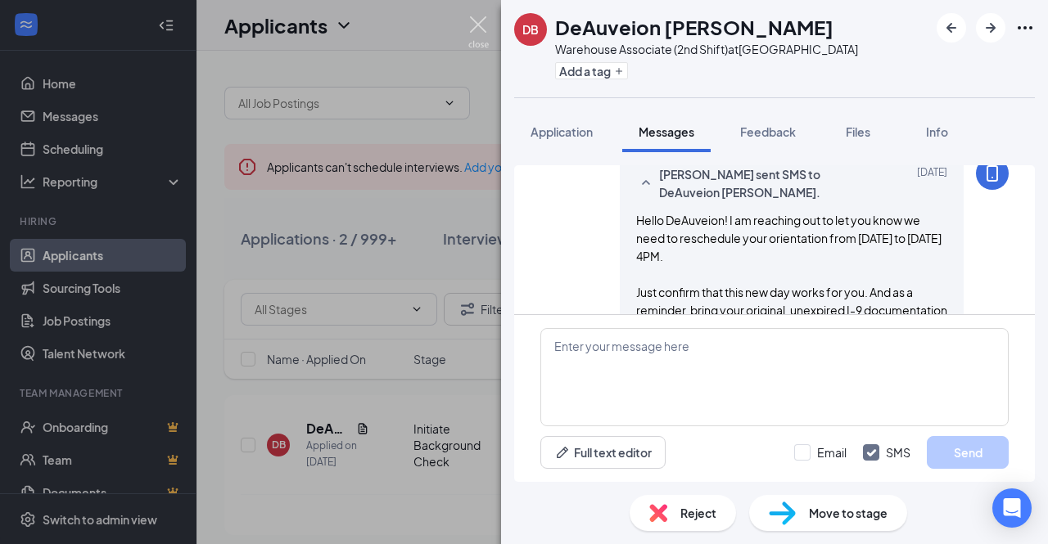
click at [473, 34] on img at bounding box center [478, 32] width 20 height 32
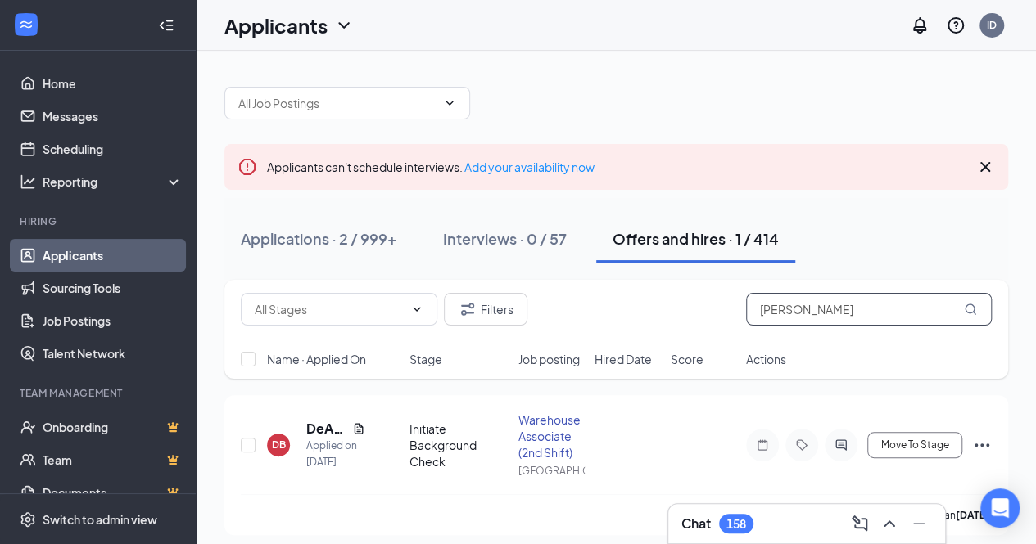
drag, startPoint x: 823, startPoint y: 307, endPoint x: 689, endPoint y: 315, distance: 133.7
click at [689, 315] on div "Filters [PERSON_NAME]" at bounding box center [616, 309] width 751 height 33
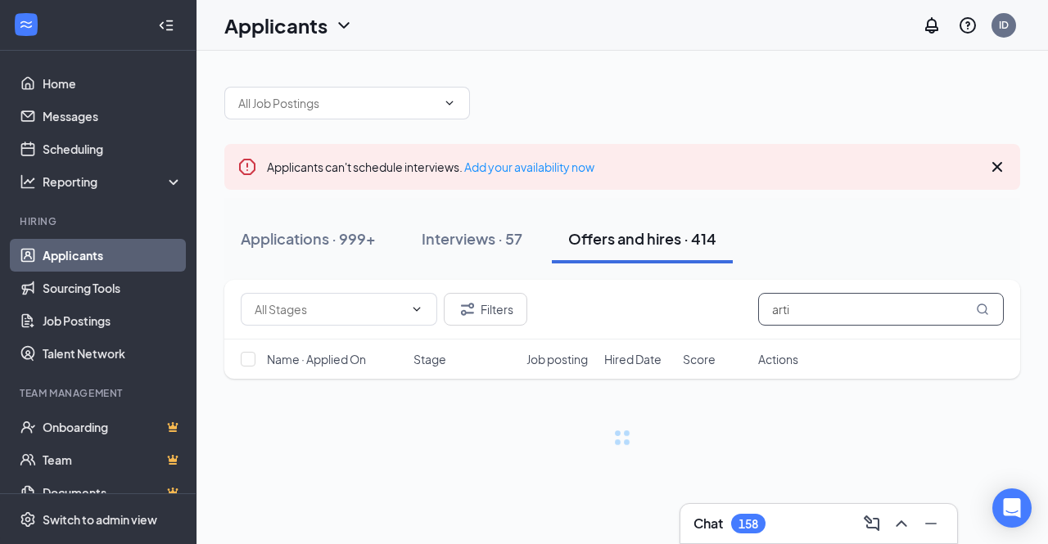
type input "[PERSON_NAME]"
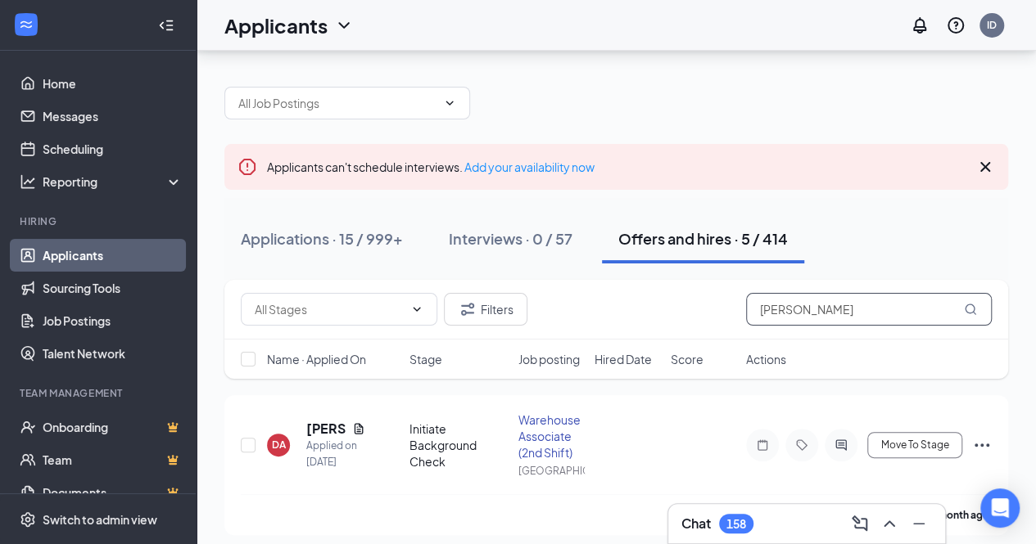
scroll to position [133, 0]
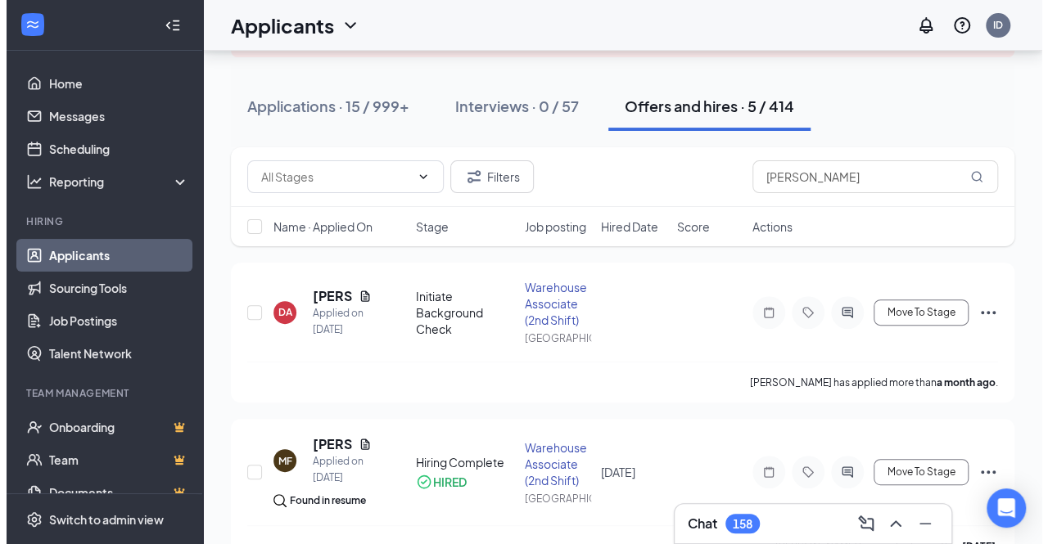
scroll to position [131, 0]
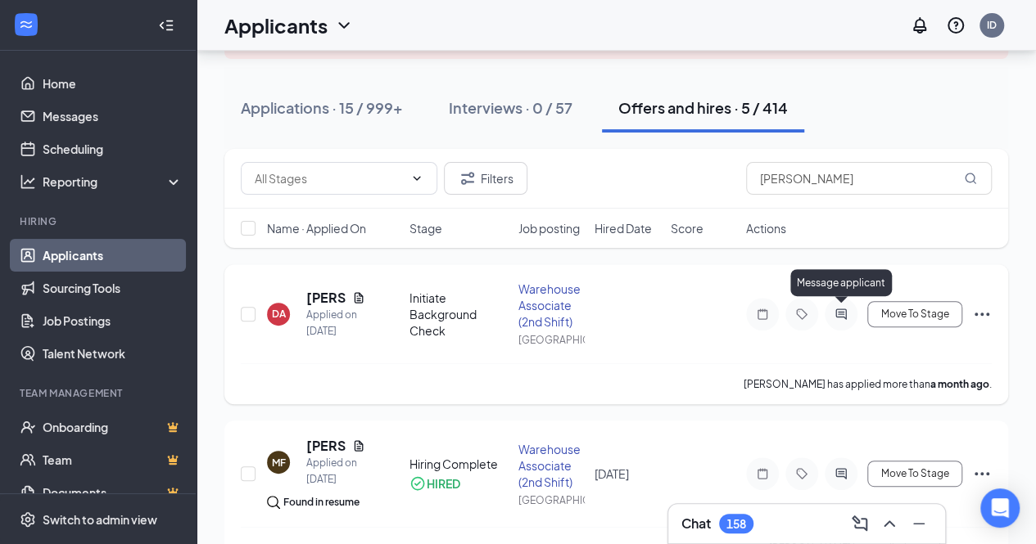
click at [843, 314] on icon "ActiveChat" at bounding box center [840, 314] width 11 height 11
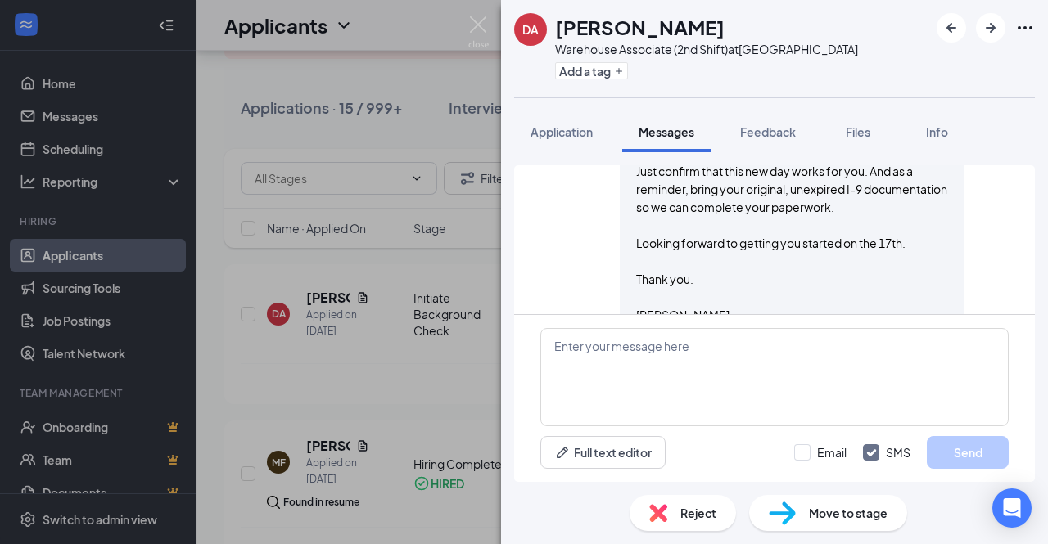
scroll to position [1223, 0]
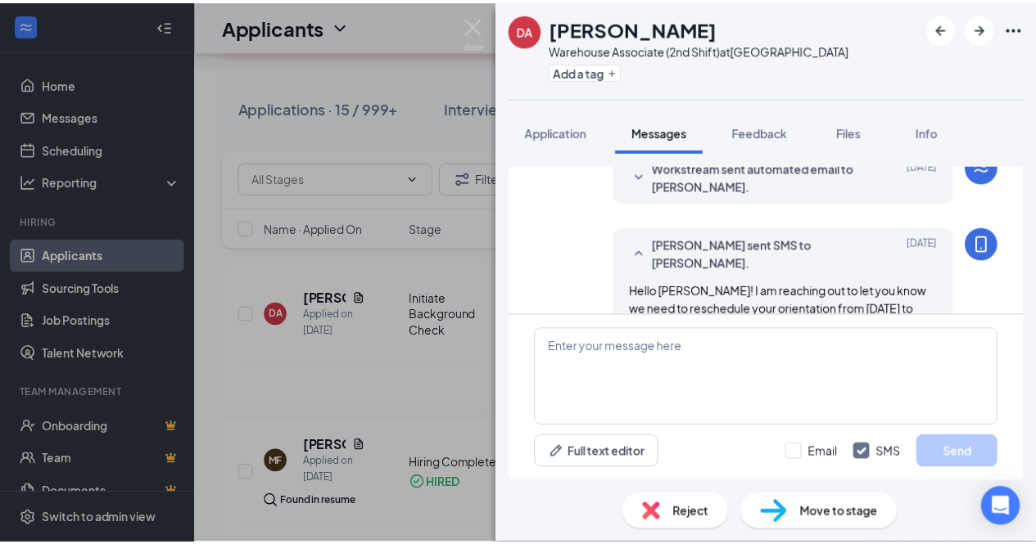
scroll to position [1027, 0]
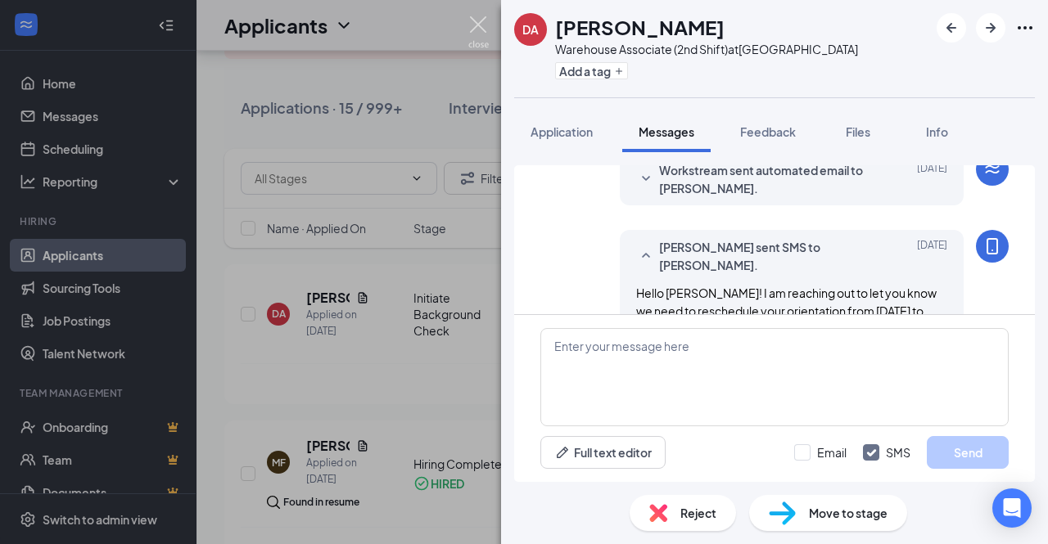
click at [474, 22] on img at bounding box center [478, 32] width 20 height 32
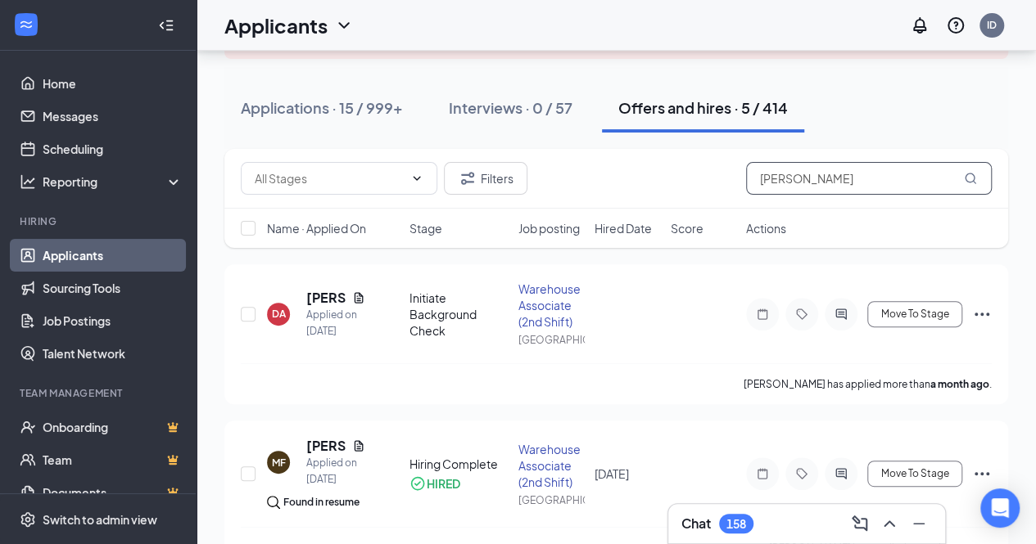
drag, startPoint x: 799, startPoint y: 177, endPoint x: 697, endPoint y: 200, distance: 104.9
click at [697, 200] on div "Filters artis" at bounding box center [615, 179] width 783 height 60
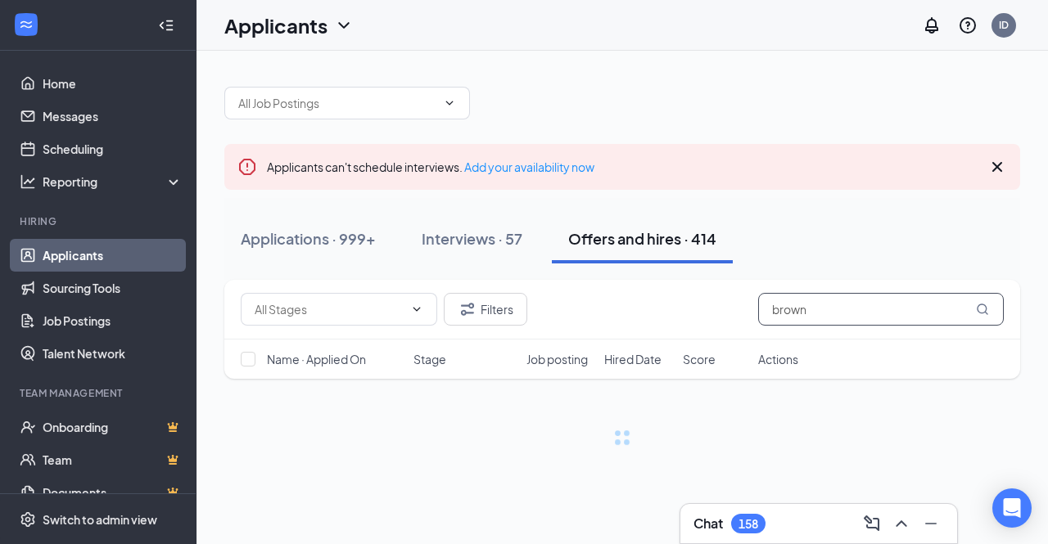
type input "brown"
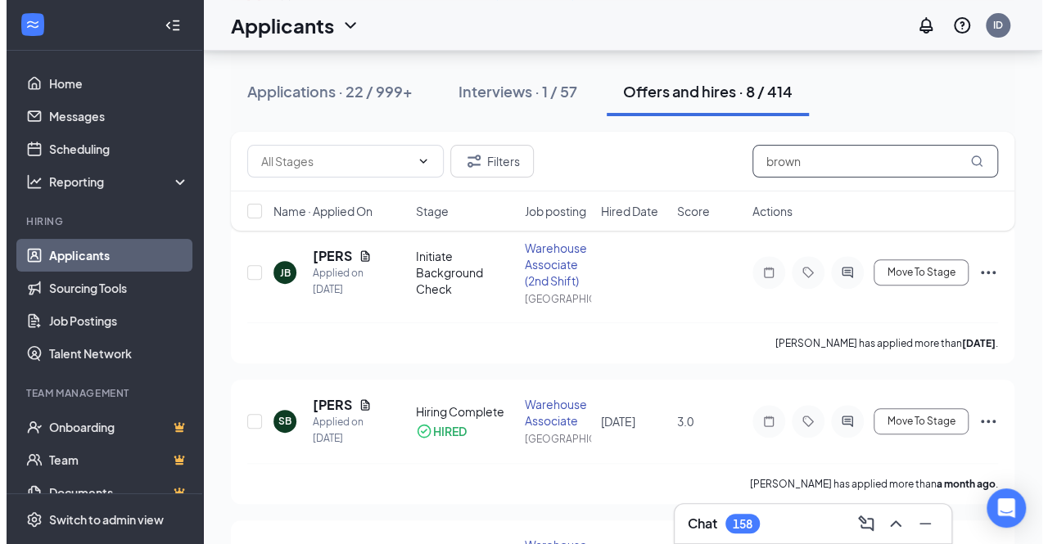
scroll to position [196, 0]
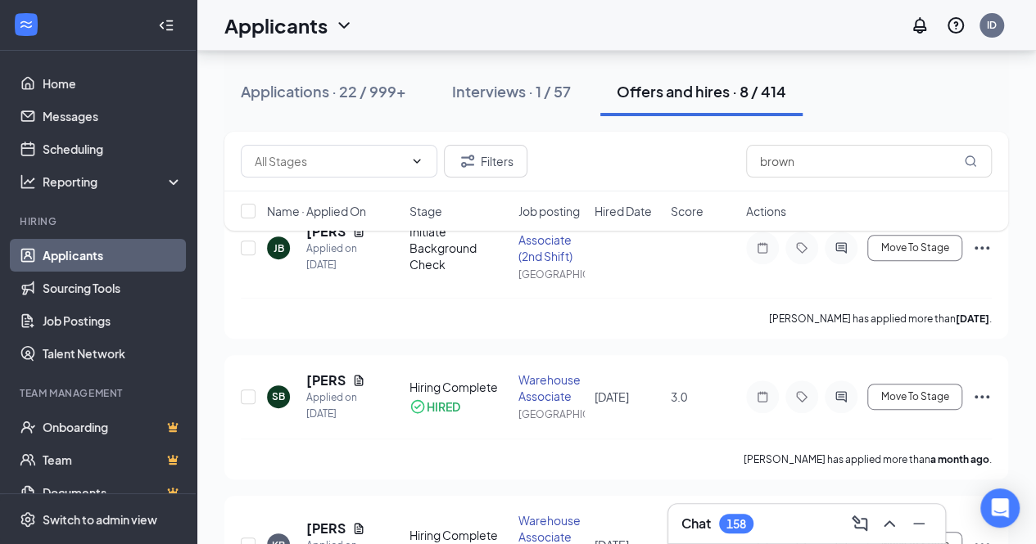
click at [838, 244] on div "Filters brown Name · Applied On Stage Job posting Hired Date Score Actions" at bounding box center [615, 189] width 783 height 115
click at [839, 245] on div "Filters brown Name · Applied On Stage Job posting Hired Date Score Actions" at bounding box center [615, 189] width 783 height 115
click at [837, 246] on icon "ActiveChat" at bounding box center [841, 248] width 20 height 13
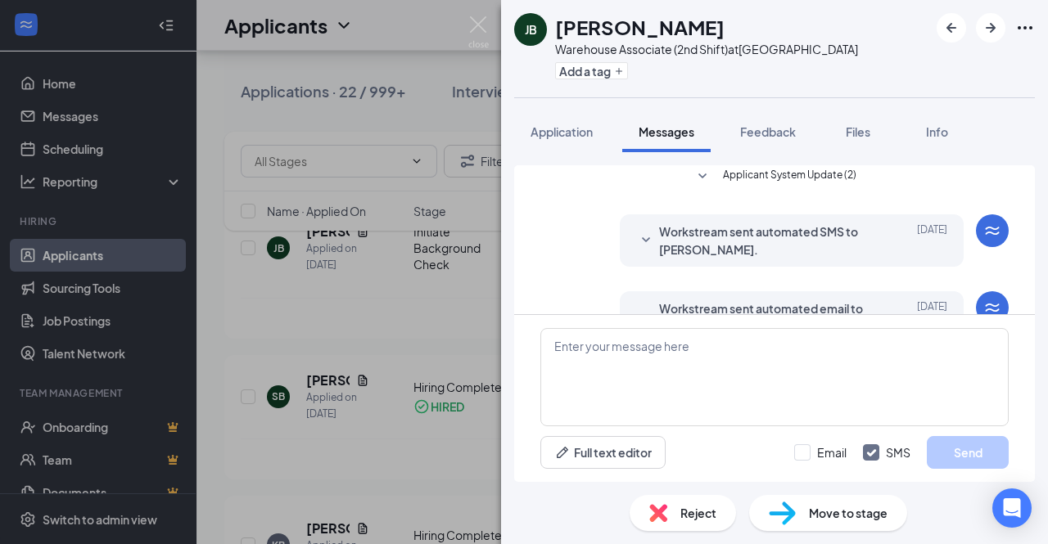
scroll to position [978, 0]
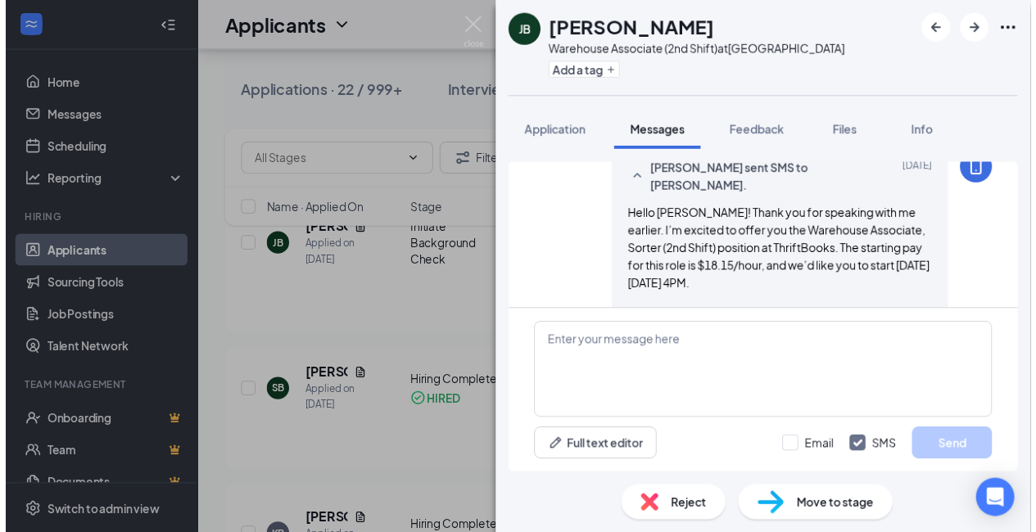
scroll to position [519, 0]
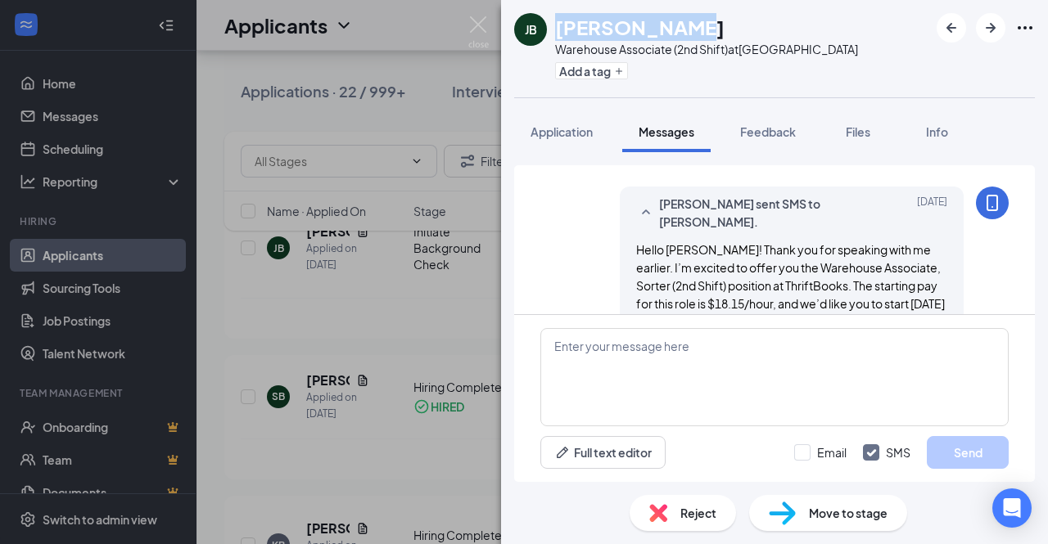
drag, startPoint x: 698, startPoint y: 33, endPoint x: 555, endPoint y: 31, distance: 142.5
click at [555, 31] on div "Jaylin Brown" at bounding box center [706, 27] width 303 height 28
copy h1 "Jaylin Brown"
click at [566, 129] on span "Application" at bounding box center [562, 131] width 62 height 15
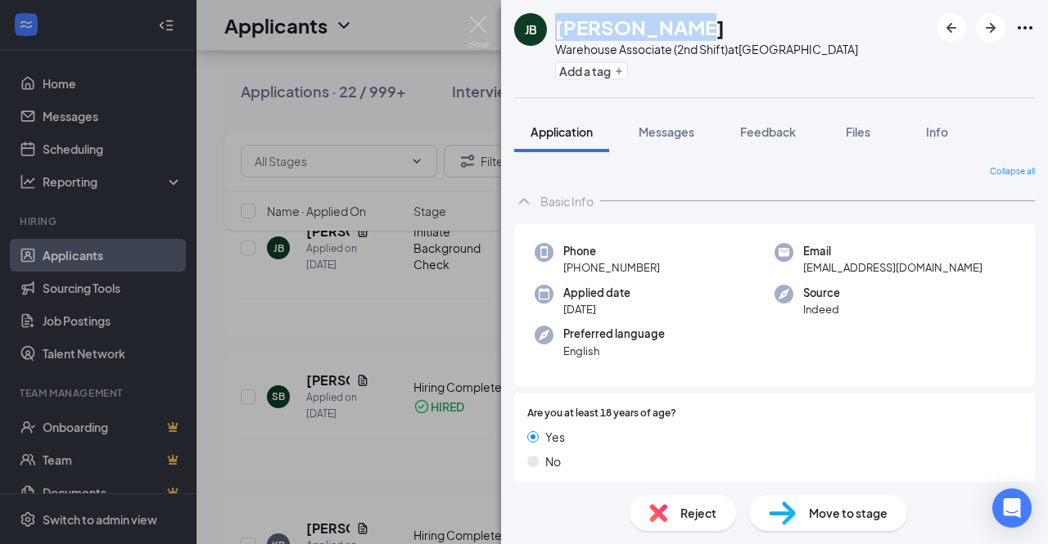
drag, startPoint x: 663, startPoint y: 260, endPoint x: 562, endPoint y: 273, distance: 102.4
click at [562, 273] on div "Phone +1 (301) 310-7800" at bounding box center [655, 260] width 240 height 34
copy span "+1 (301) 310-7800"
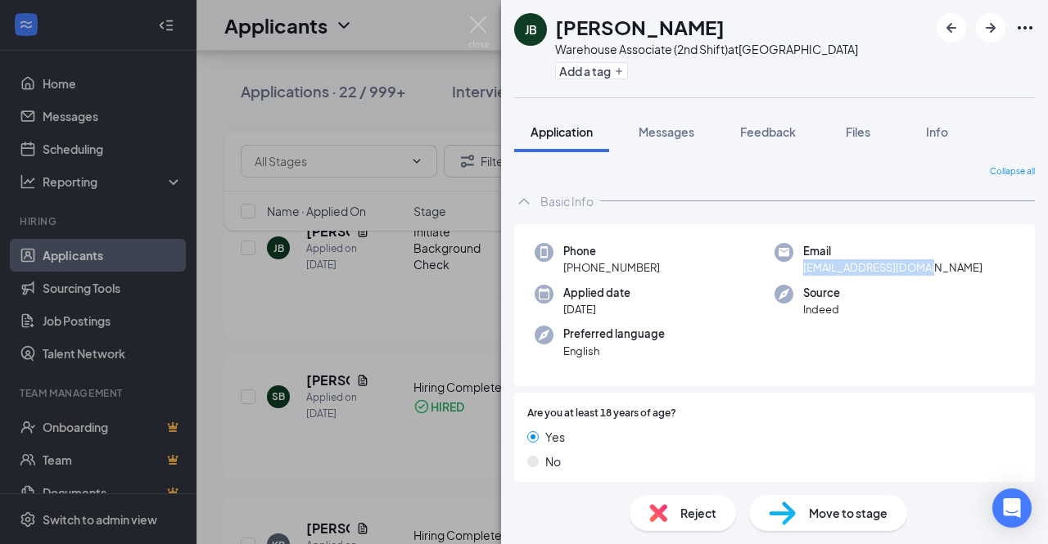
drag, startPoint x: 938, startPoint y: 272, endPoint x: 792, endPoint y: 275, distance: 146.6
click at [792, 275] on div "Email my2babies96@gmail.com" at bounding box center [894, 260] width 240 height 34
copy span "my2babies96@gmail.com"
click at [0, 219] on div "JB Jaylin Brown Warehouse Associate (2nd Shift) at Baltimore Add a tag Applicat…" at bounding box center [524, 272] width 1048 height 544
